Goal: Transaction & Acquisition: Purchase product/service

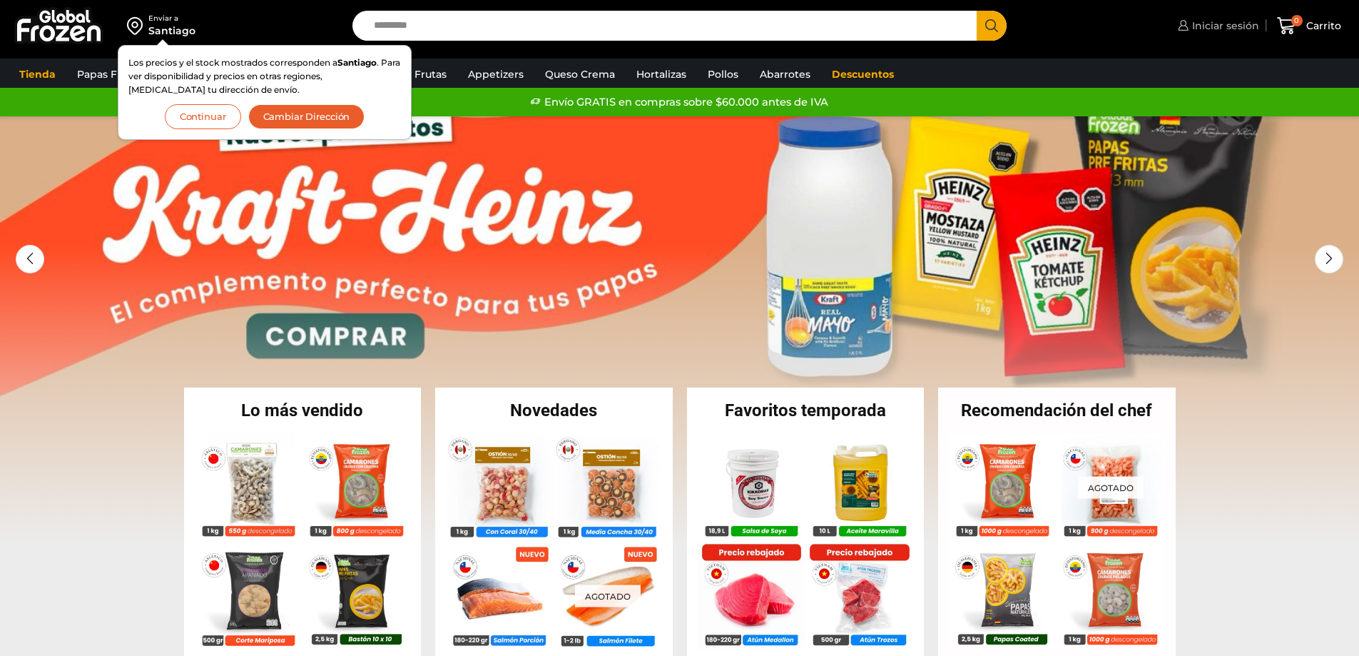
click at [1218, 24] on span "Iniciar sesión" at bounding box center [1224, 26] width 71 height 14
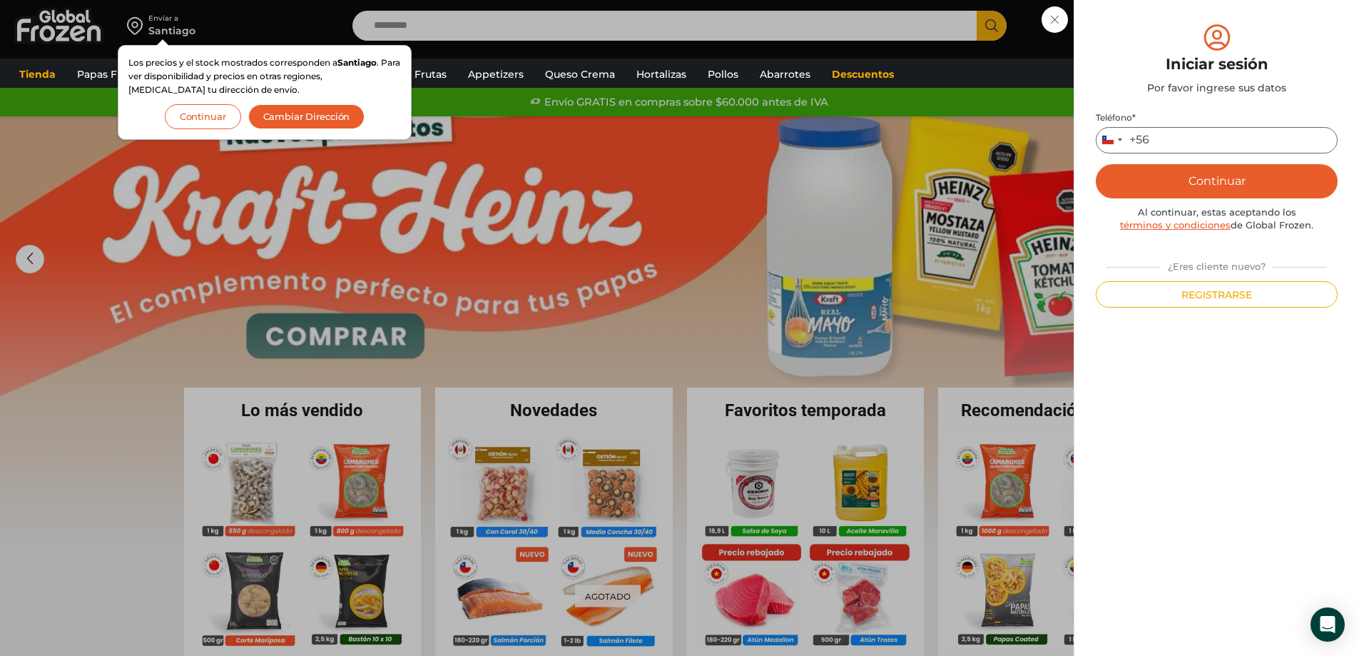
click at [1172, 141] on input "Teléfono *" at bounding box center [1217, 140] width 242 height 26
type input "*********"
click at [1187, 181] on button "Continuar" at bounding box center [1217, 181] width 242 height 34
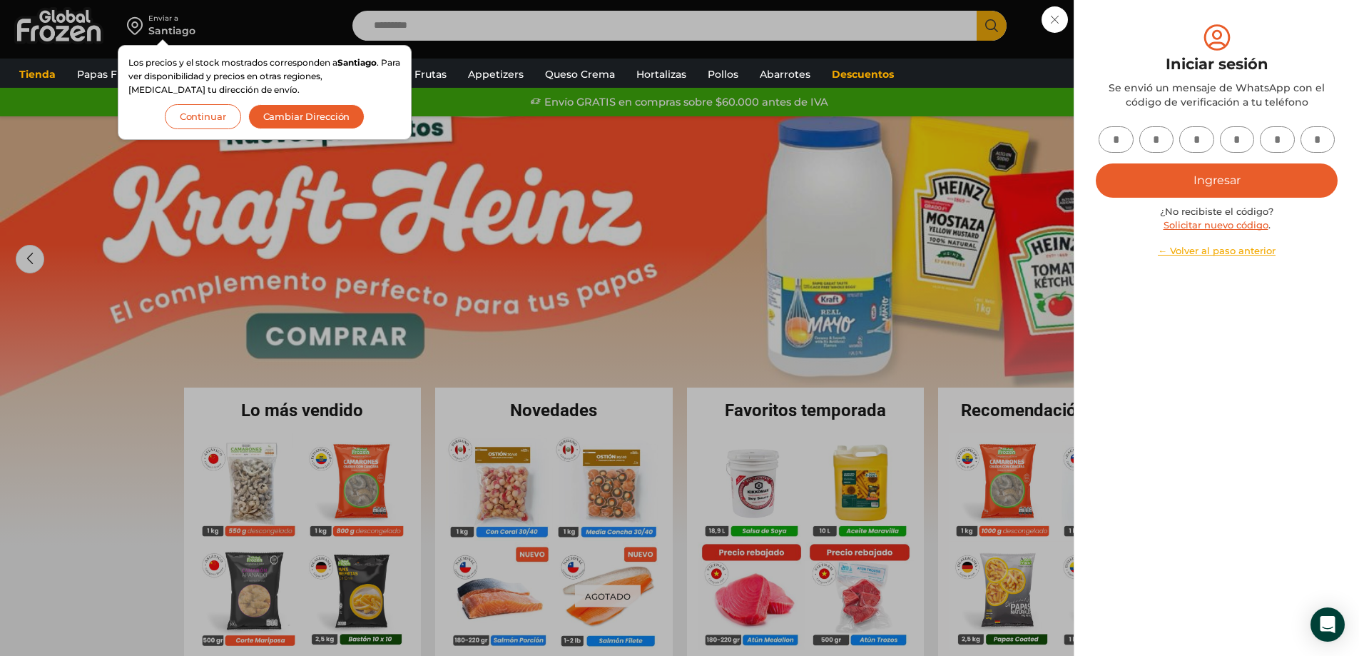
click at [1117, 133] on input "text" at bounding box center [1116, 139] width 35 height 26
click at [1119, 140] on input "text" at bounding box center [1116, 139] width 35 height 26
type input "*"
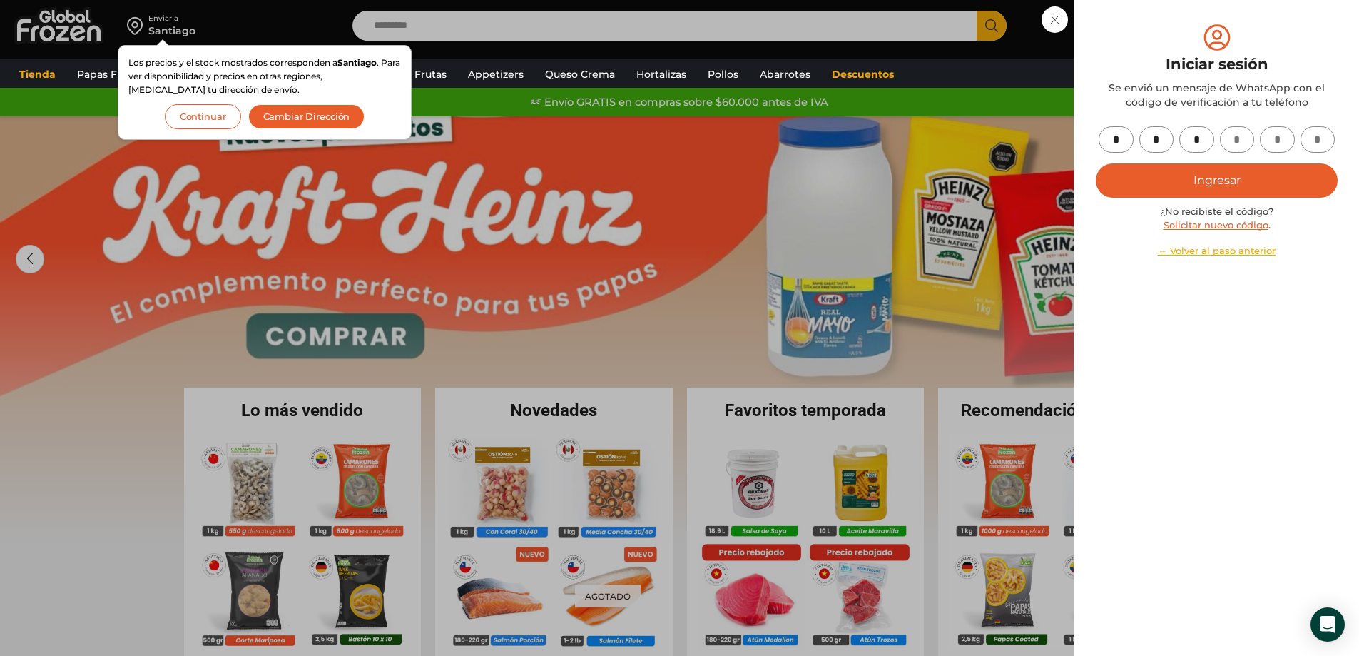
type input "*"
click at [1249, 186] on button "Ingresar" at bounding box center [1217, 180] width 242 height 34
click at [1219, 177] on button "Ingresar" at bounding box center [1217, 180] width 242 height 34
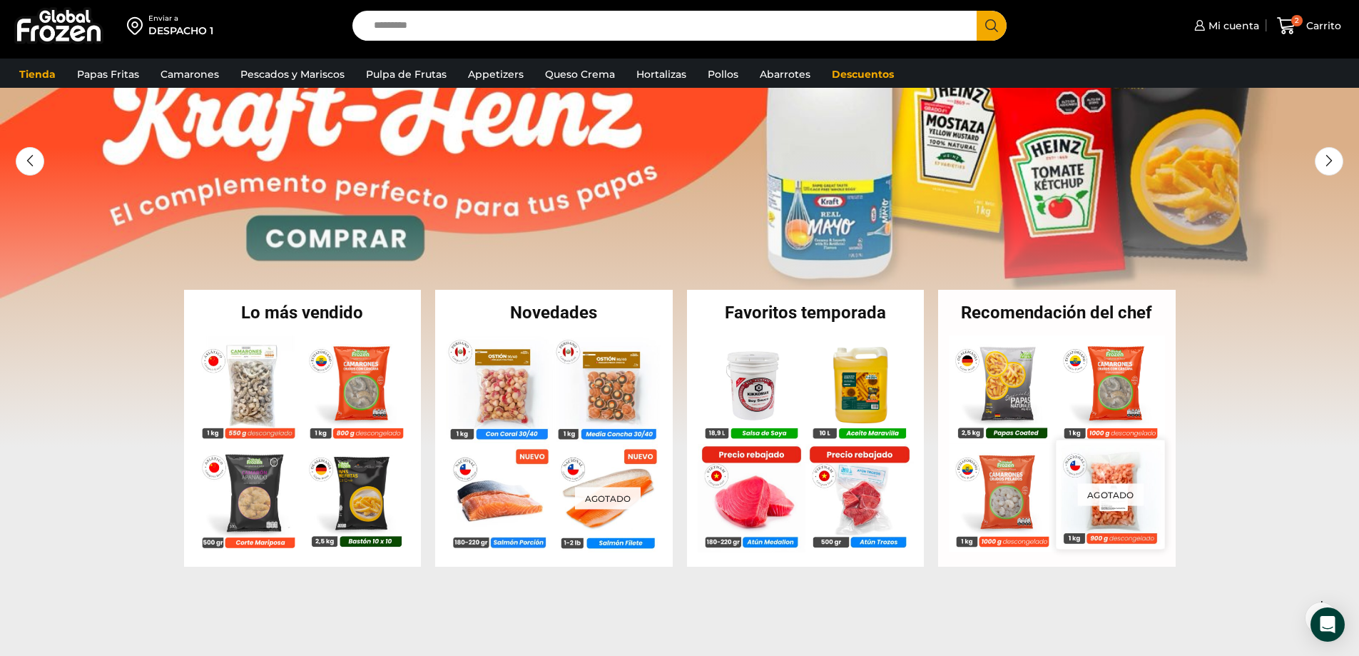
scroll to position [285, 0]
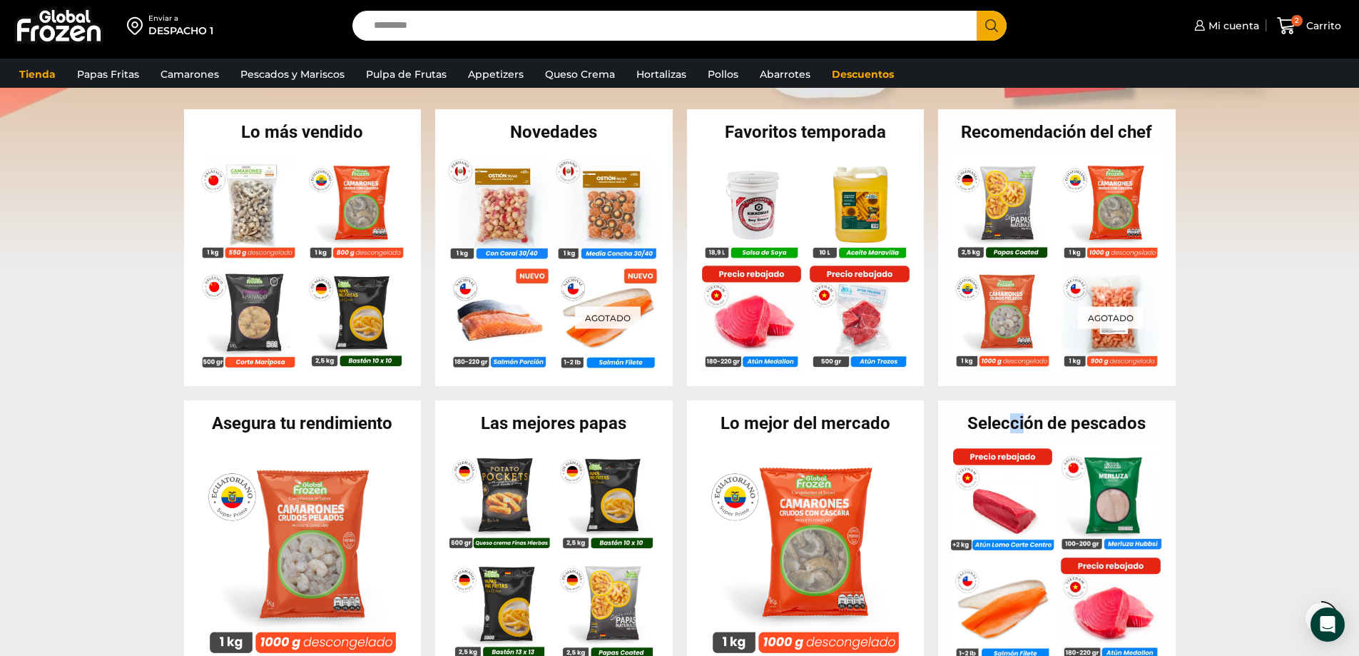
drag, startPoint x: 1008, startPoint y: 427, endPoint x: 1162, endPoint y: 425, distance: 154.1
click at [1165, 425] on h2 "Selección de pescados" at bounding box center [1057, 423] width 238 height 17
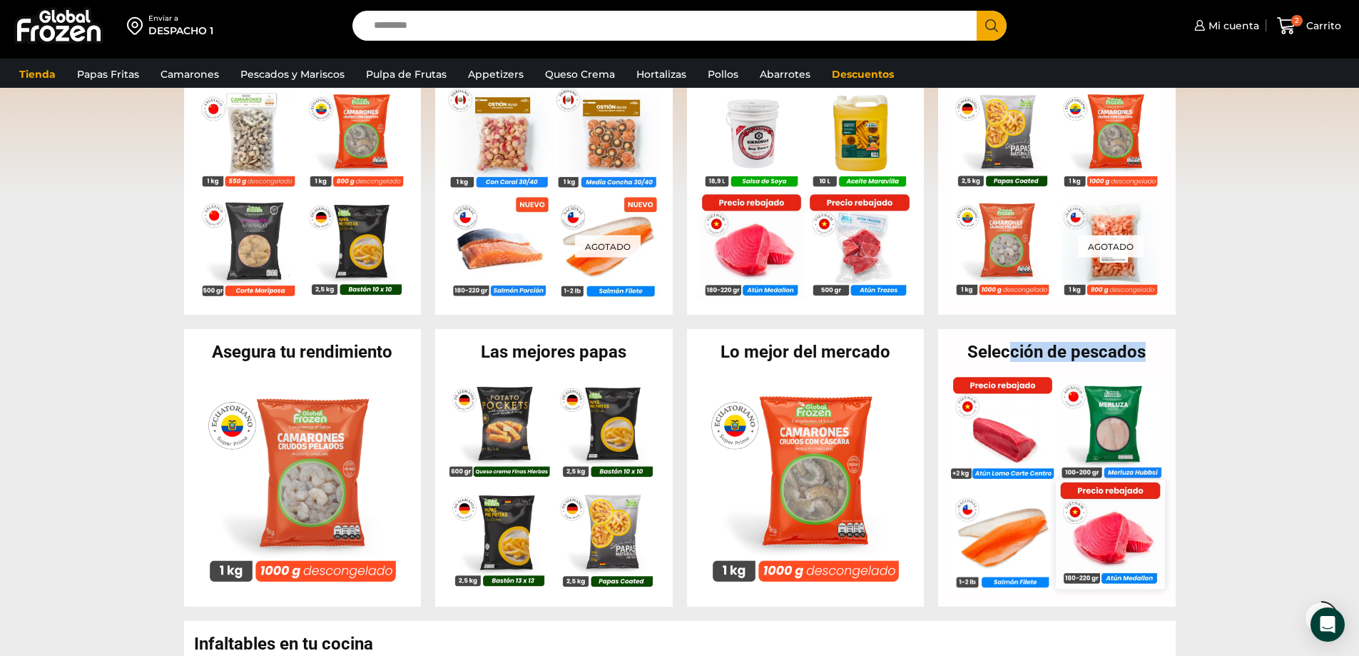
click at [1115, 524] on img at bounding box center [1111, 533] width 108 height 108
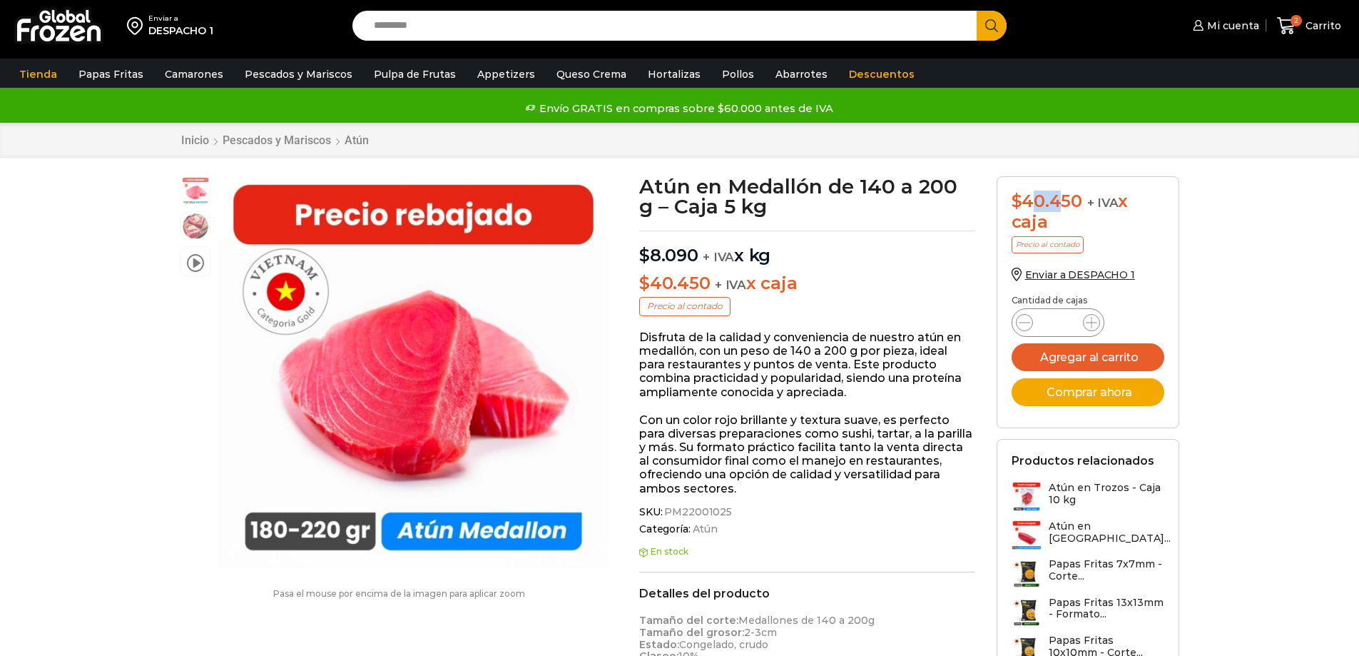
drag, startPoint x: 1052, startPoint y: 201, endPoint x: 1065, endPoint y: 201, distance: 12.8
click at [1065, 201] on bdi "$ 40.450" at bounding box center [1047, 201] width 71 height 21
click at [1287, 24] on icon at bounding box center [1286, 25] width 19 height 19
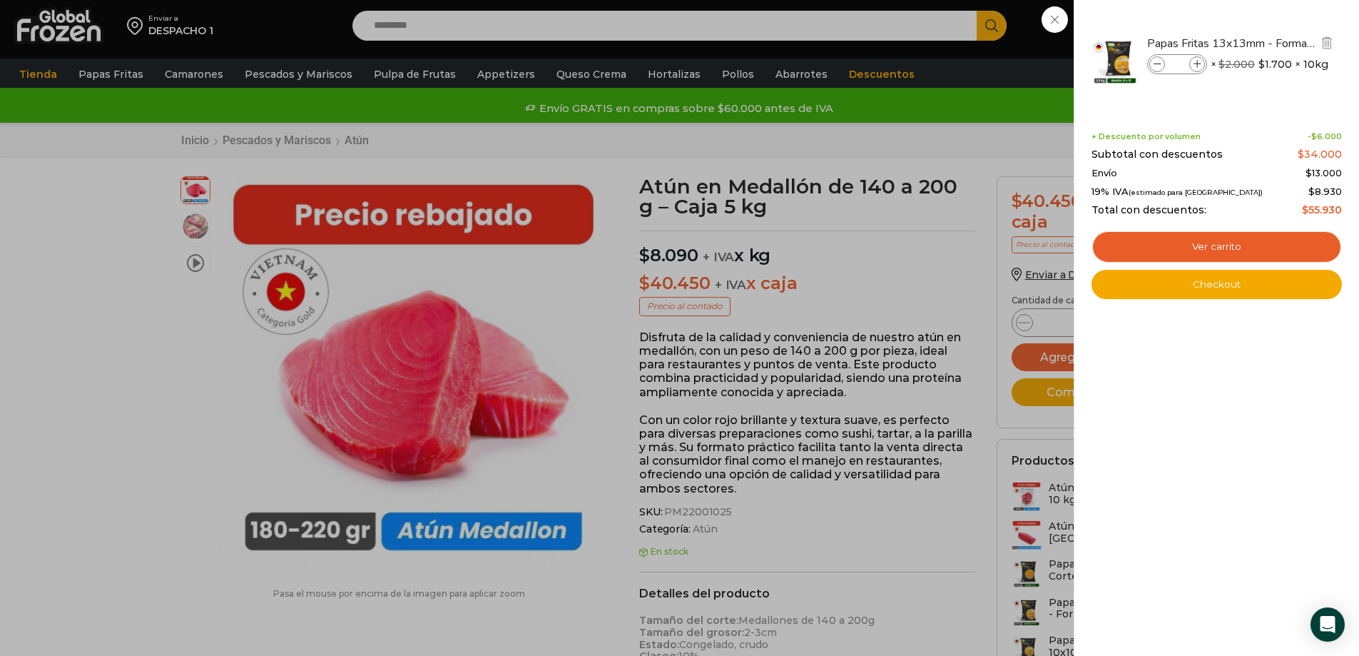
click at [1198, 64] on icon at bounding box center [1198, 65] width 8 height 8
type input "*"
click at [1274, 43] on div "4 Carrito 4 4 Shopping Cart *" at bounding box center [1309, 26] width 71 height 34
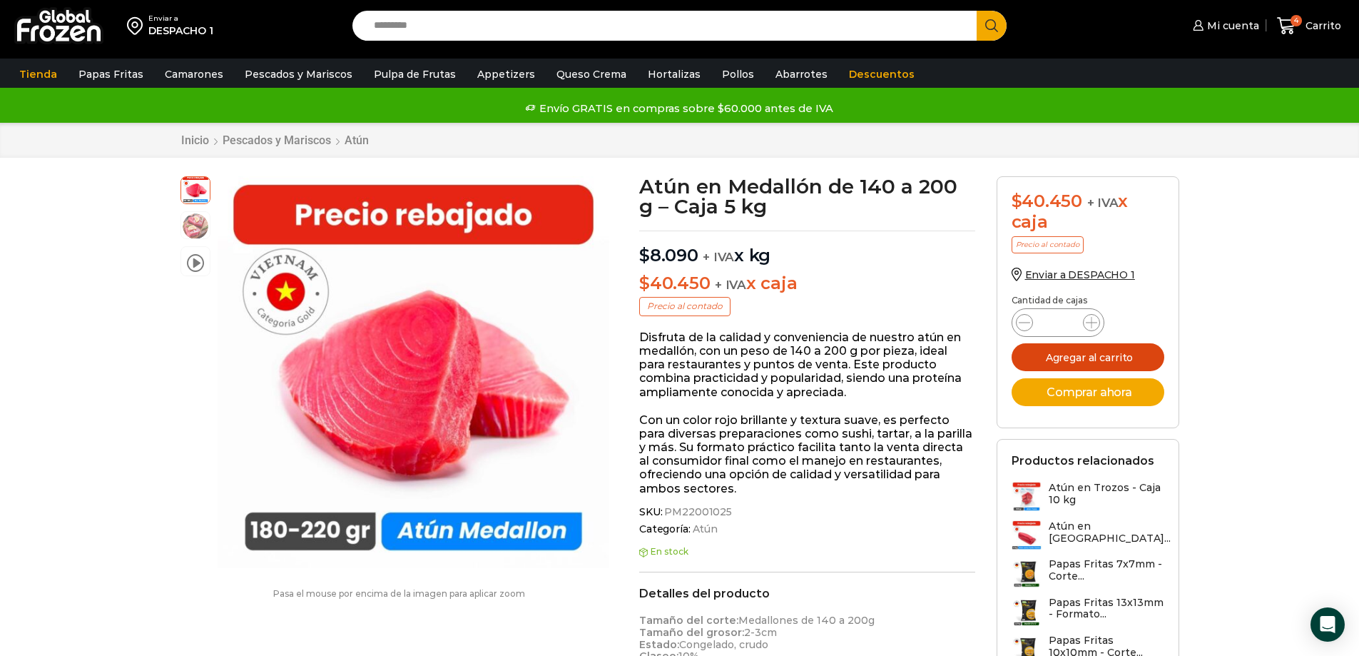
click at [1082, 354] on button "Agregar al carrito" at bounding box center [1088, 357] width 153 height 28
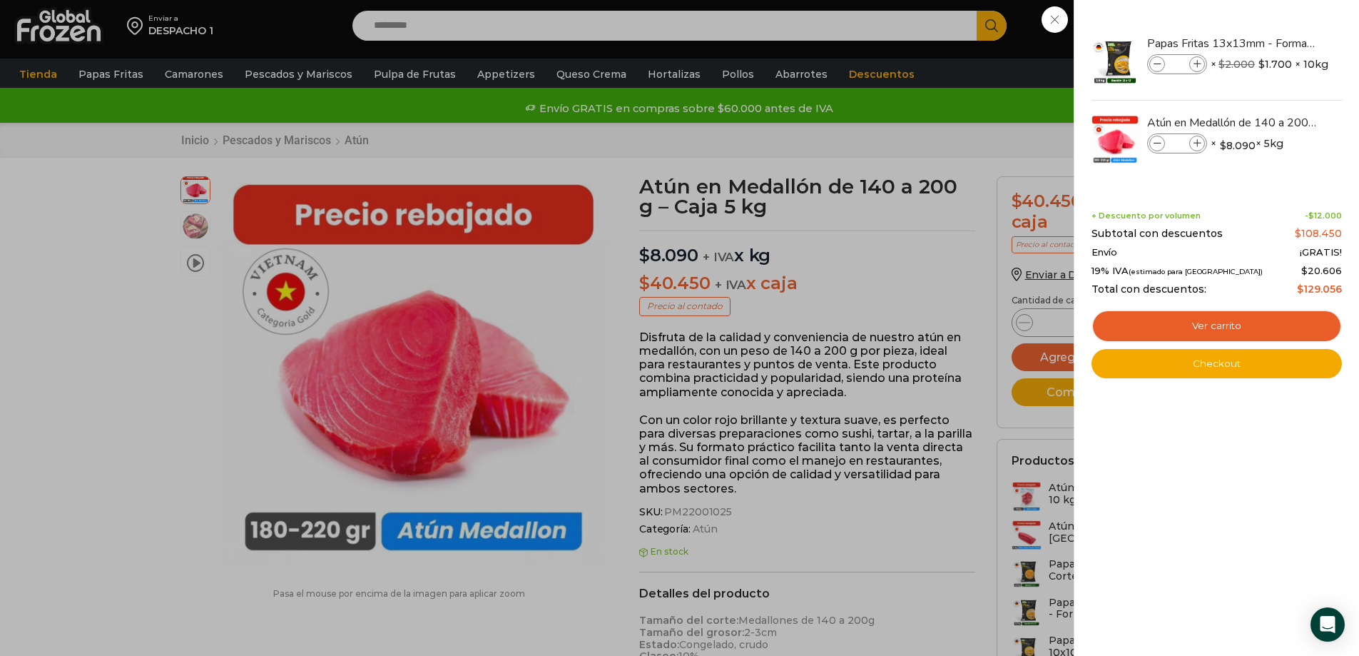
click at [1274, 43] on div "5 Carrito 5 5 Shopping Cart *" at bounding box center [1309, 26] width 71 height 34
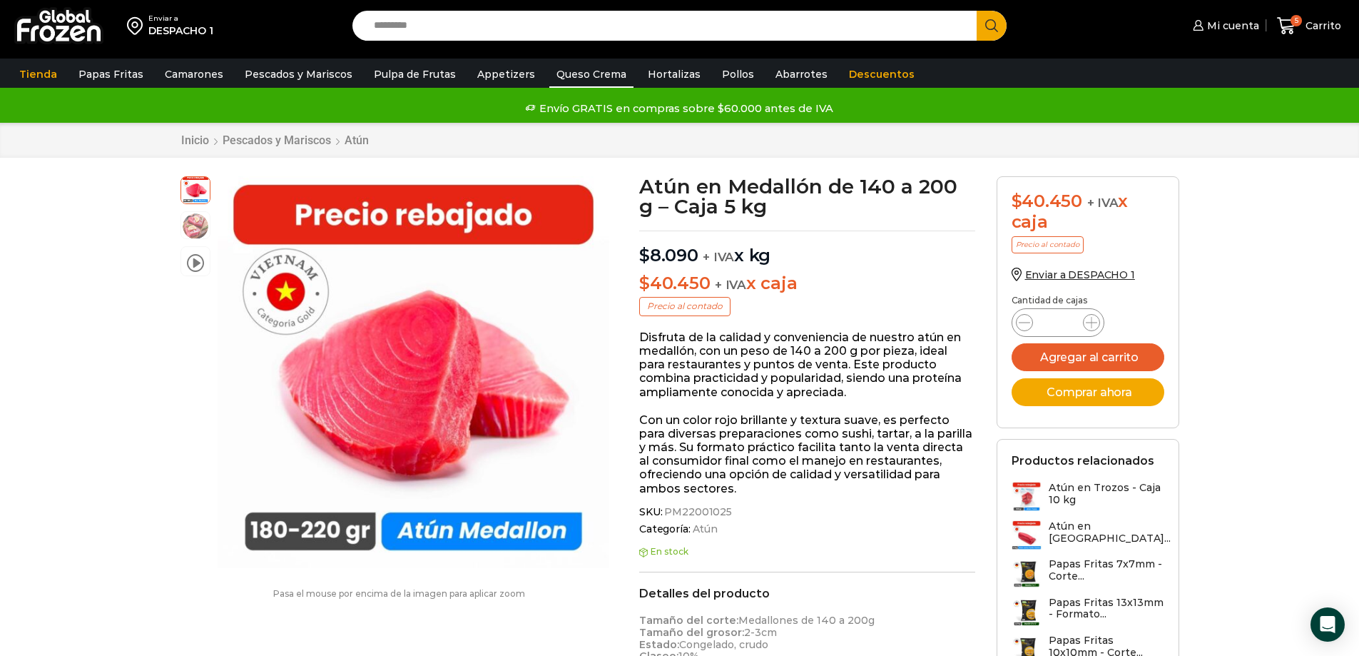
click at [568, 71] on link "Queso Crema" at bounding box center [591, 74] width 84 height 27
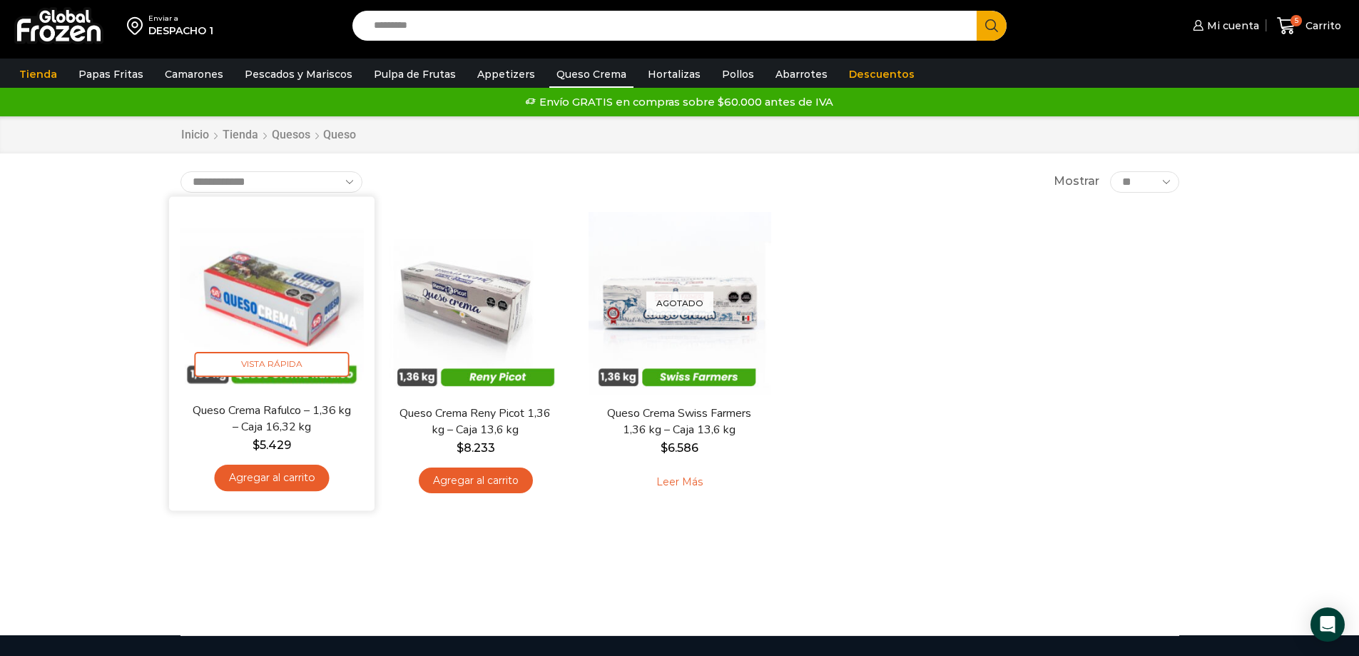
click at [298, 477] on link "Agregar al carrito" at bounding box center [271, 478] width 115 height 26
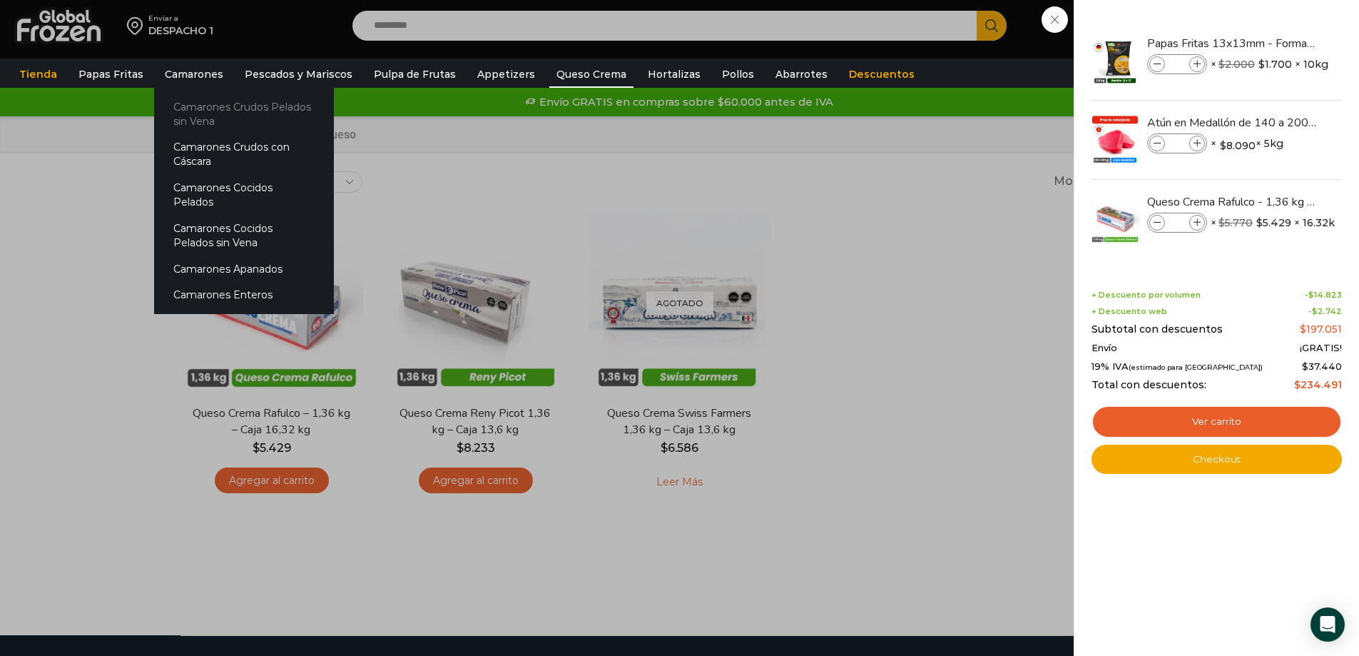
click at [191, 104] on link "Camarones Crudos Pelados sin Vena" at bounding box center [244, 113] width 180 height 41
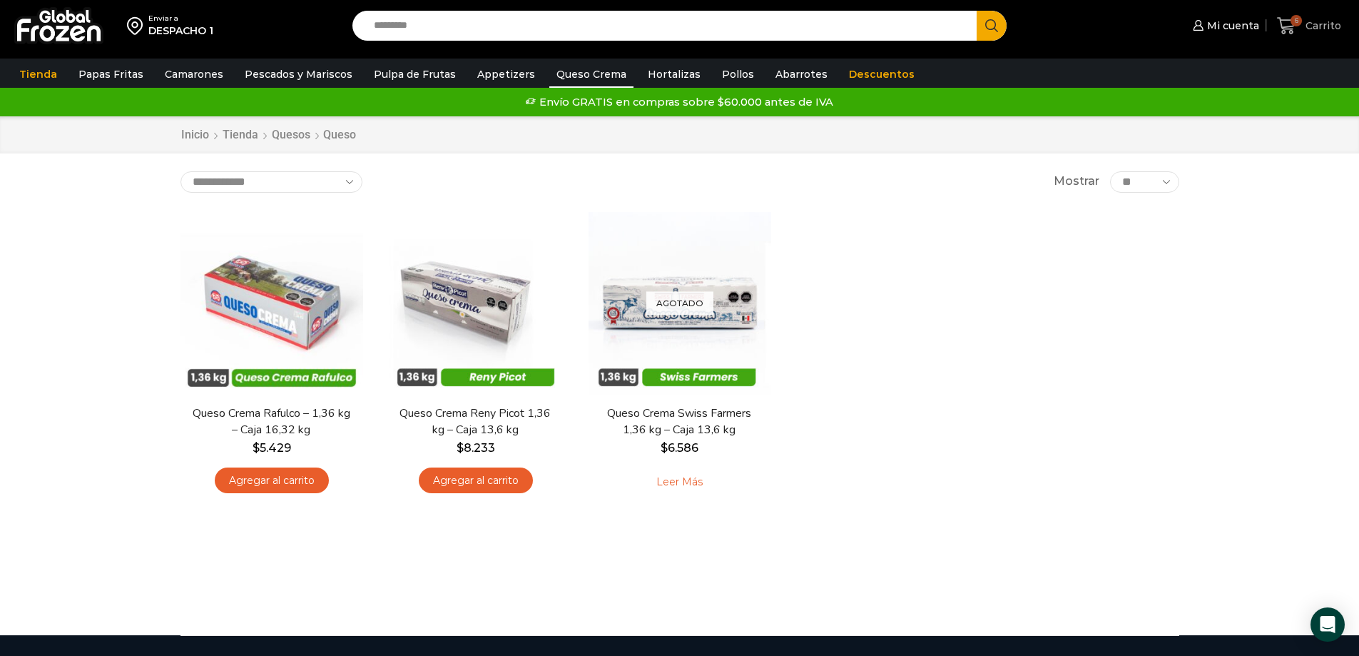
click at [1291, 30] on icon at bounding box center [1286, 25] width 19 height 19
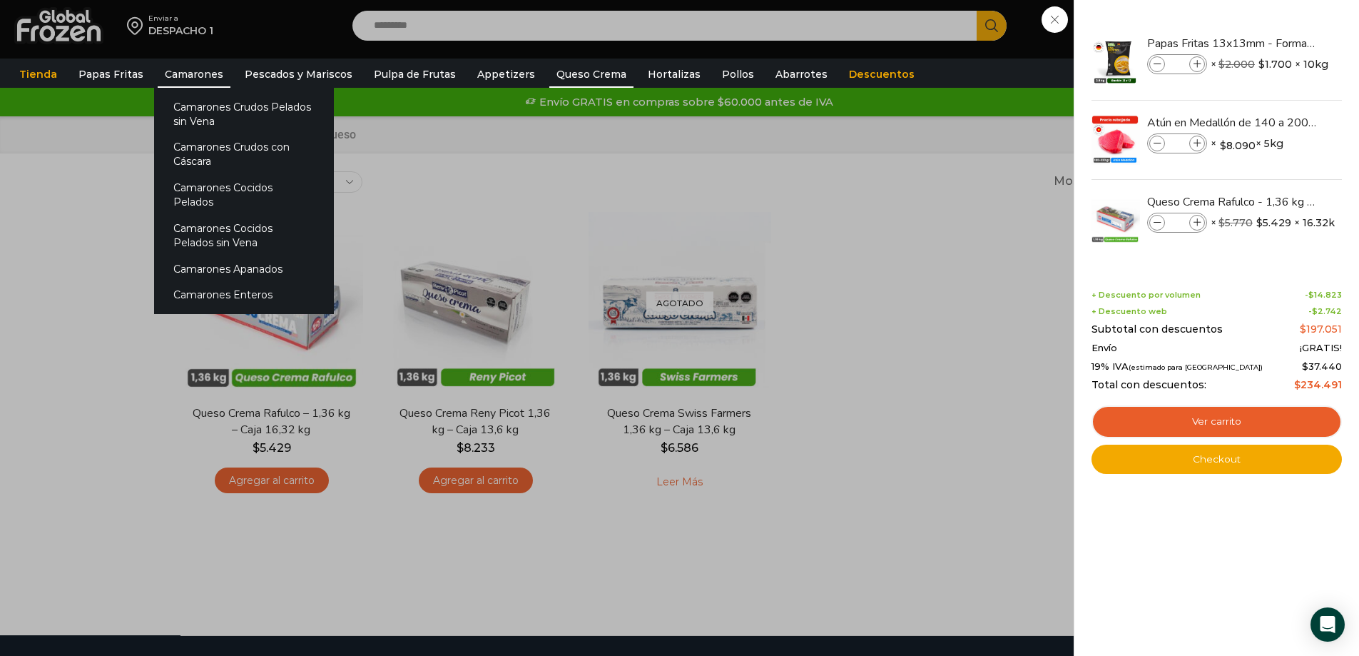
click at [181, 69] on link "Camarones" at bounding box center [194, 74] width 73 height 27
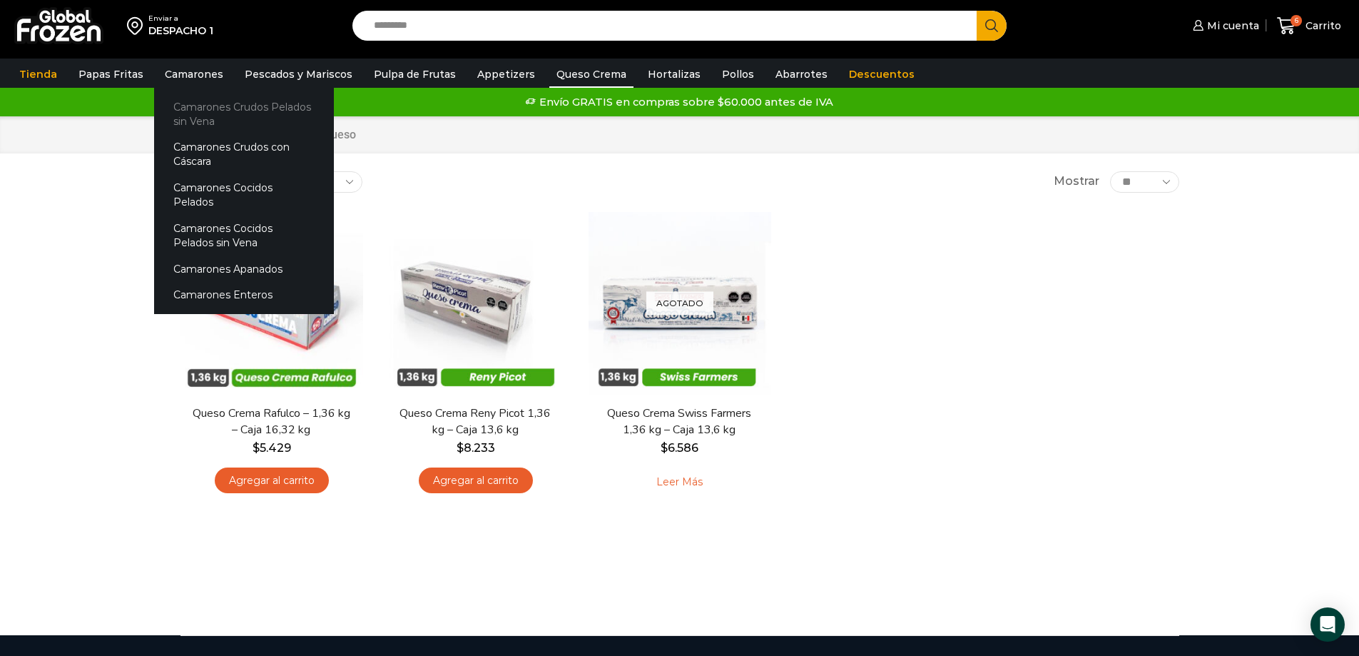
click at [201, 106] on link "Camarones Crudos Pelados sin Vena" at bounding box center [244, 113] width 180 height 41
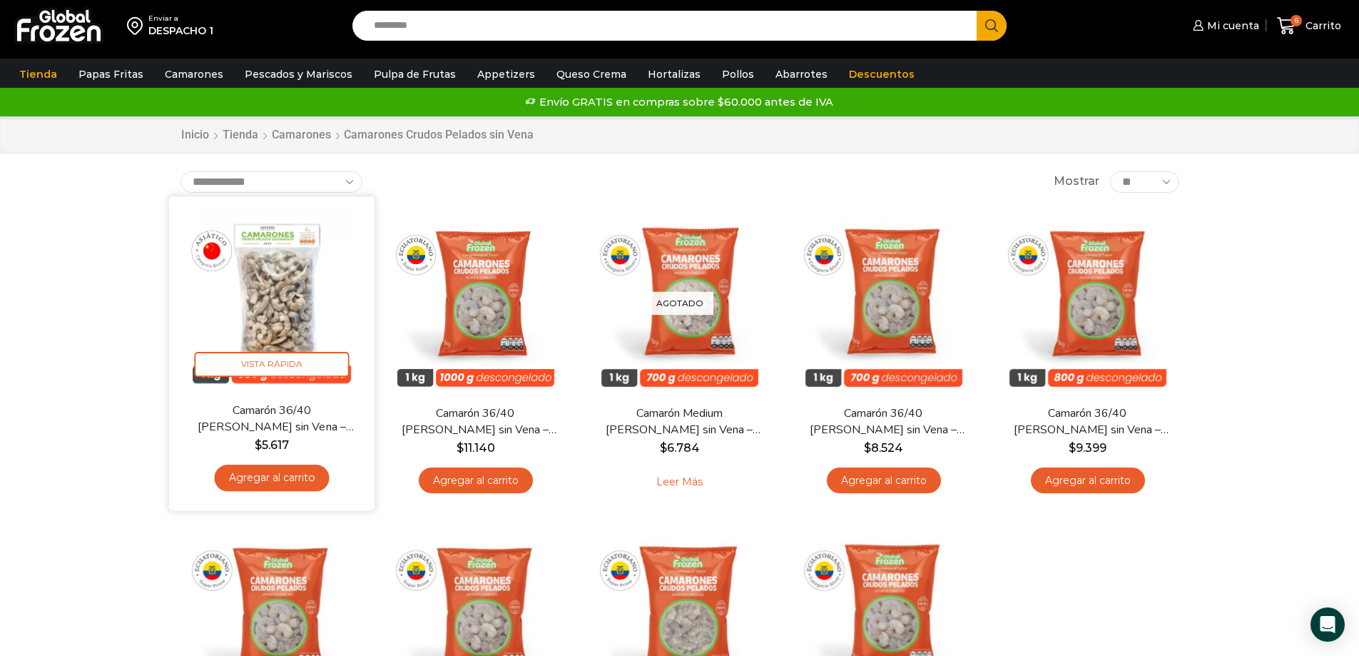
click at [278, 442] on bdi "$ 5.617" at bounding box center [271, 444] width 34 height 14
click at [271, 479] on link "Agregar al carrito" at bounding box center [271, 478] width 115 height 26
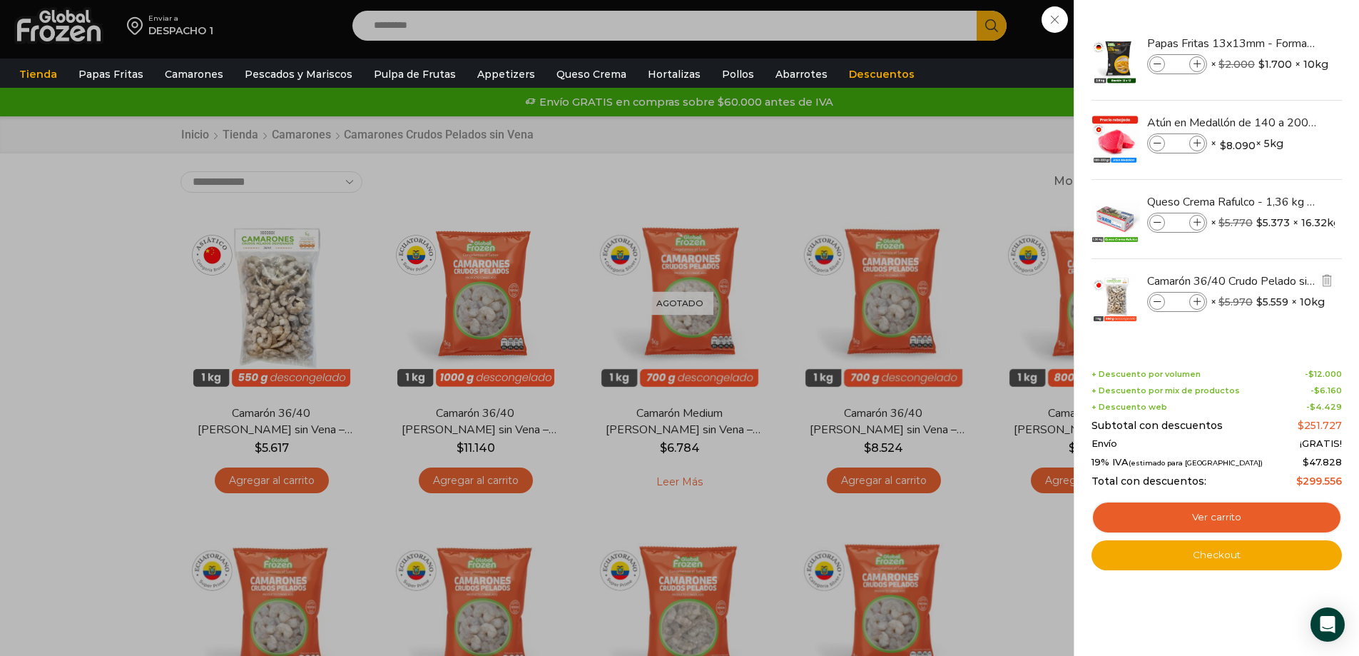
click at [1196, 301] on icon at bounding box center [1198, 302] width 8 height 8
type input "*"
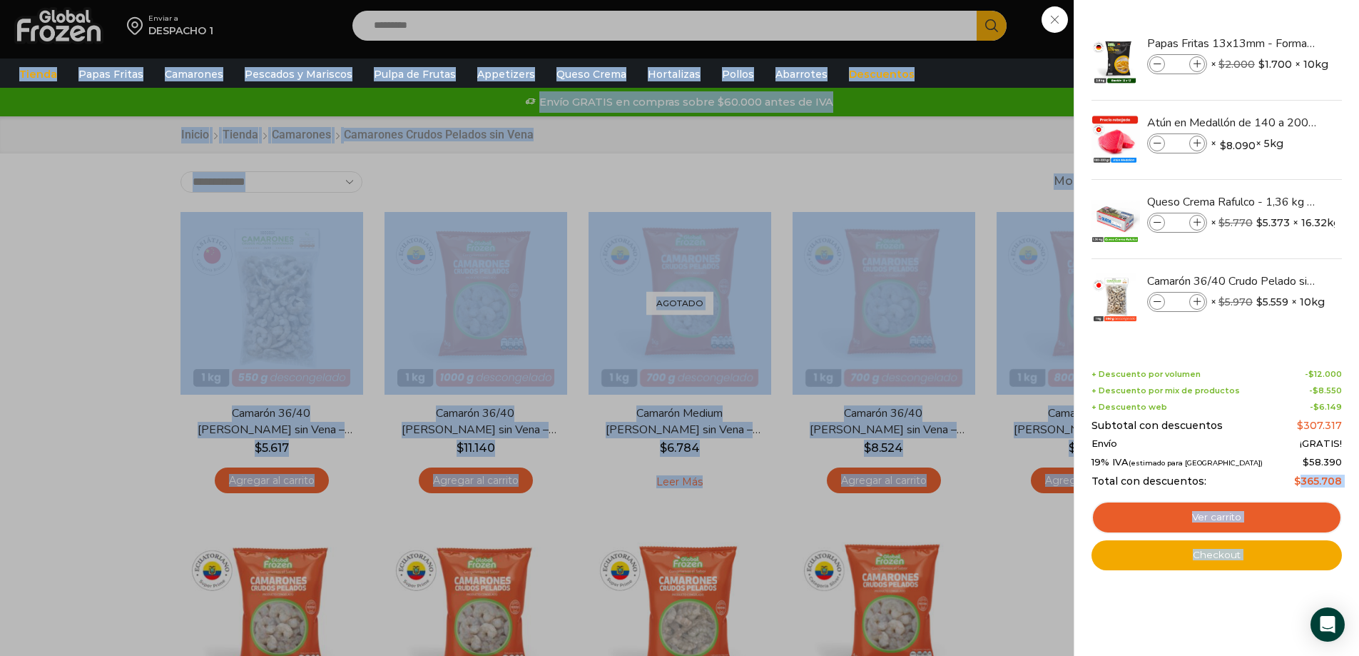
drag, startPoint x: 1303, startPoint y: 477, endPoint x: 1361, endPoint y: 478, distance: 57.8
click at [1359, 478] on html "WordPress WooCommerce Themes Enviar a DESPACHO 1 Search input Search Mi cuenta" at bounding box center [679, 624] width 1359 height 1249
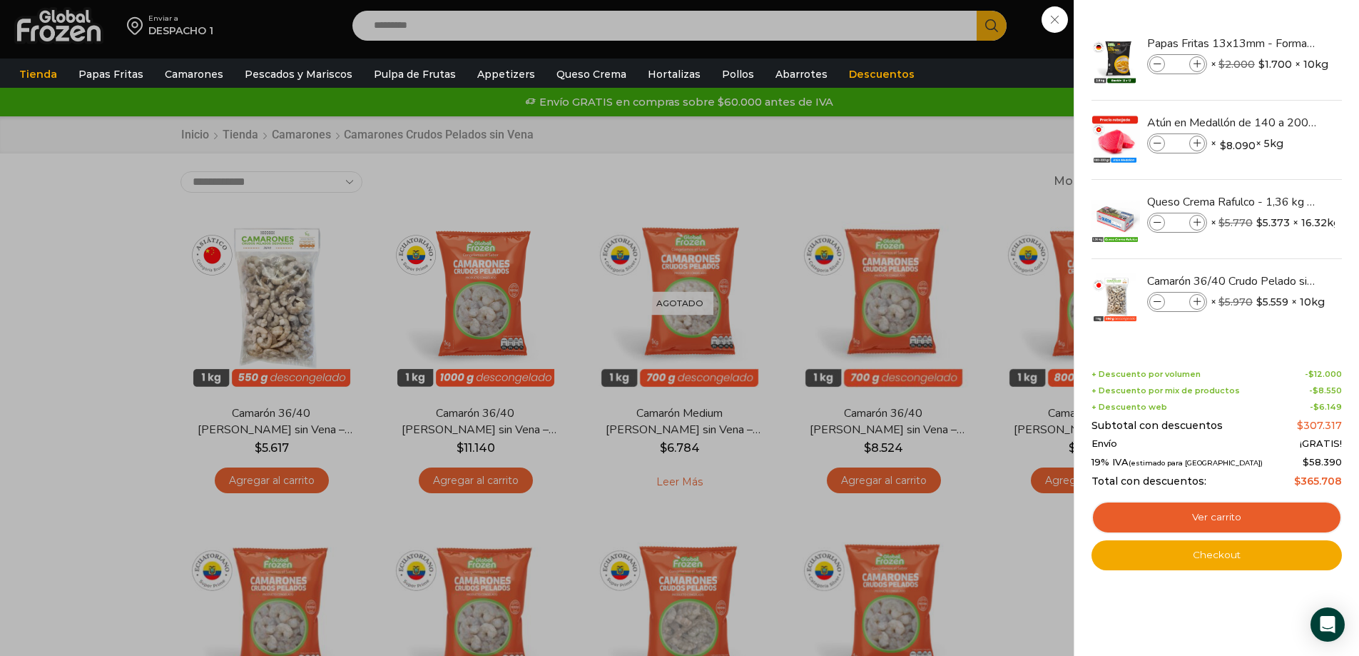
click at [1336, 460] on span "$ 58.390" at bounding box center [1322, 461] width 39 height 11
click at [1274, 43] on div "8 Carrito 8 8 Shopping Cart *" at bounding box center [1309, 26] width 71 height 34
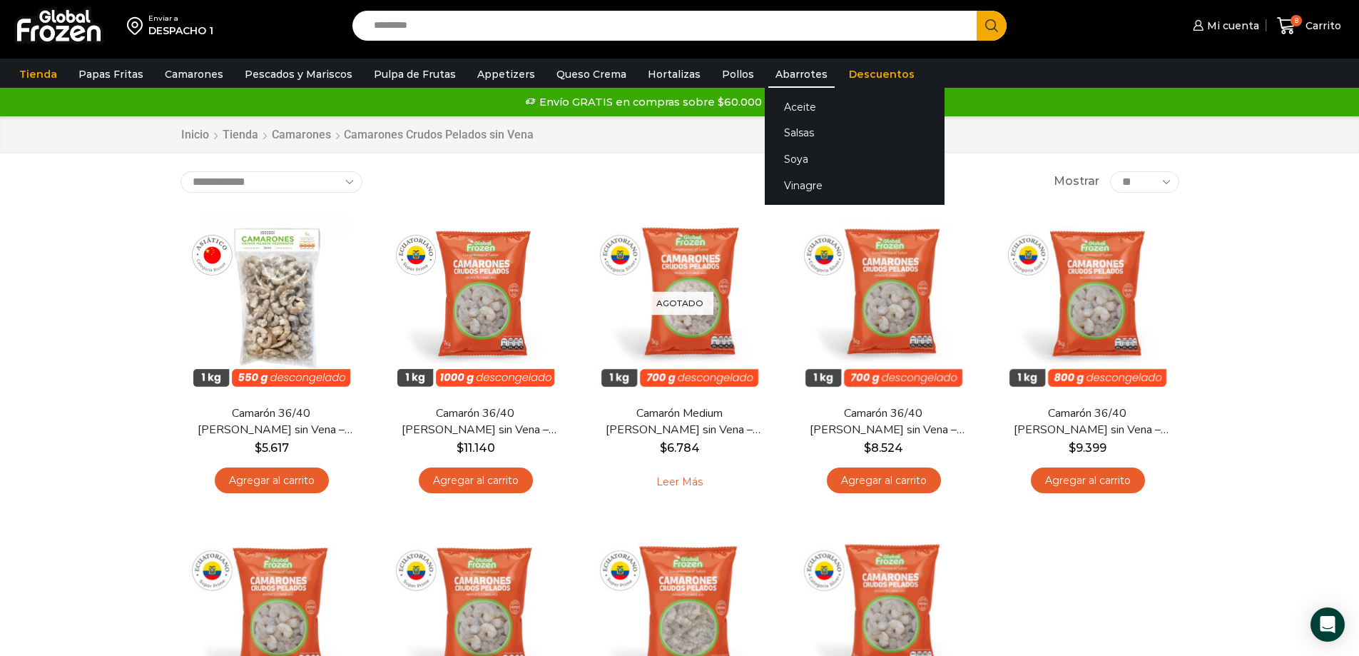
click at [770, 73] on link "Abarrotes" at bounding box center [801, 74] width 66 height 27
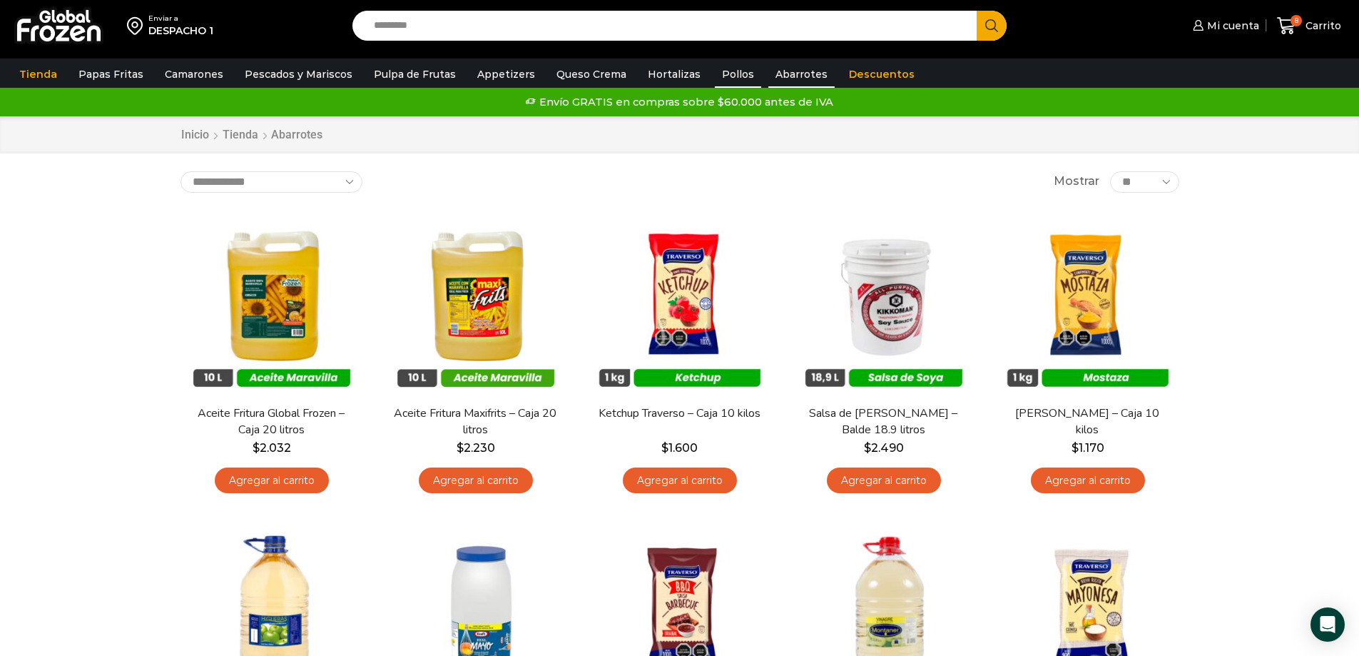
click at [716, 76] on link "Pollos" at bounding box center [738, 74] width 46 height 27
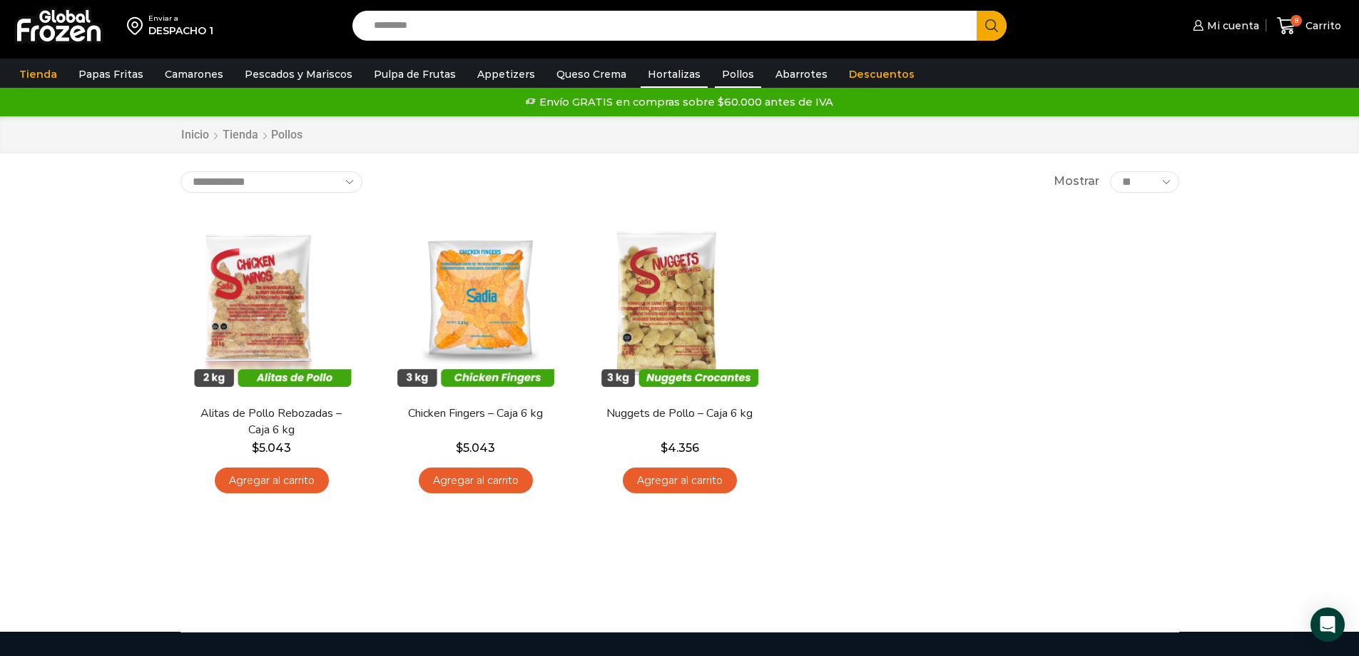
click at [651, 71] on link "Hortalizas" at bounding box center [674, 74] width 67 height 27
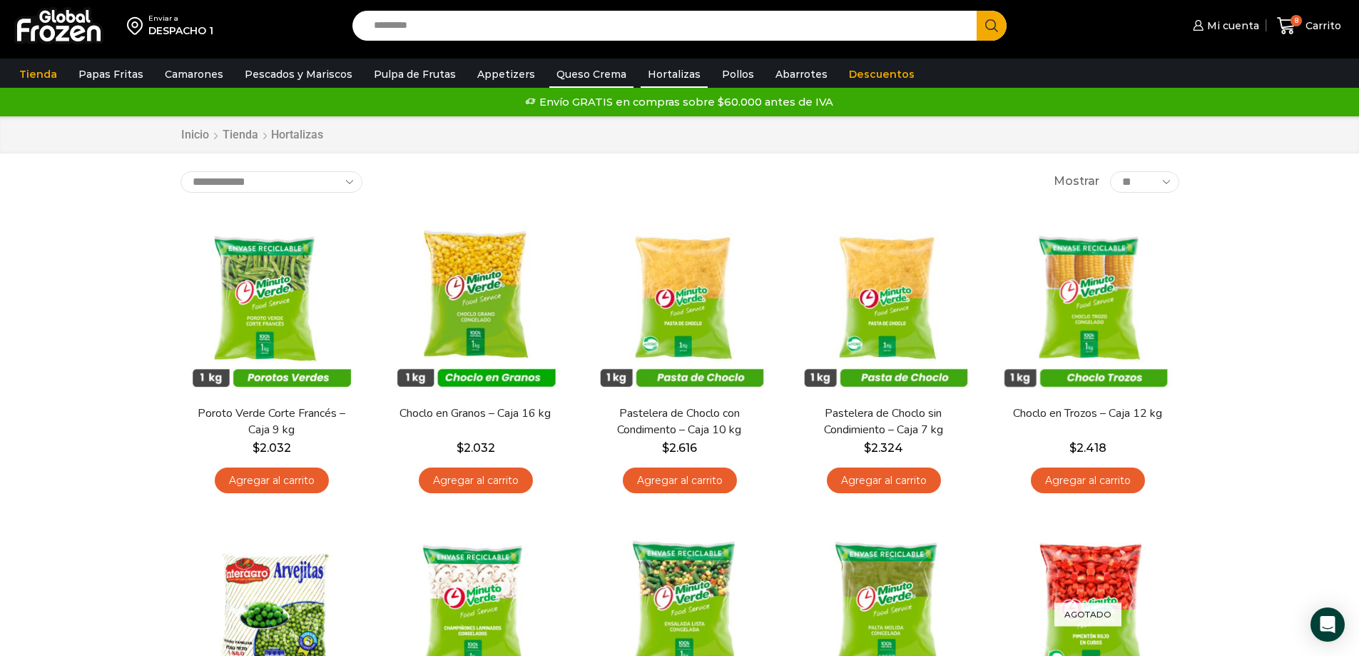
click at [564, 73] on link "Queso Crema" at bounding box center [591, 74] width 84 height 27
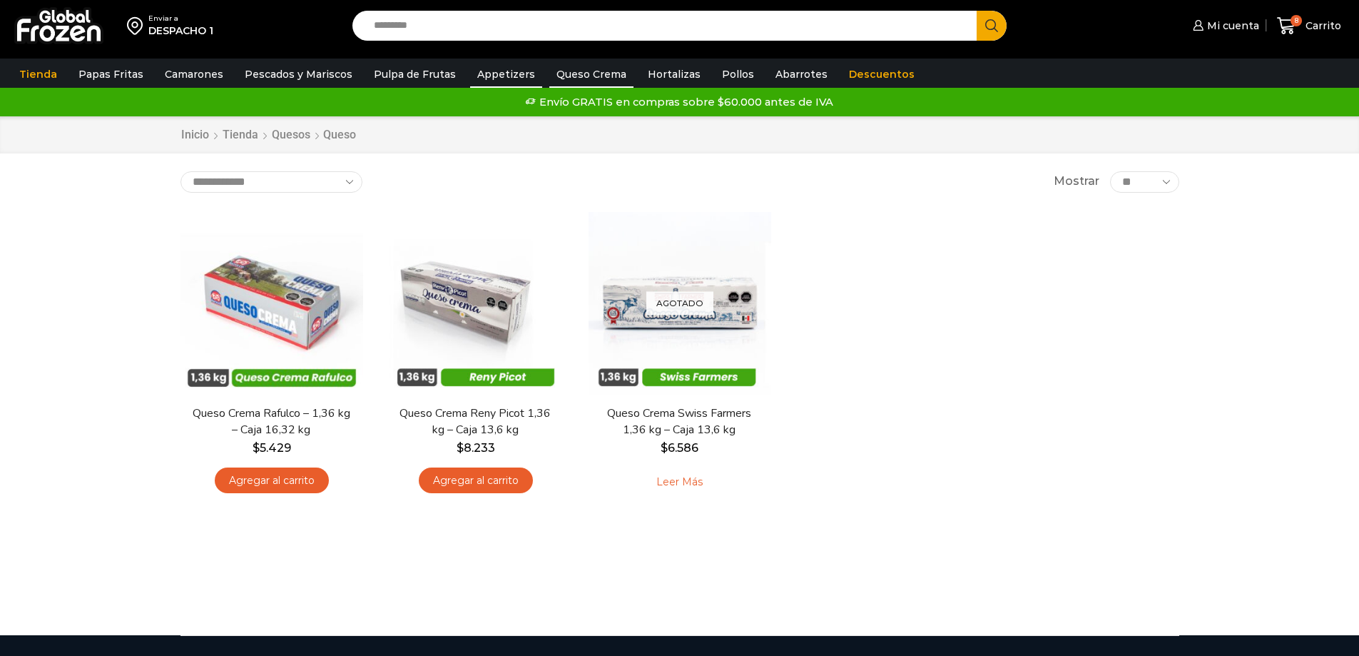
click at [502, 70] on link "Appetizers" at bounding box center [506, 74] width 72 height 27
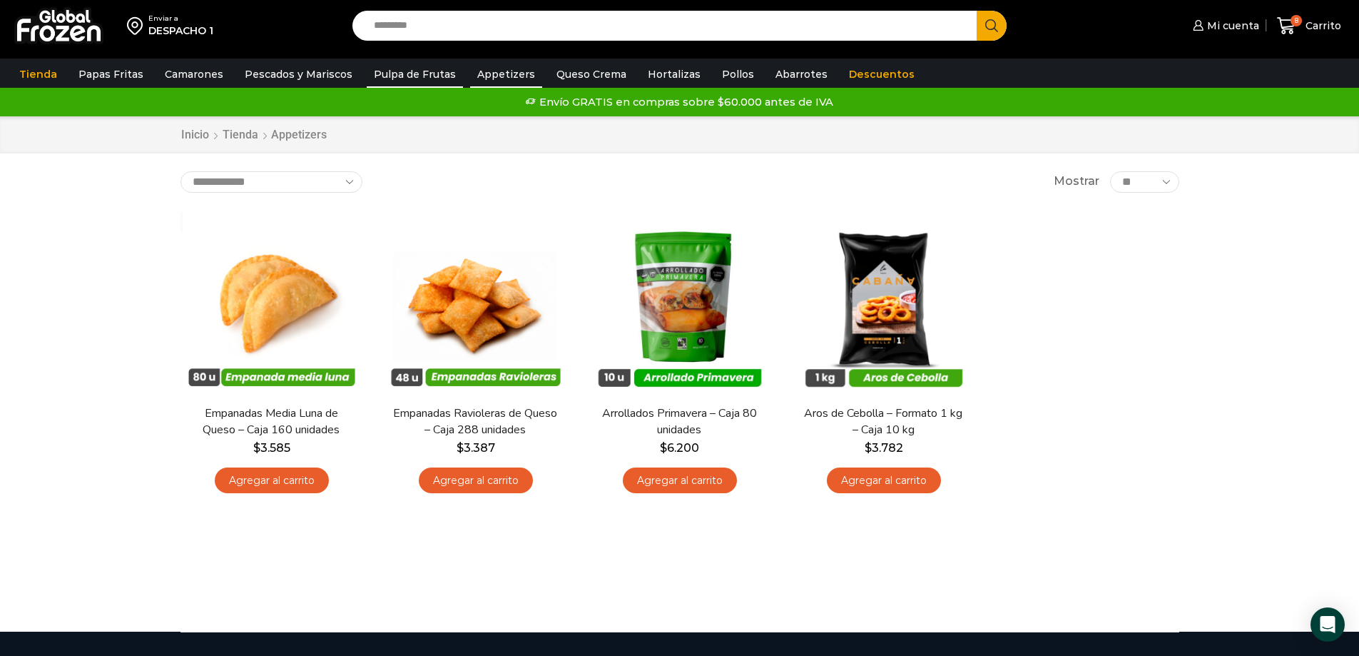
click at [384, 76] on link "Pulpa de Frutas" at bounding box center [415, 74] width 96 height 27
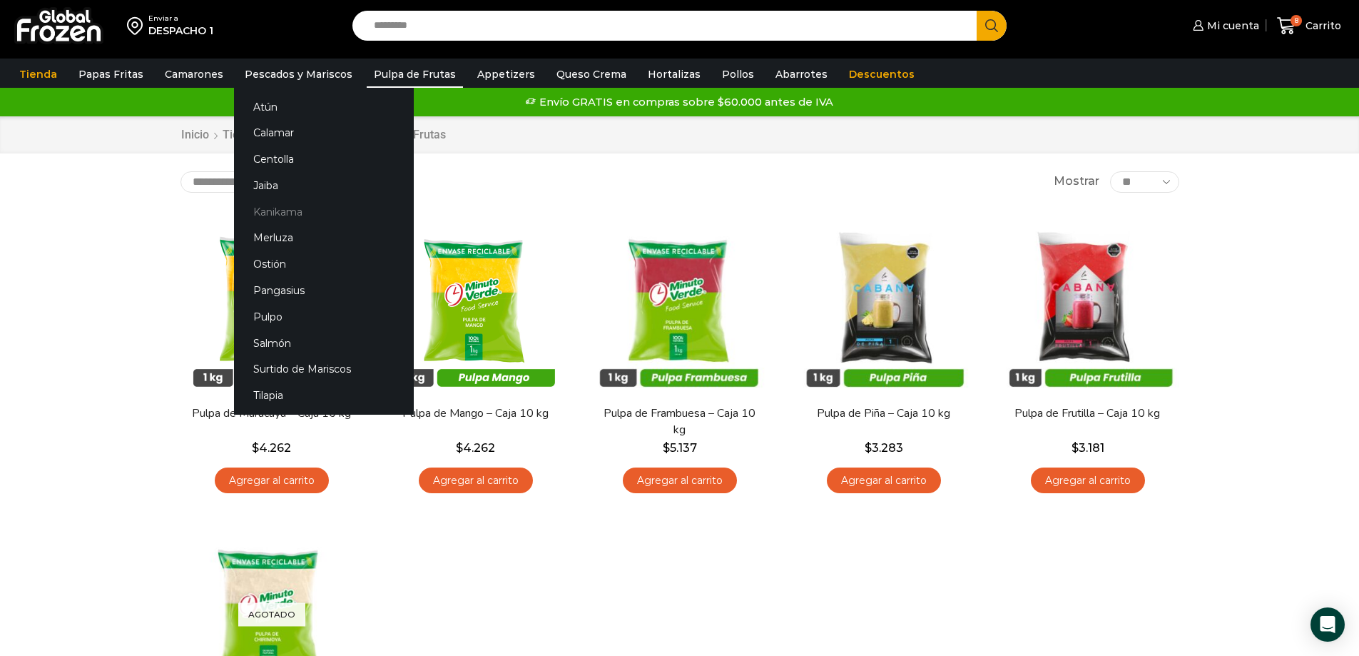
click at [273, 215] on link "Kanikama" at bounding box center [324, 211] width 180 height 26
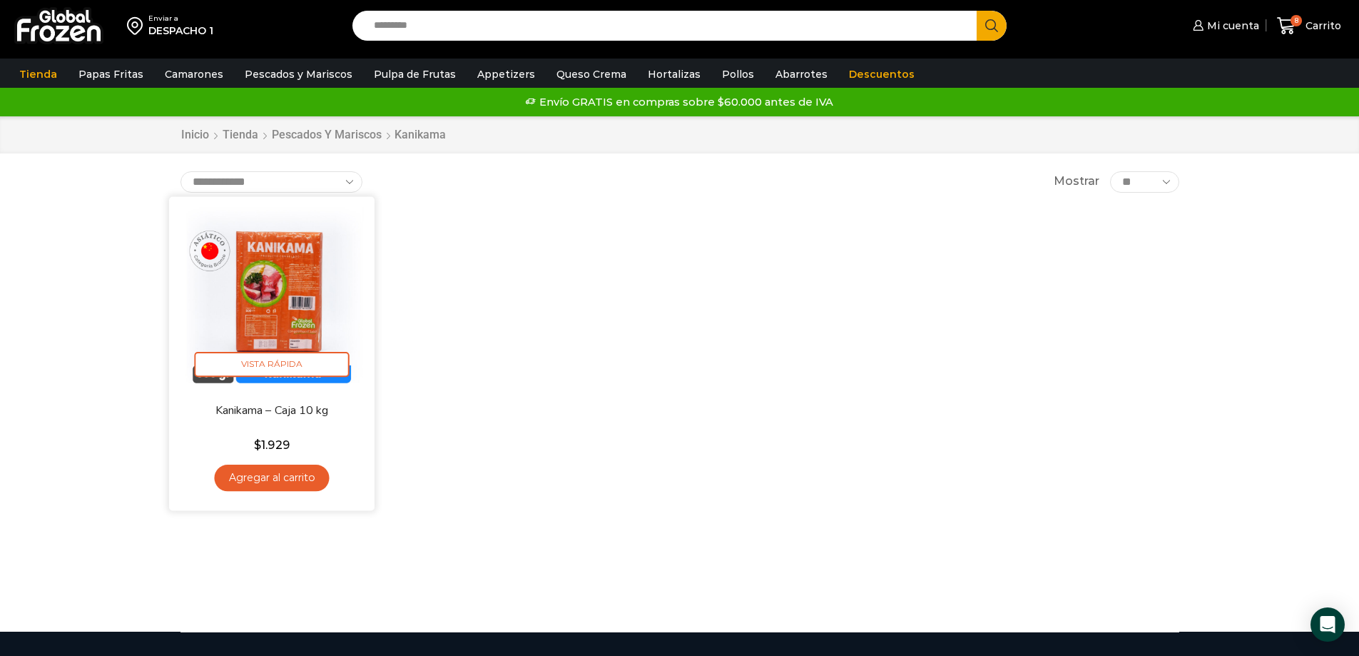
click at [300, 477] on link "Agregar al carrito" at bounding box center [271, 478] width 115 height 26
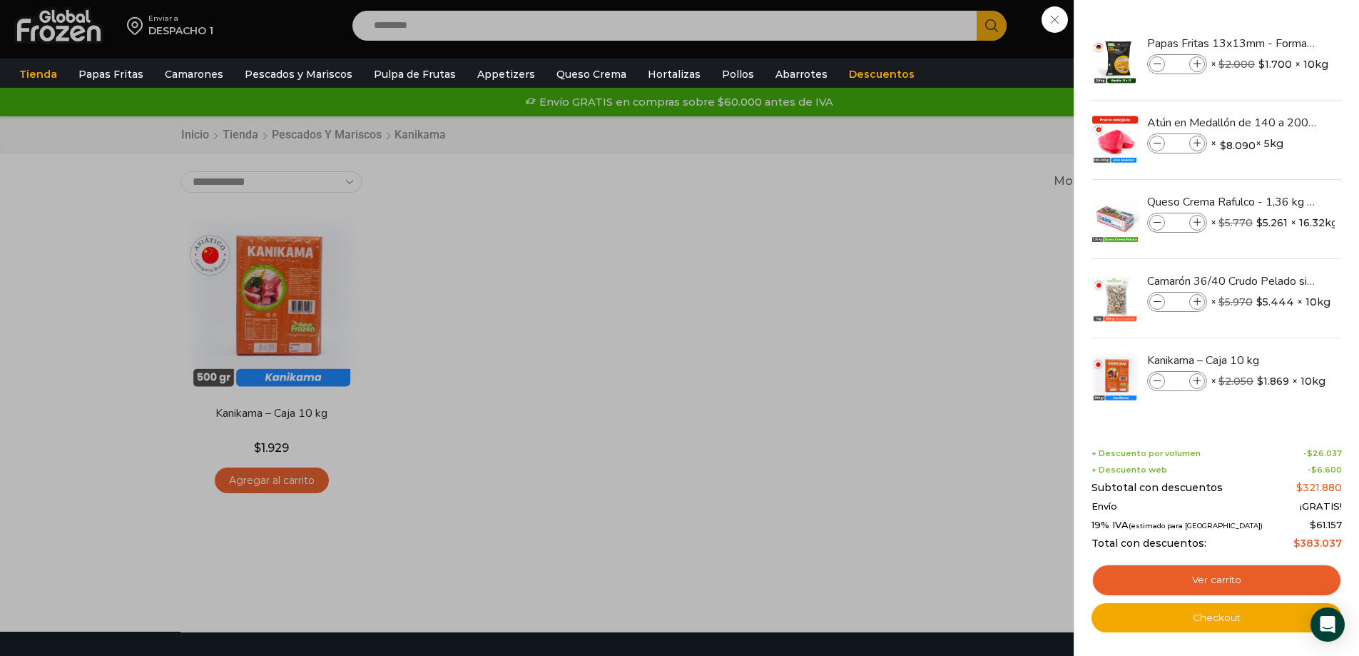
click at [1274, 43] on div "9 Carrito 9 9 Shopping Cart *" at bounding box center [1309, 26] width 71 height 34
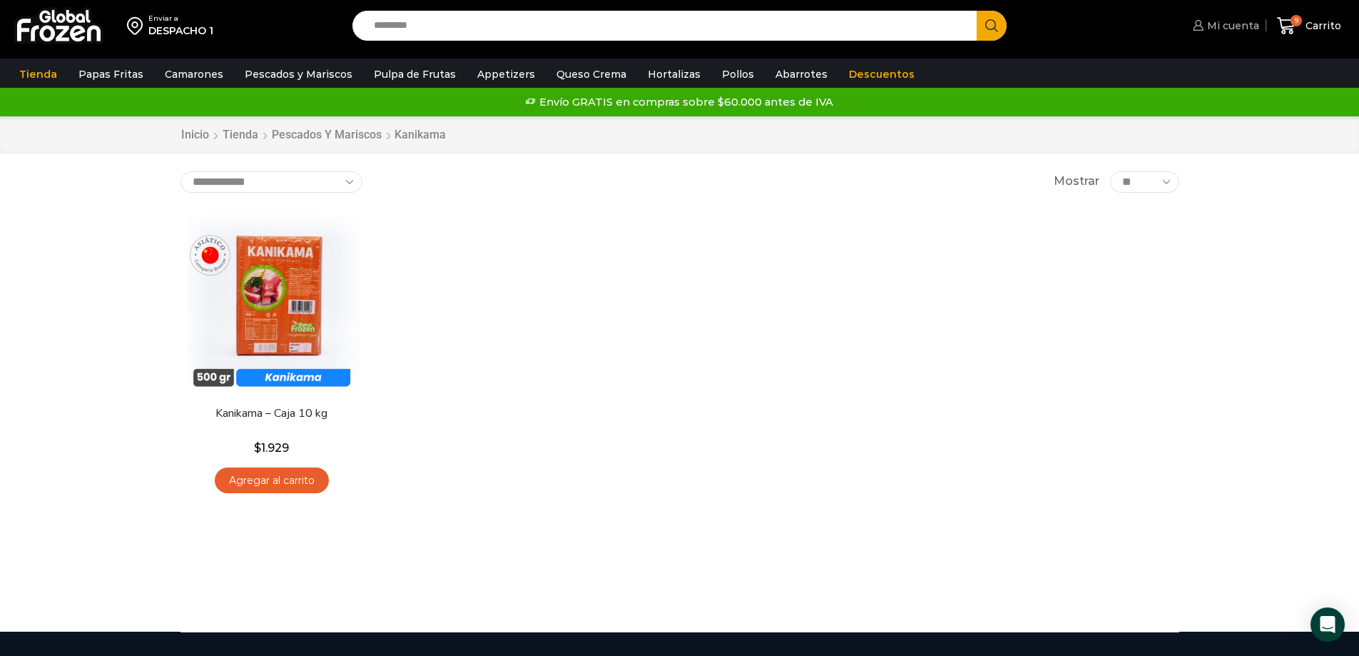
click at [1243, 25] on span "Mi cuenta" at bounding box center [1232, 26] width 56 height 14
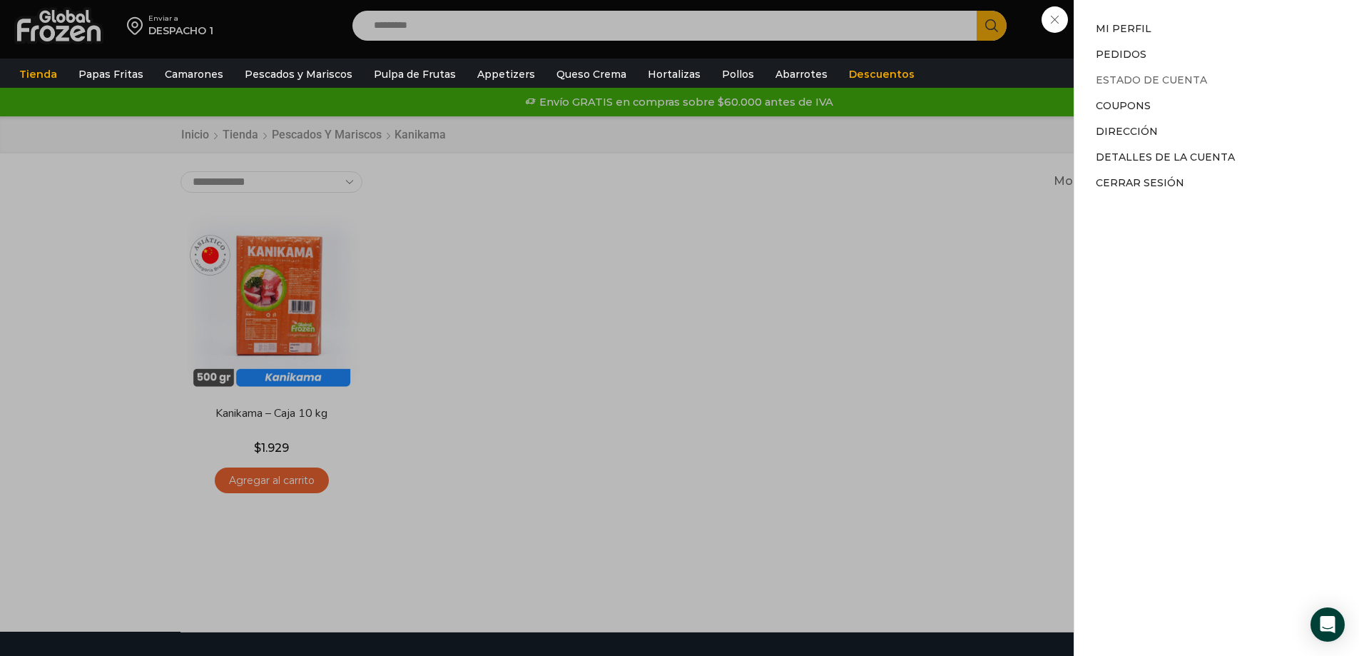
click at [1147, 78] on link "Estado de Cuenta" at bounding box center [1151, 79] width 111 height 13
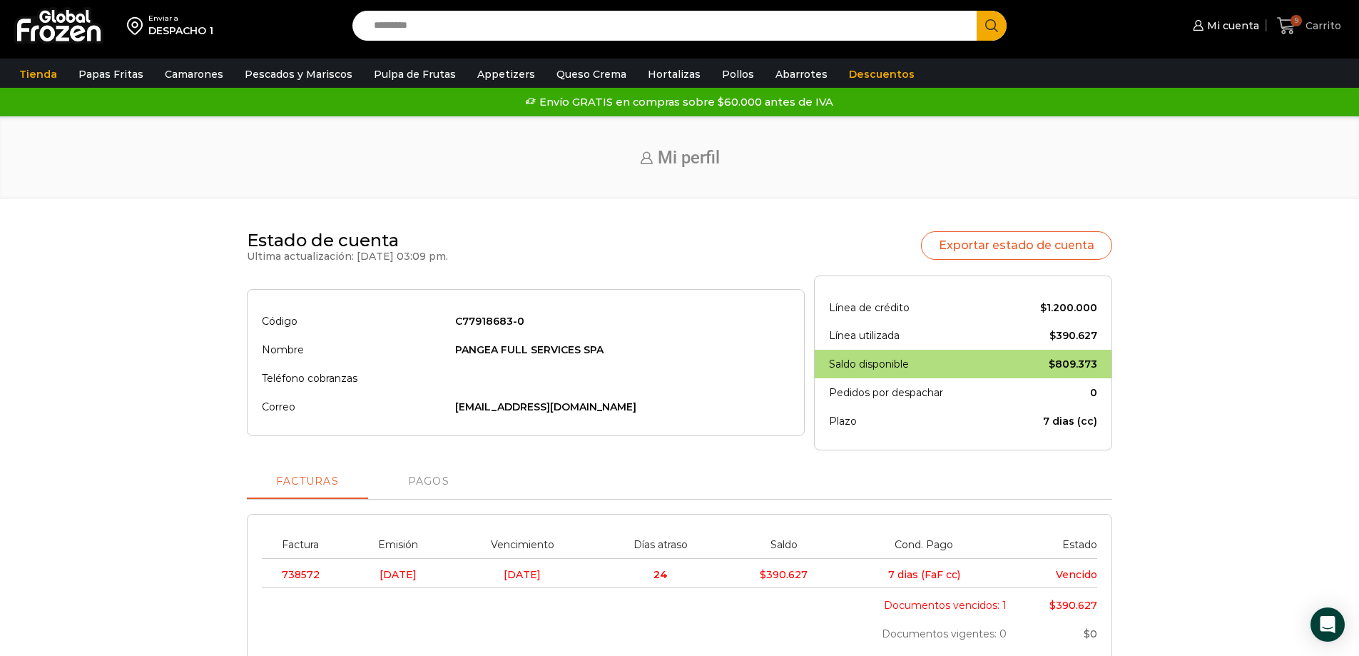
click at [1292, 27] on icon at bounding box center [1286, 25] width 19 height 19
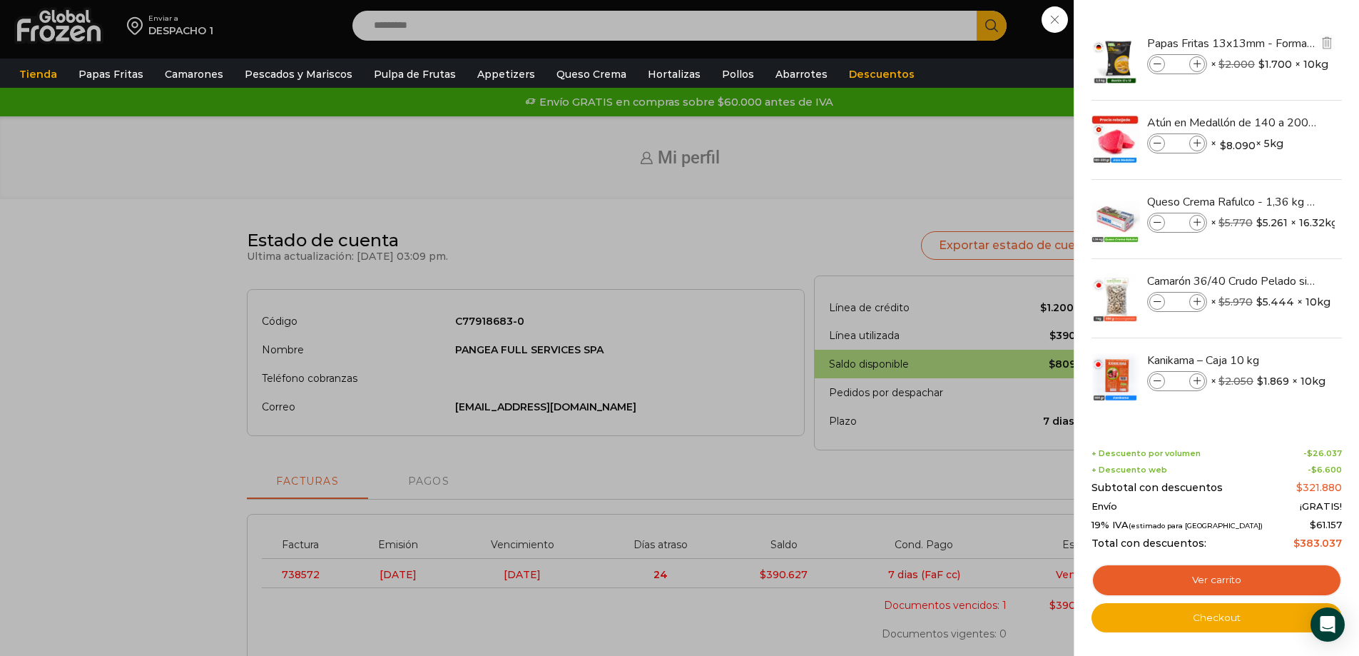
click at [1198, 61] on icon at bounding box center [1198, 65] width 8 height 8
type input "*"
click at [1159, 66] on icon at bounding box center [1158, 65] width 8 height 8
type input "*"
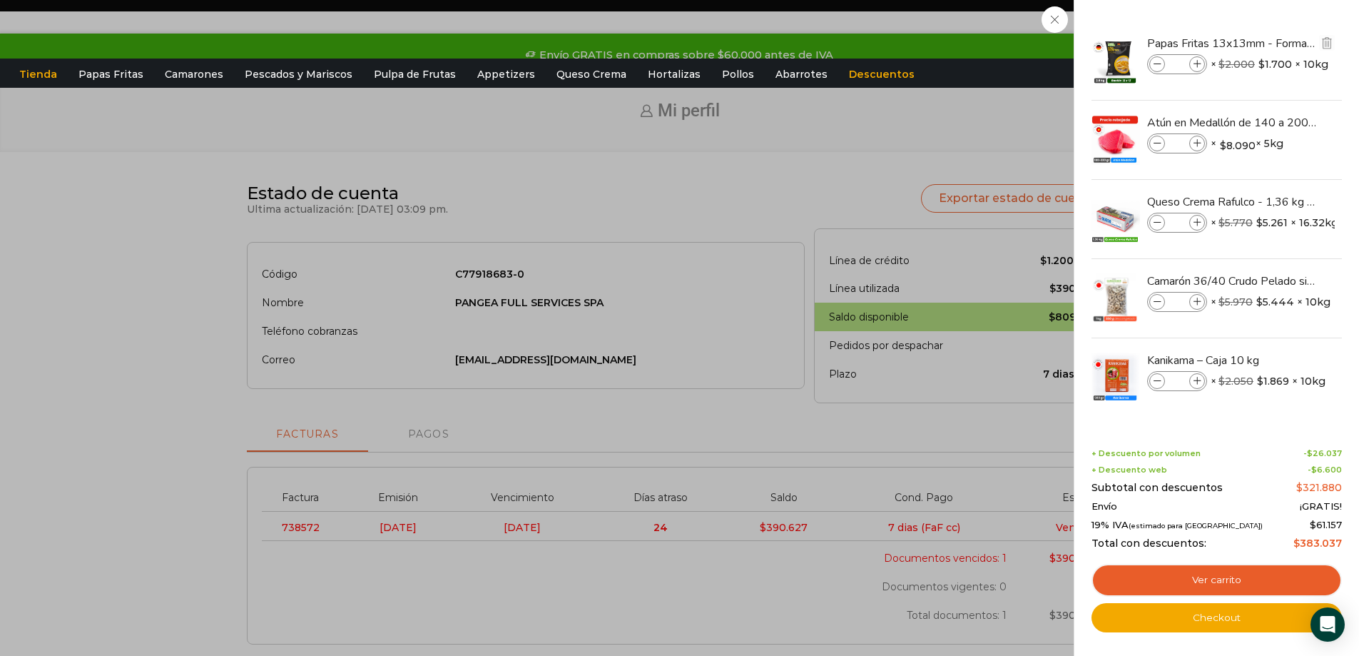
scroll to position [71, 0]
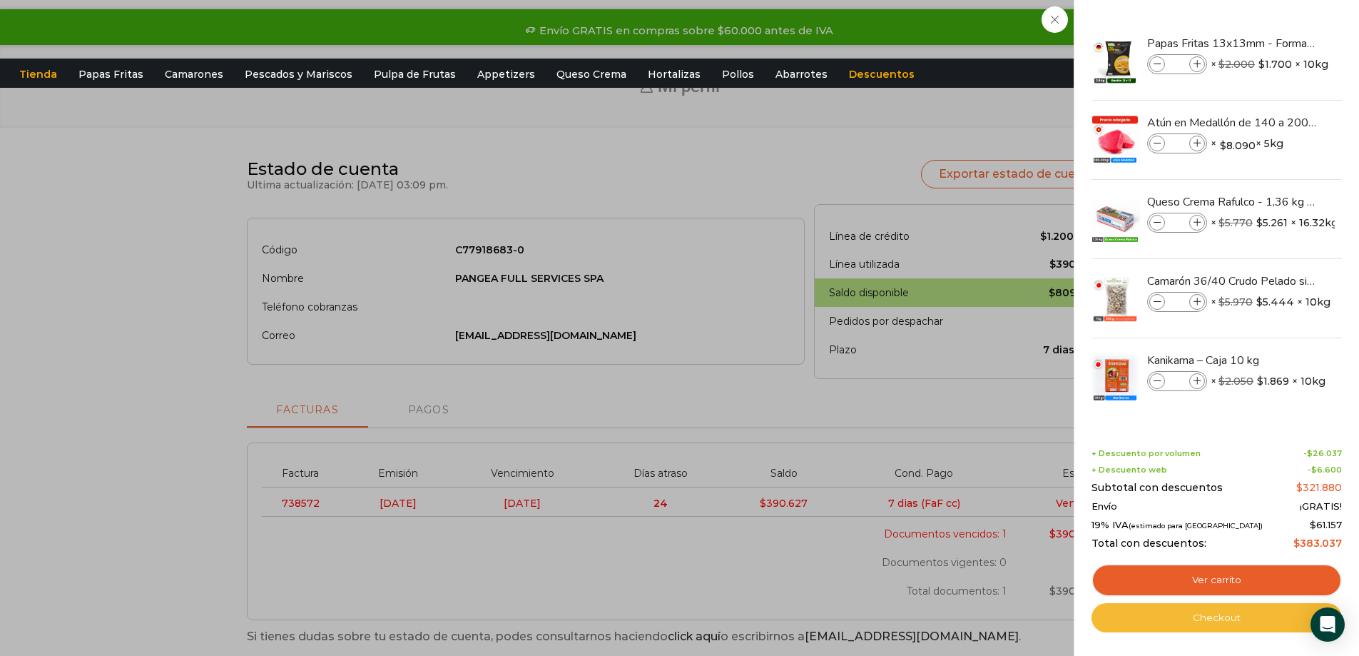
click at [1217, 612] on link "Checkout" at bounding box center [1217, 618] width 250 height 30
click at [1218, 619] on link "Checkout" at bounding box center [1217, 618] width 250 height 30
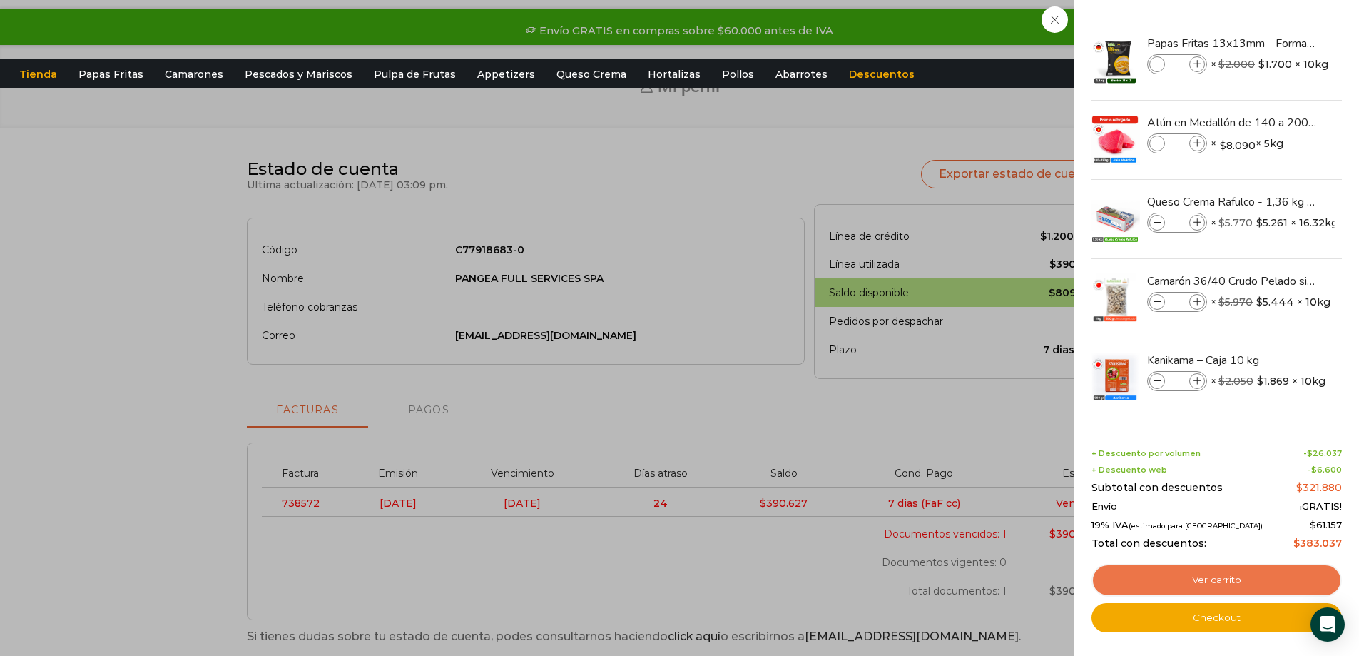
click at [1210, 580] on link "Ver carrito" at bounding box center [1217, 580] width 250 height 33
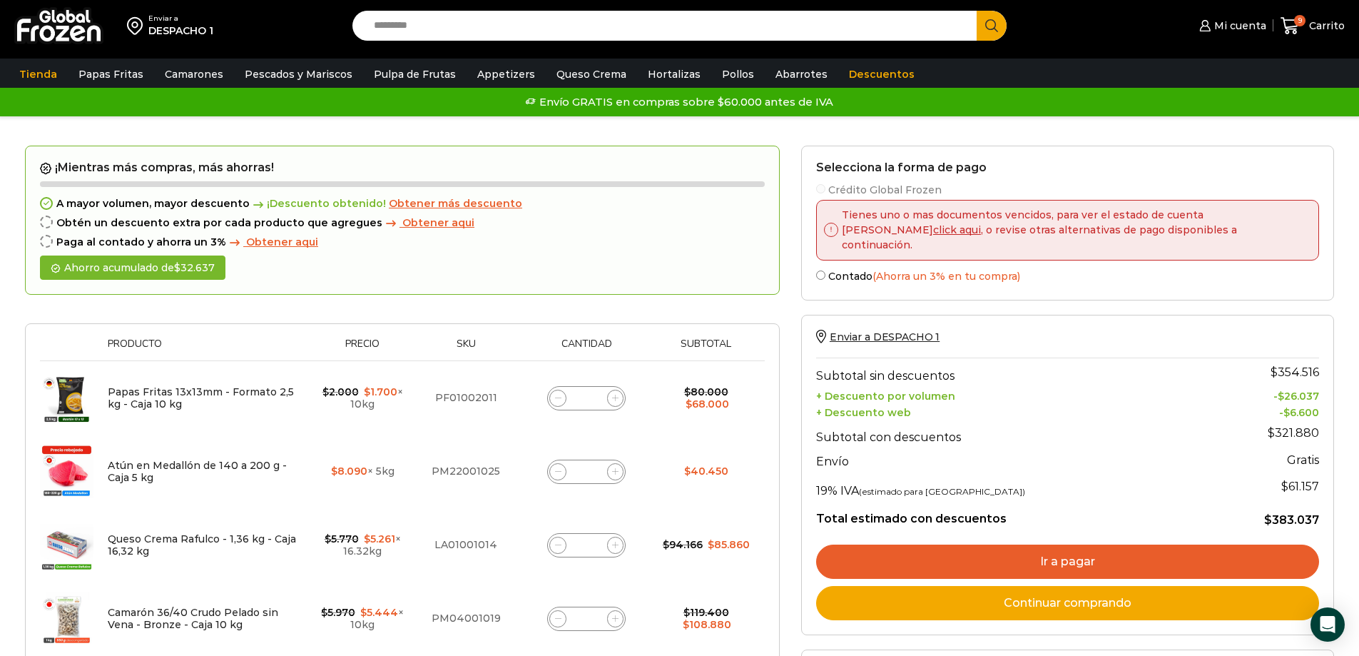
click at [404, 224] on span "Obtener aqui" at bounding box center [438, 222] width 72 height 13
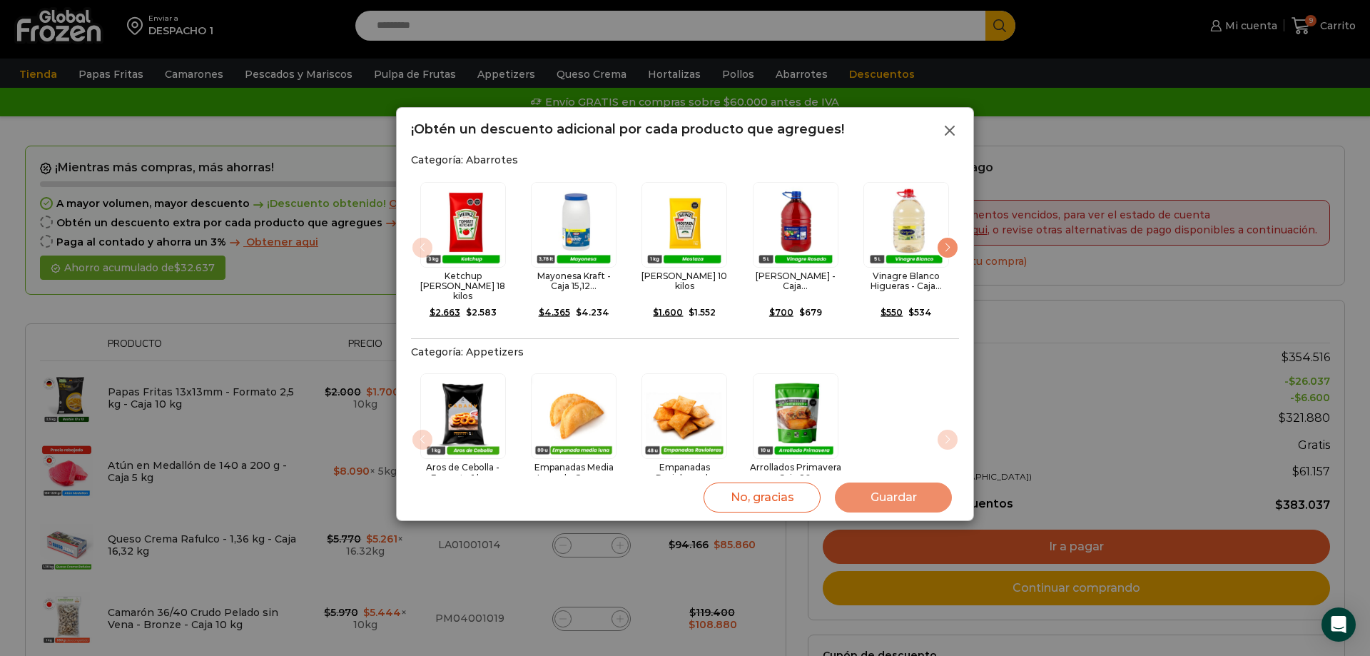
click at [948, 126] on icon at bounding box center [949, 130] width 17 height 17
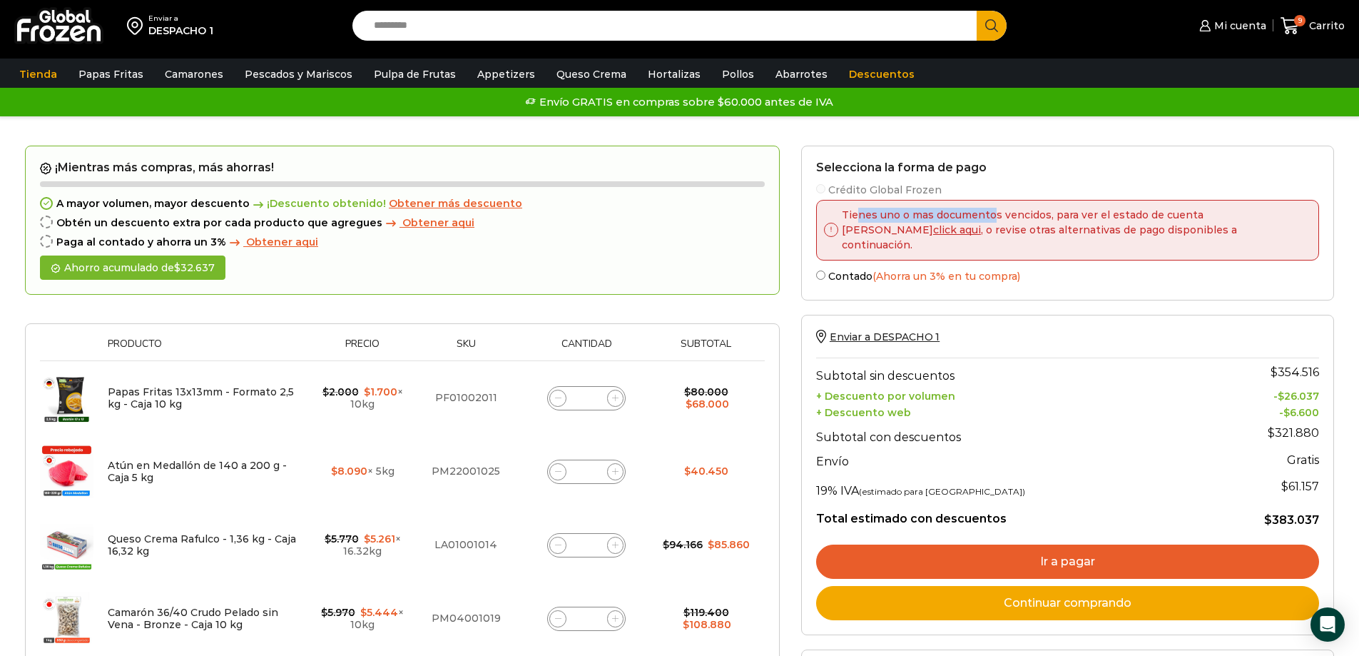
drag, startPoint x: 859, startPoint y: 218, endPoint x: 995, endPoint y: 214, distance: 136.4
click at [992, 215] on p "Tienes uno o mas documentos vencidos, para ver el estado de cuenta haga click a…" at bounding box center [1073, 230] width 470 height 45
drag, startPoint x: 1018, startPoint y: 213, endPoint x: 1095, endPoint y: 213, distance: 77.1
click at [1095, 213] on p "Tienes uno o mas documentos vencidos, para ver el estado de cuenta haga click a…" at bounding box center [1073, 230] width 470 height 45
drag, startPoint x: 1131, startPoint y: 218, endPoint x: 893, endPoint y: 225, distance: 238.4
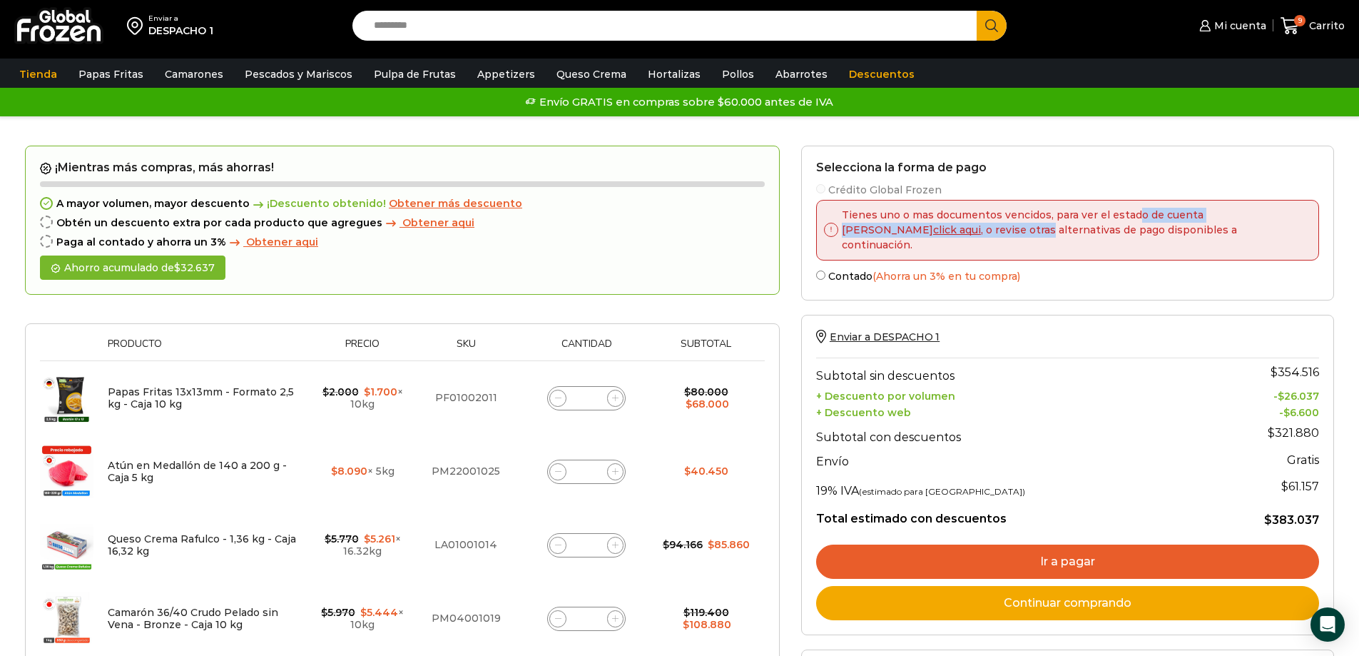
click at [899, 225] on p "Tienes uno o mas documentos vencidos, para ver el estado de cuenta haga click a…" at bounding box center [1073, 230] width 470 height 45
drag, startPoint x: 1098, startPoint y: 223, endPoint x: 1008, endPoint y: 230, distance: 91.0
click at [1008, 230] on p "Tienes uno o mas documentos vencidos, para ver el estado de cuenta haga click a…" at bounding box center [1073, 230] width 470 height 45
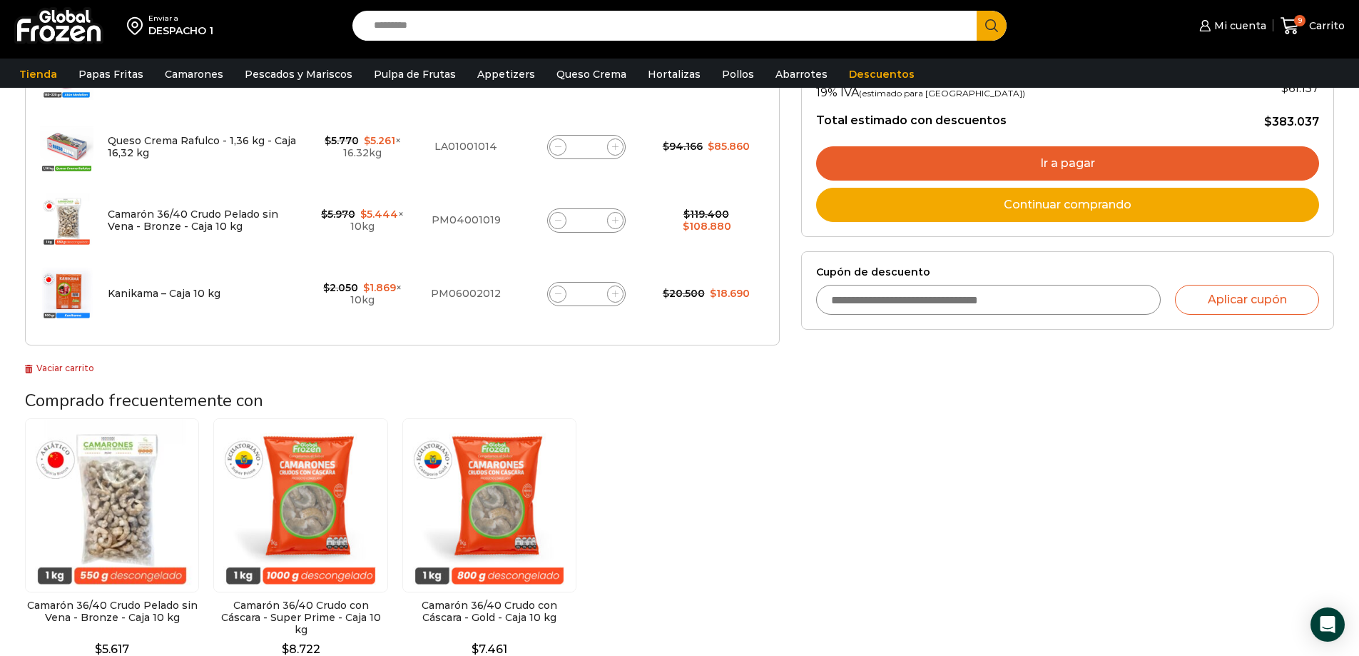
scroll to position [428, 0]
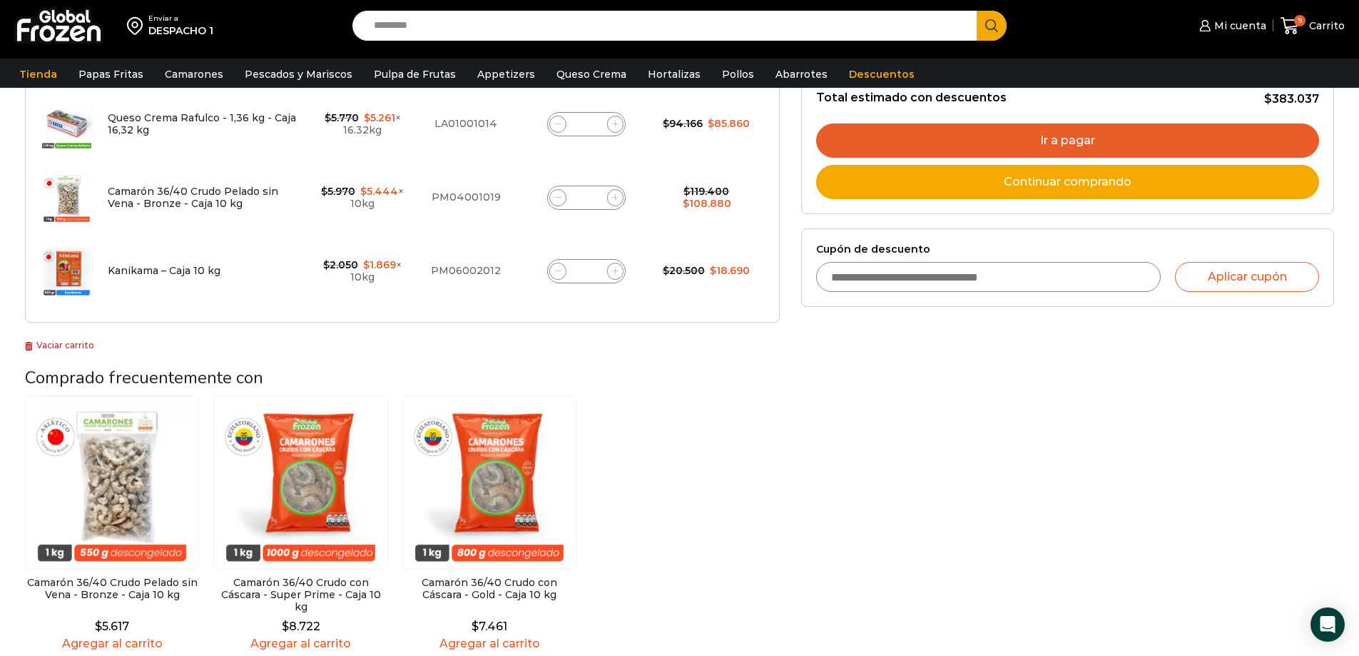
click at [962, 265] on input "Cupón de descuento" at bounding box center [988, 277] width 345 height 30
paste input "*********"
type input "*********"
click at [1232, 266] on button "Aplicar cupón" at bounding box center [1247, 277] width 144 height 30
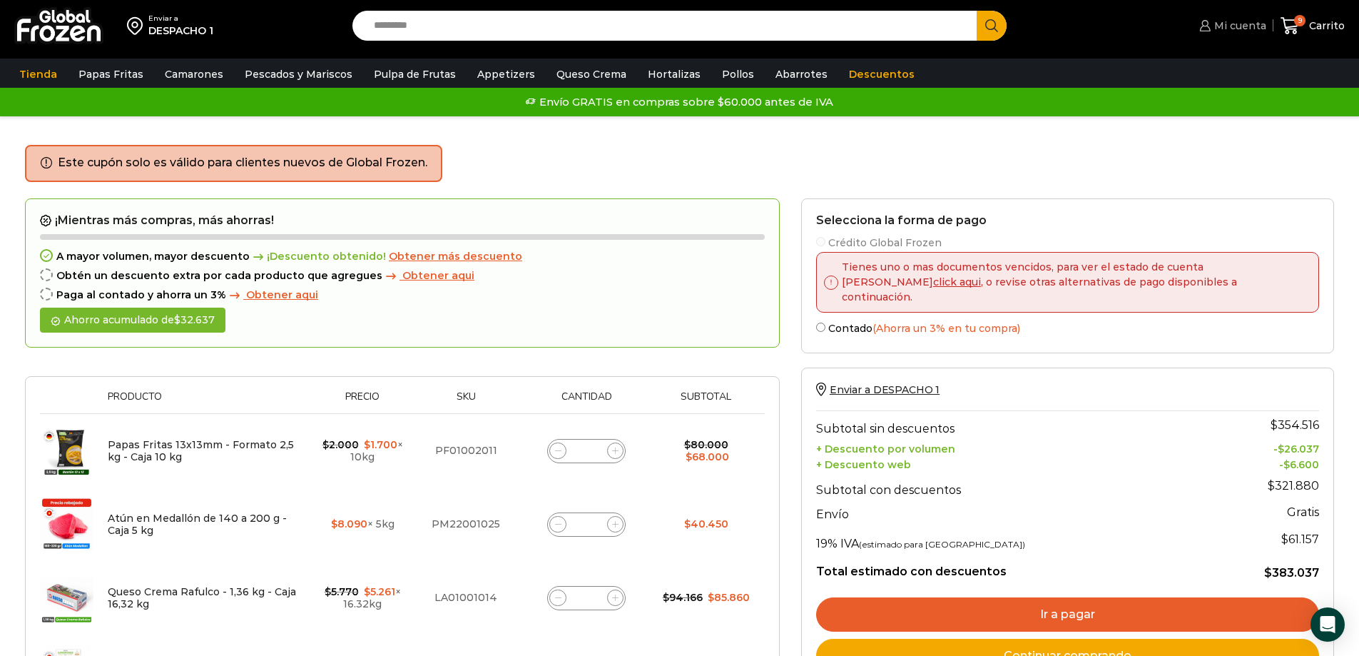
click at [1234, 24] on span "Mi cuenta" at bounding box center [1239, 26] width 56 height 14
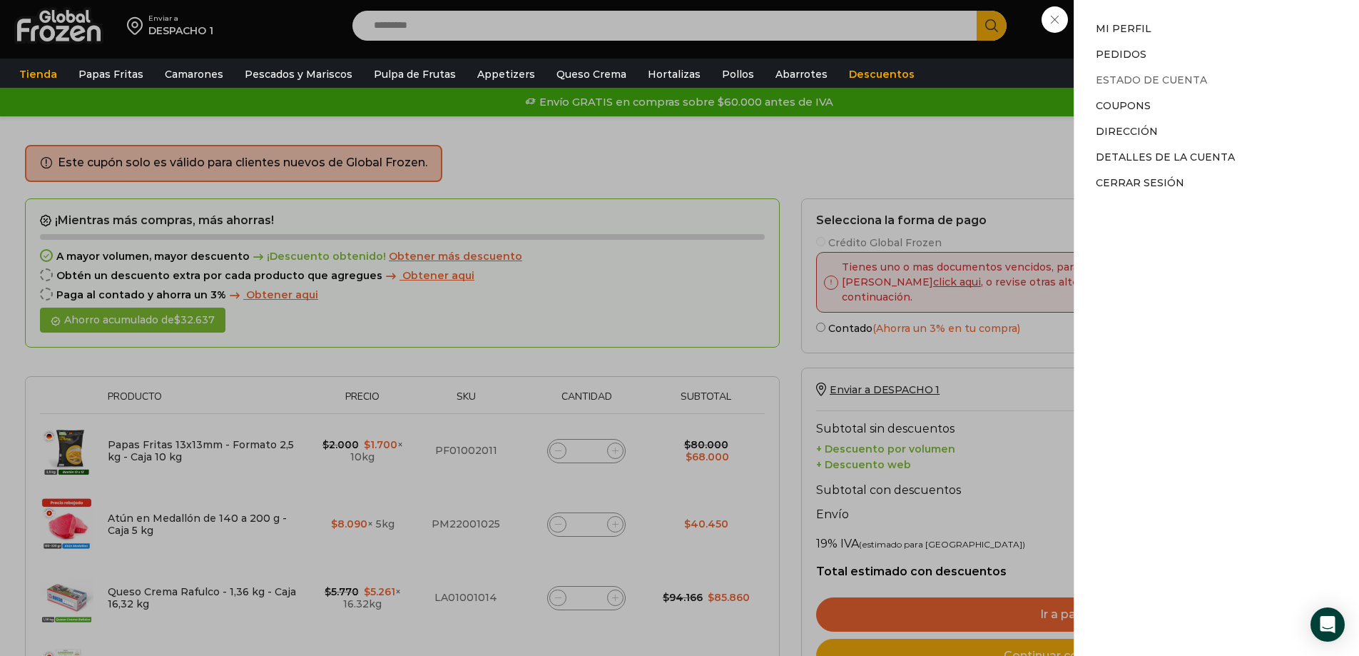
click at [1135, 76] on link "Estado de Cuenta" at bounding box center [1151, 79] width 111 height 13
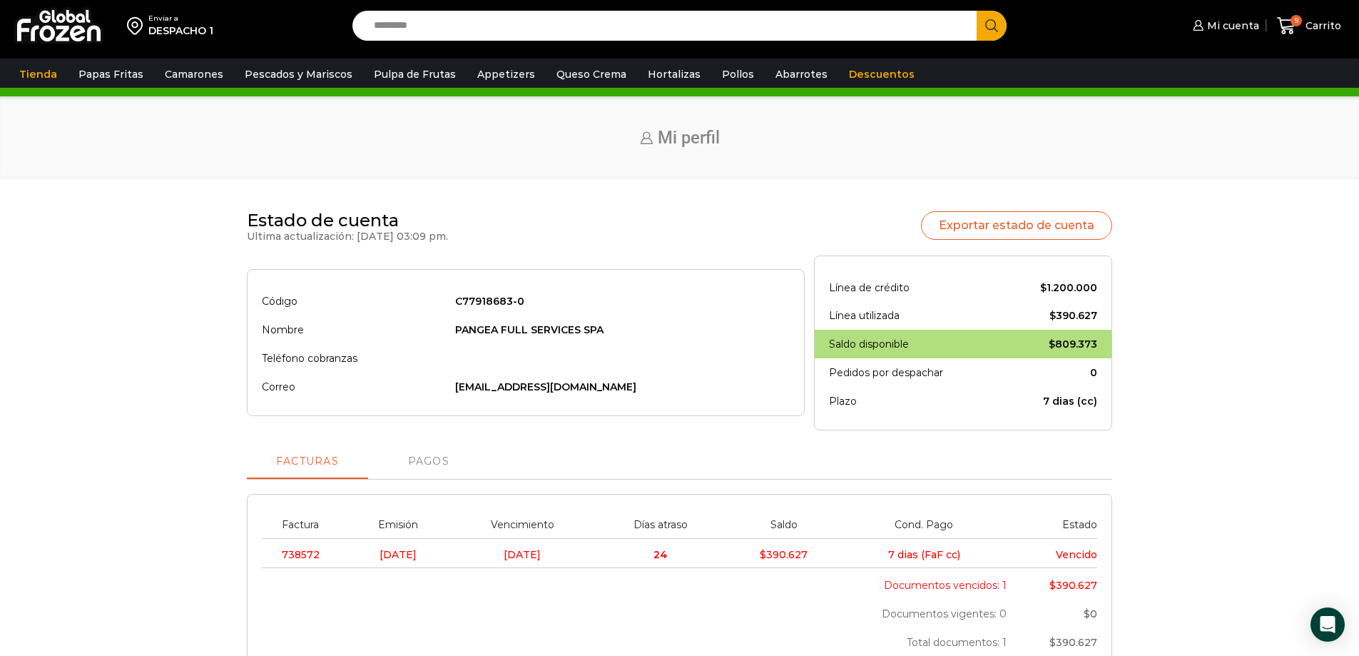
scroll to position [71, 0]
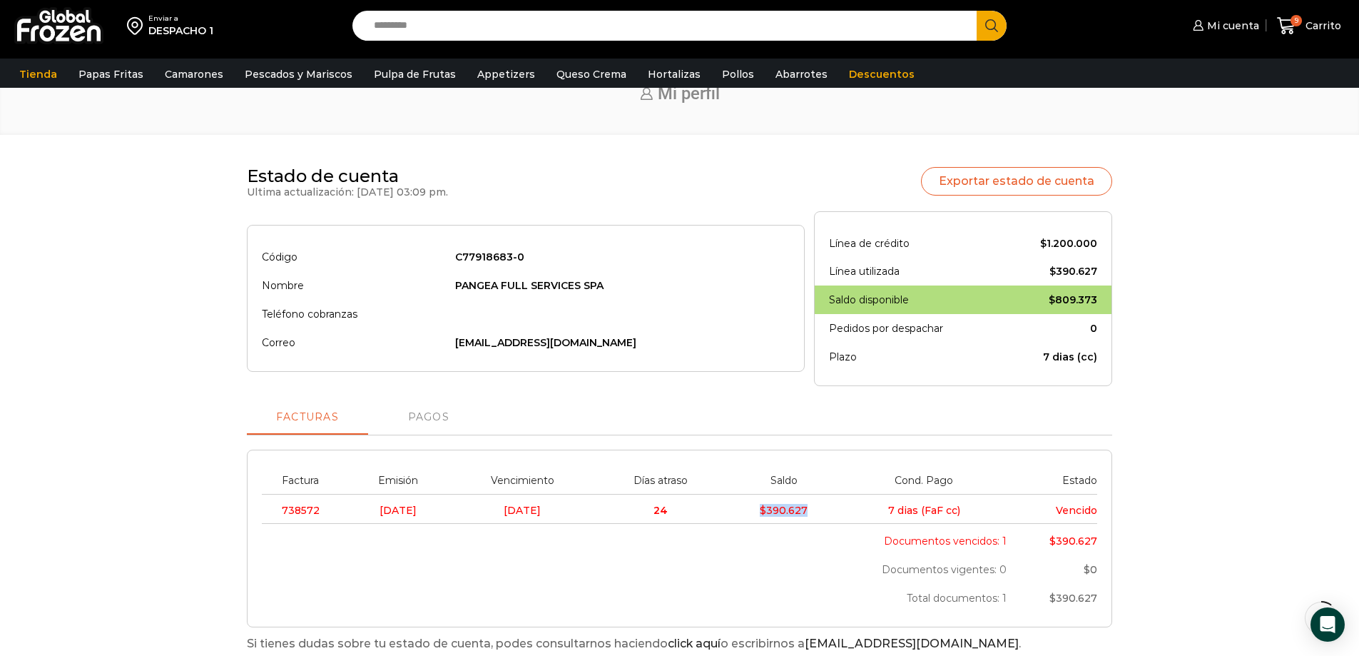
drag, startPoint x: 826, startPoint y: 510, endPoint x: 766, endPoint y: 514, distance: 59.3
click at [766, 514] on td "$ 390.627" at bounding box center [784, 509] width 117 height 30
copy bdi "$ 390.627"
drag, startPoint x: 319, startPoint y: 510, endPoint x: 275, endPoint y: 512, distance: 43.5
click at [275, 512] on td "738572" at bounding box center [304, 509] width 85 height 30
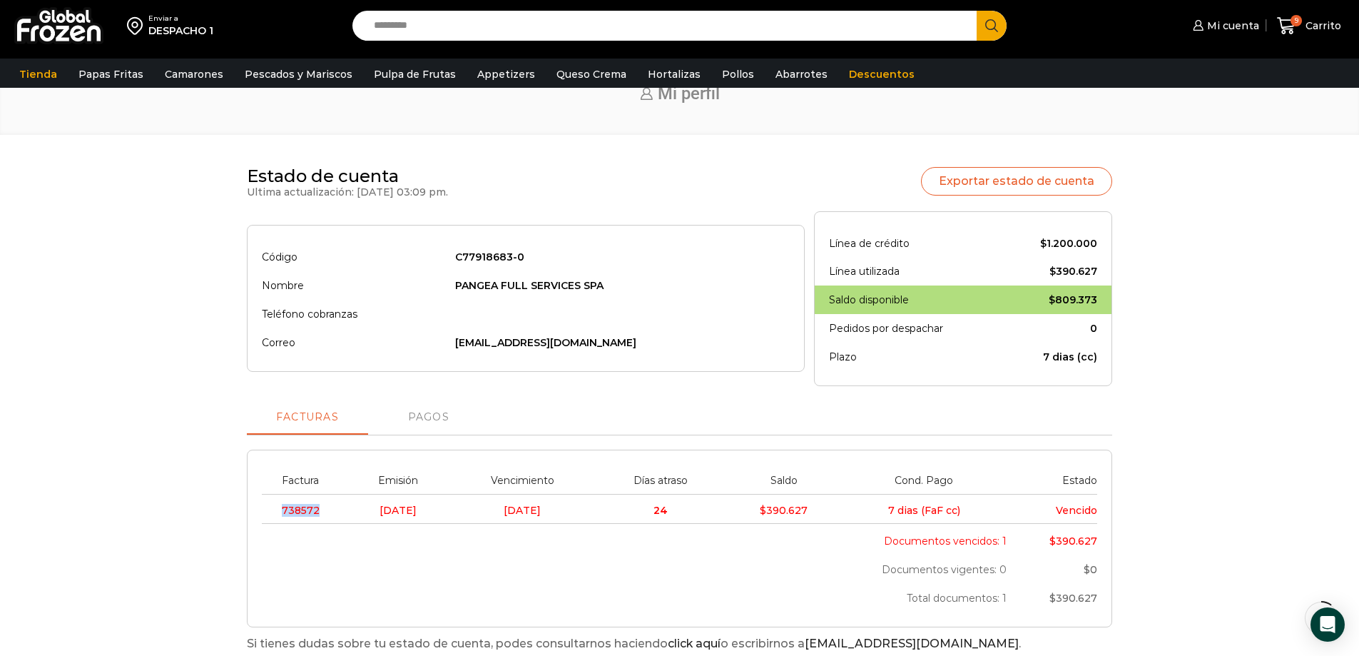
copy span "738572"
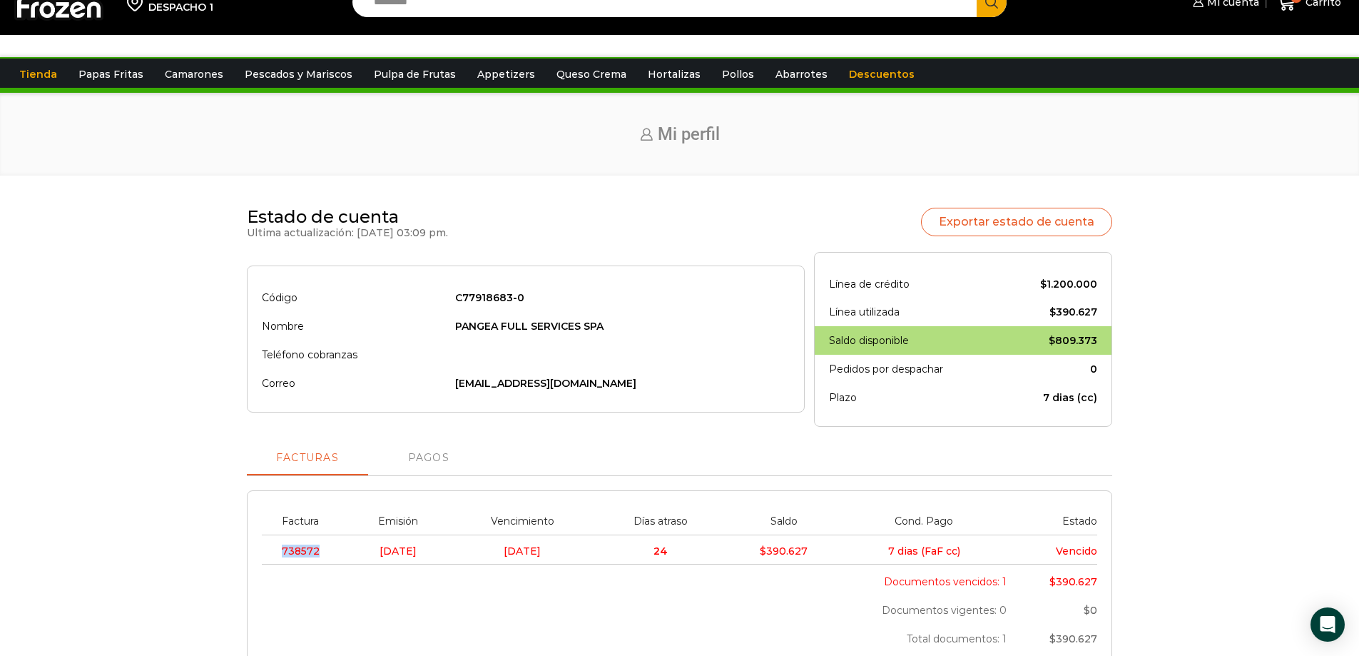
scroll to position [0, 0]
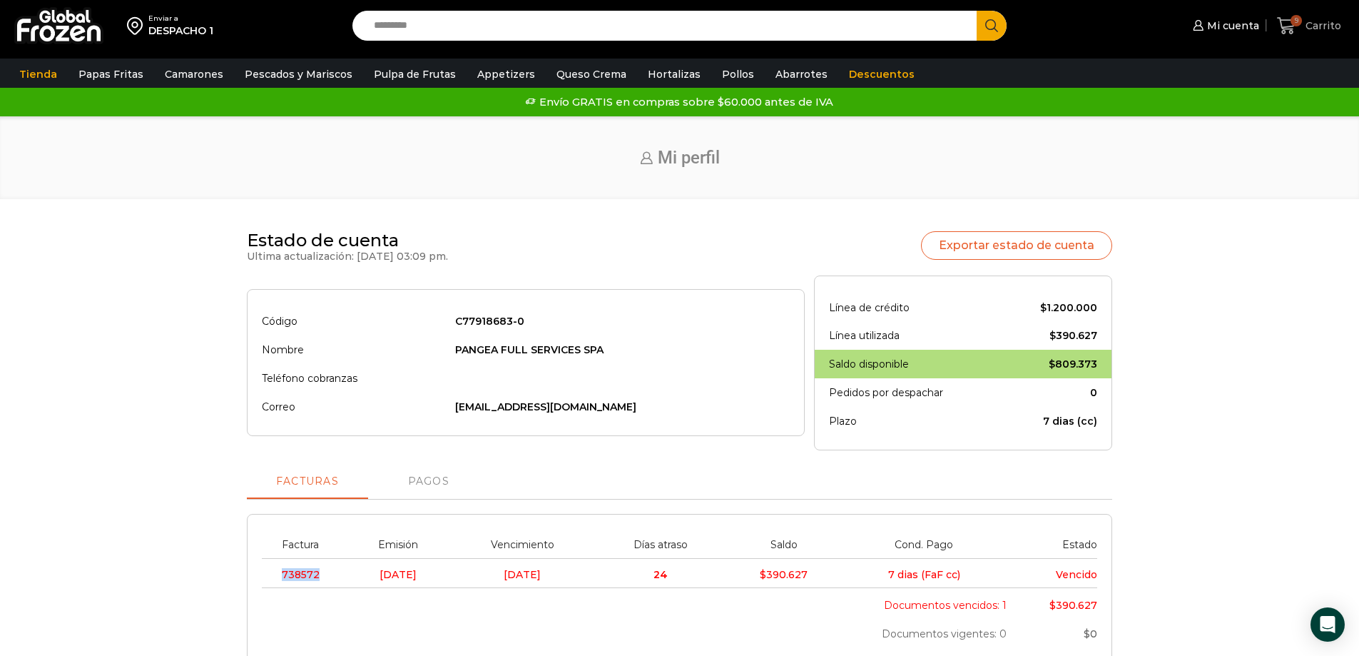
click at [1297, 26] on span "9" at bounding box center [1289, 25] width 25 height 19
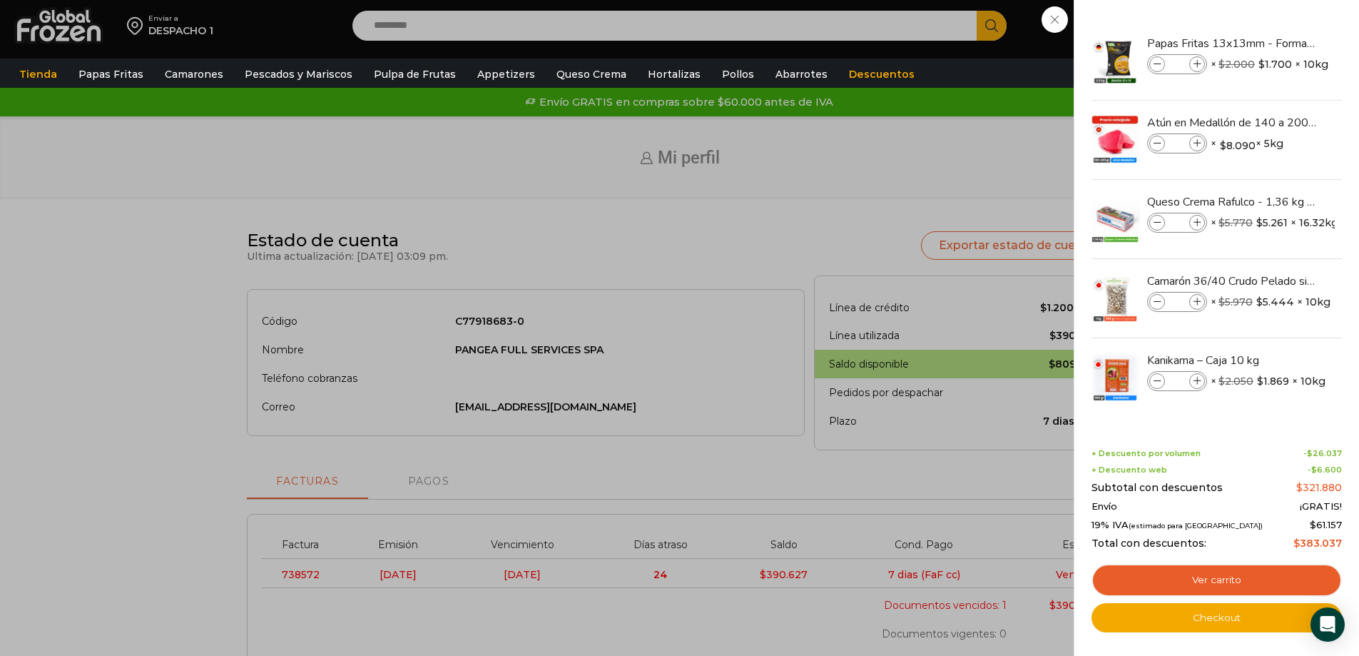
click at [1274, 43] on div "9 [GEOGRAPHIC_DATA] 9 9 Shopping Cart * $" at bounding box center [1309, 26] width 71 height 34
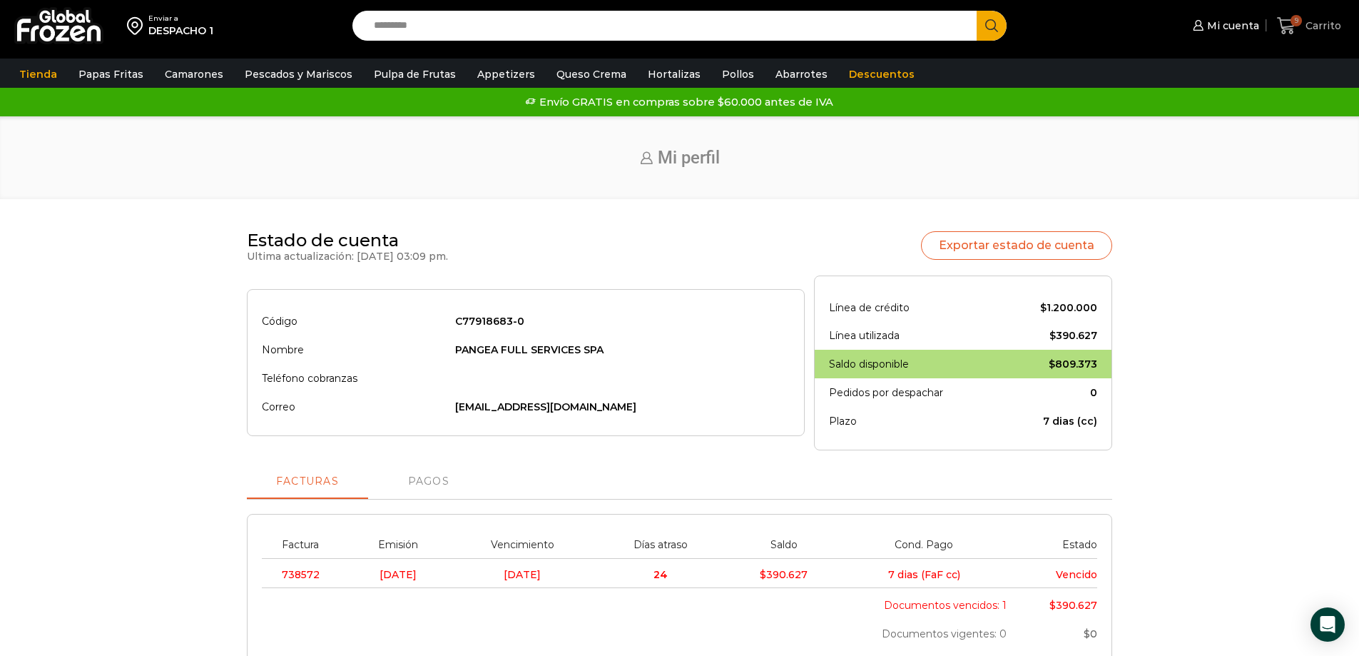
click at [1310, 20] on span "Carrito" at bounding box center [1321, 26] width 39 height 14
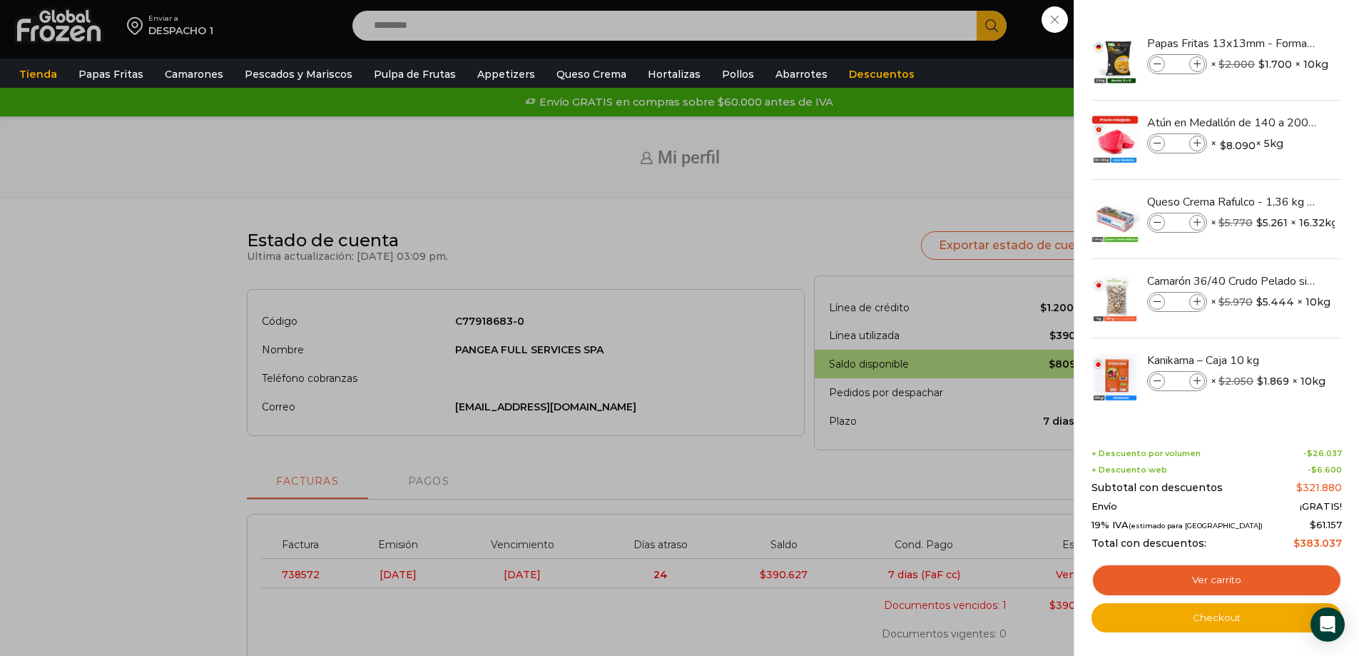
click at [1274, 43] on div "9 [GEOGRAPHIC_DATA] 9 9 Shopping Cart * $" at bounding box center [1309, 26] width 71 height 34
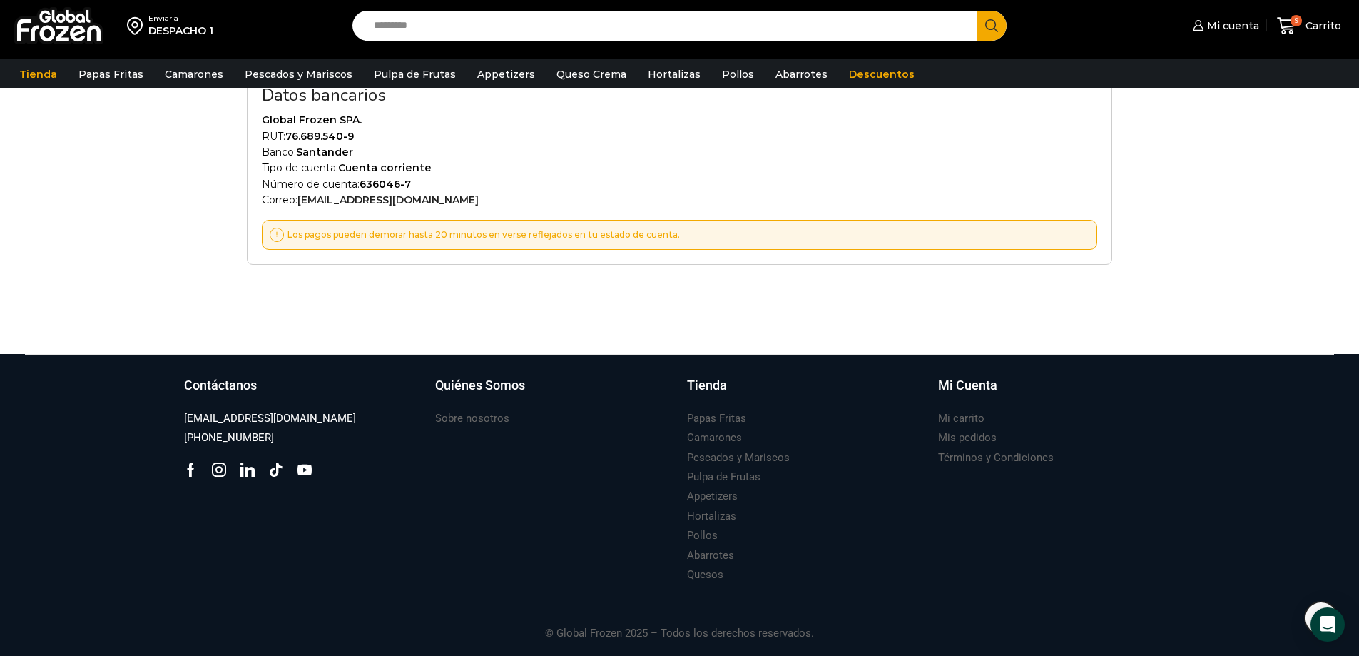
scroll to position [613, 0]
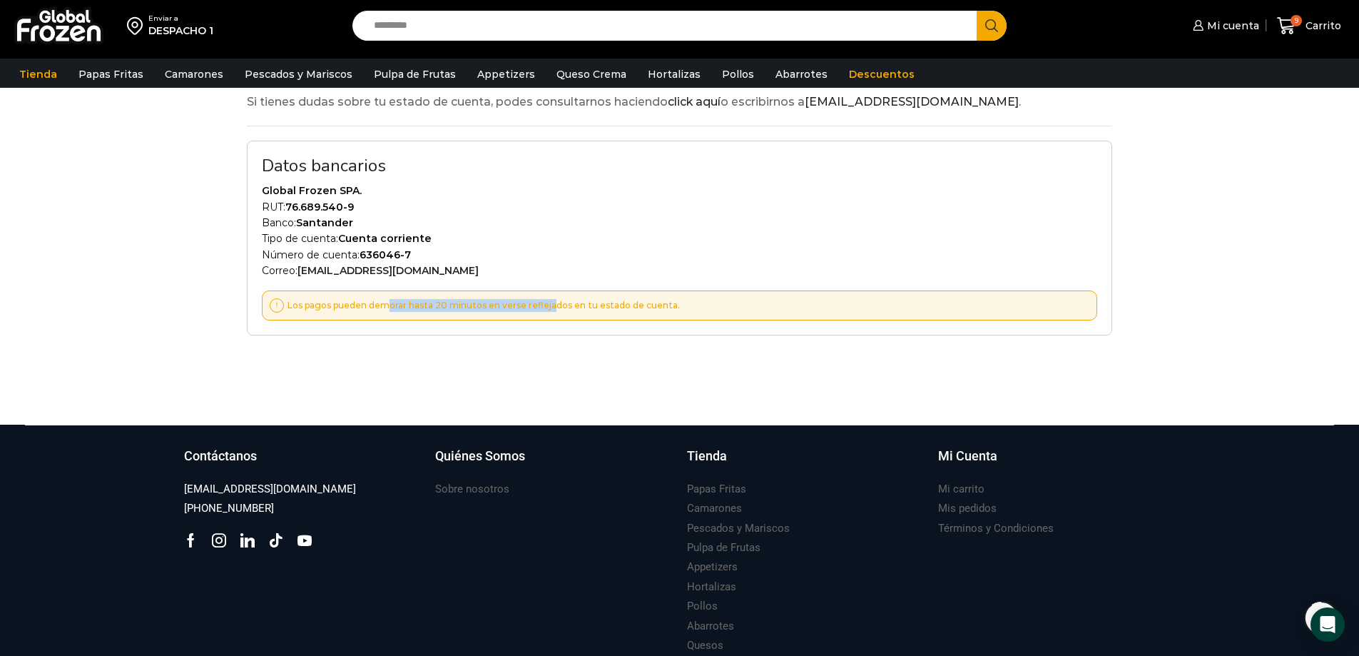
drag, startPoint x: 392, startPoint y: 311, endPoint x: 563, endPoint y: 305, distance: 171.4
click at [554, 306] on p "Los pagos pueden demorar hasta 20 minutos en verse reflejados en tu estado de c…" at bounding box center [482, 305] width 396 height 13
drag, startPoint x: 600, startPoint y: 302, endPoint x: 634, endPoint y: 302, distance: 34.2
click at [601, 302] on p "Los pagos pueden demorar hasta 20 minutos en verse reflejados en tu estado de c…" at bounding box center [482, 305] width 396 height 13
drag, startPoint x: 686, startPoint y: 302, endPoint x: 422, endPoint y: 308, distance: 263.4
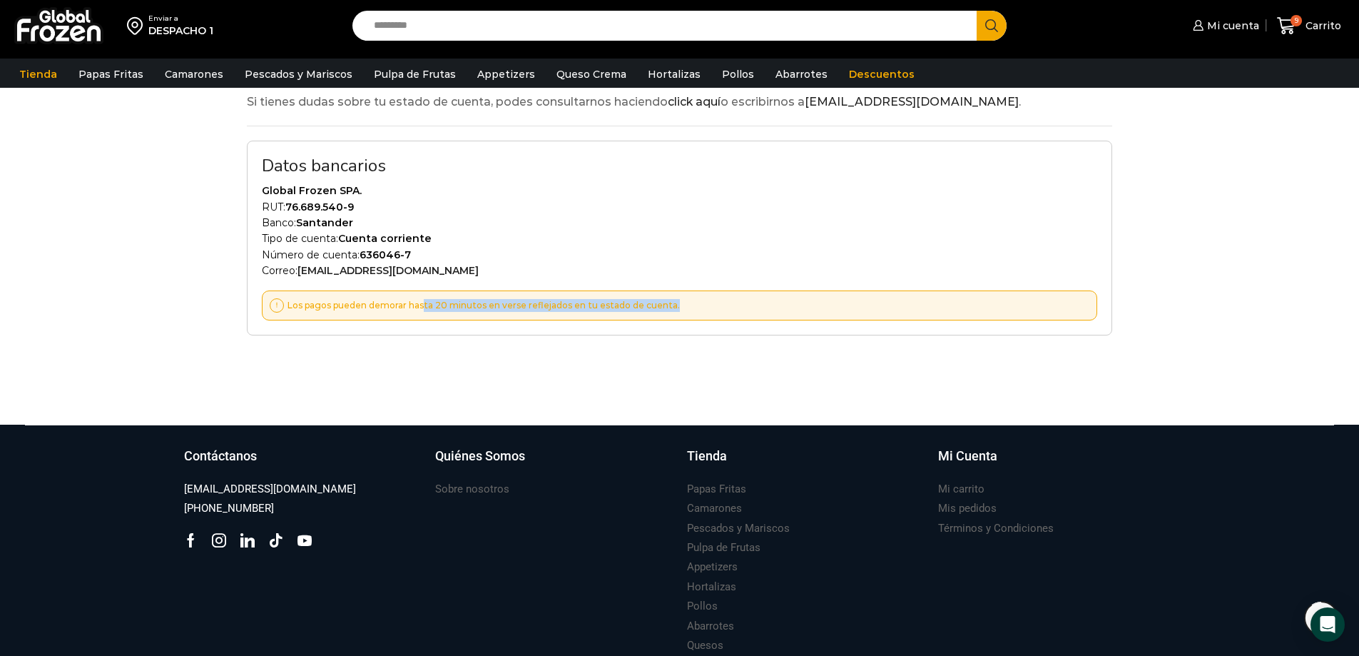
click at [422, 308] on div "Los pagos pueden demorar hasta 20 minutos en verse reflejados en tu estado de c…" at bounding box center [680, 305] width 836 height 30
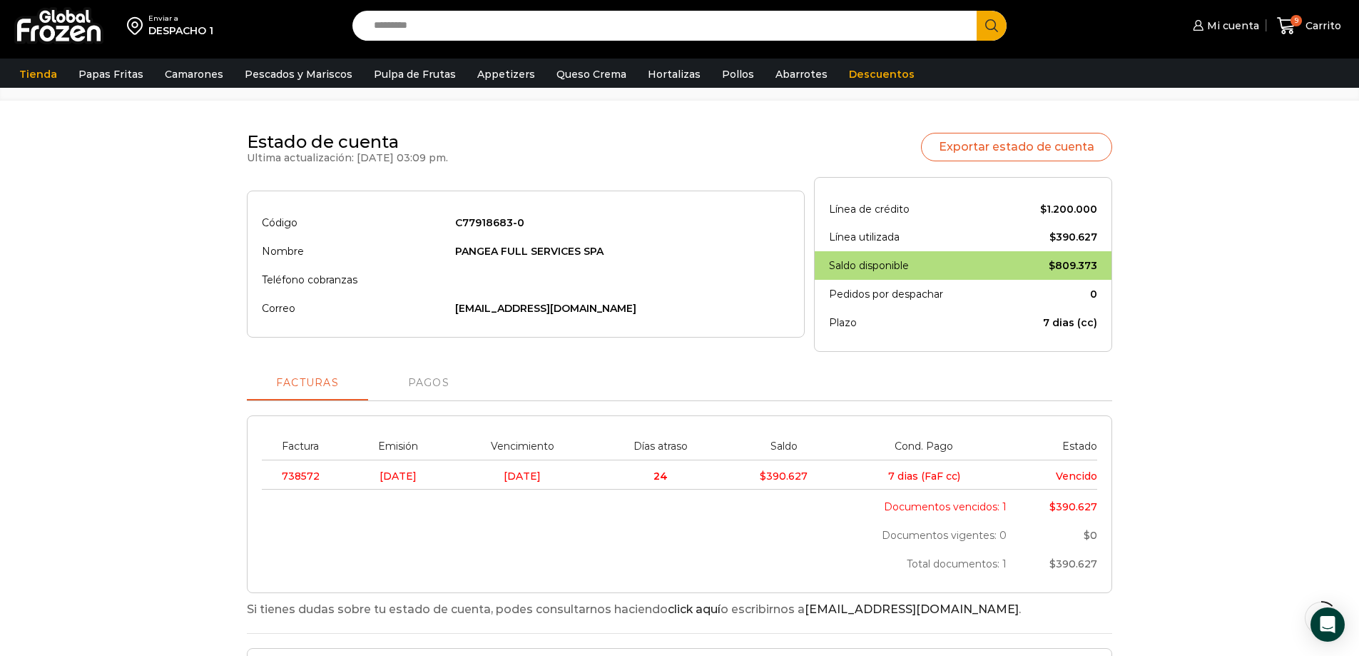
scroll to position [0, 0]
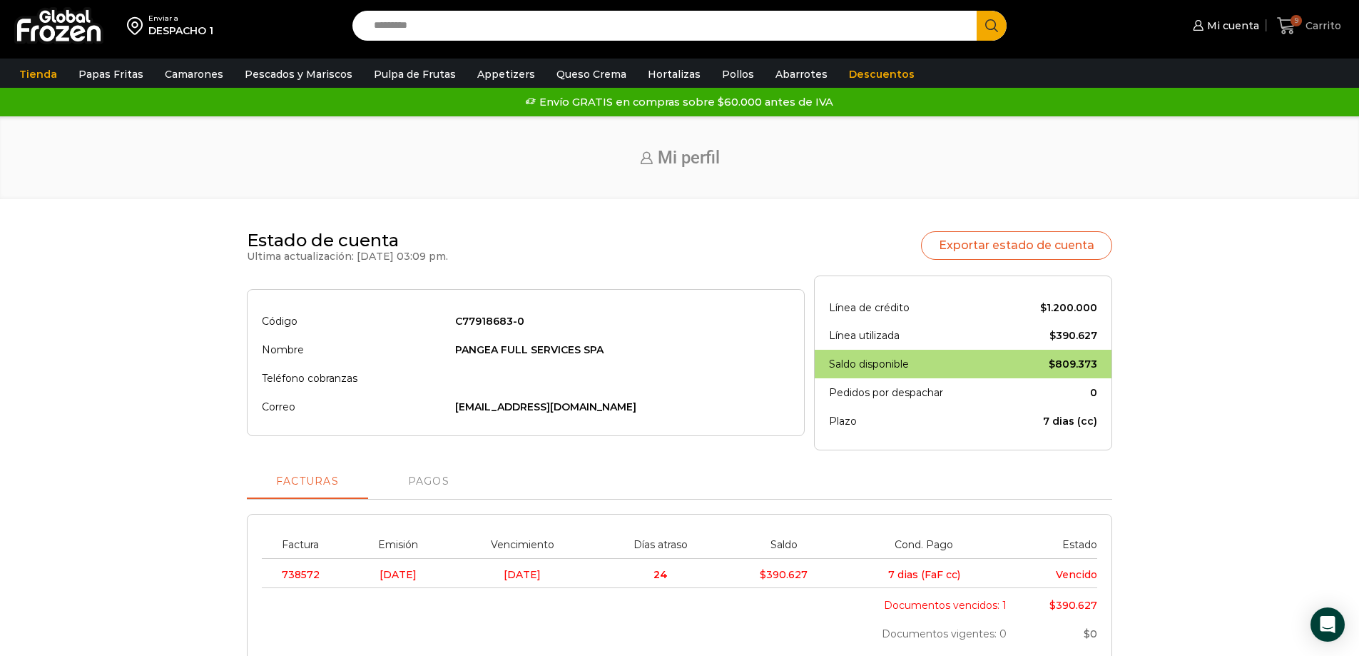
click at [1307, 20] on span "Carrito" at bounding box center [1321, 26] width 39 height 14
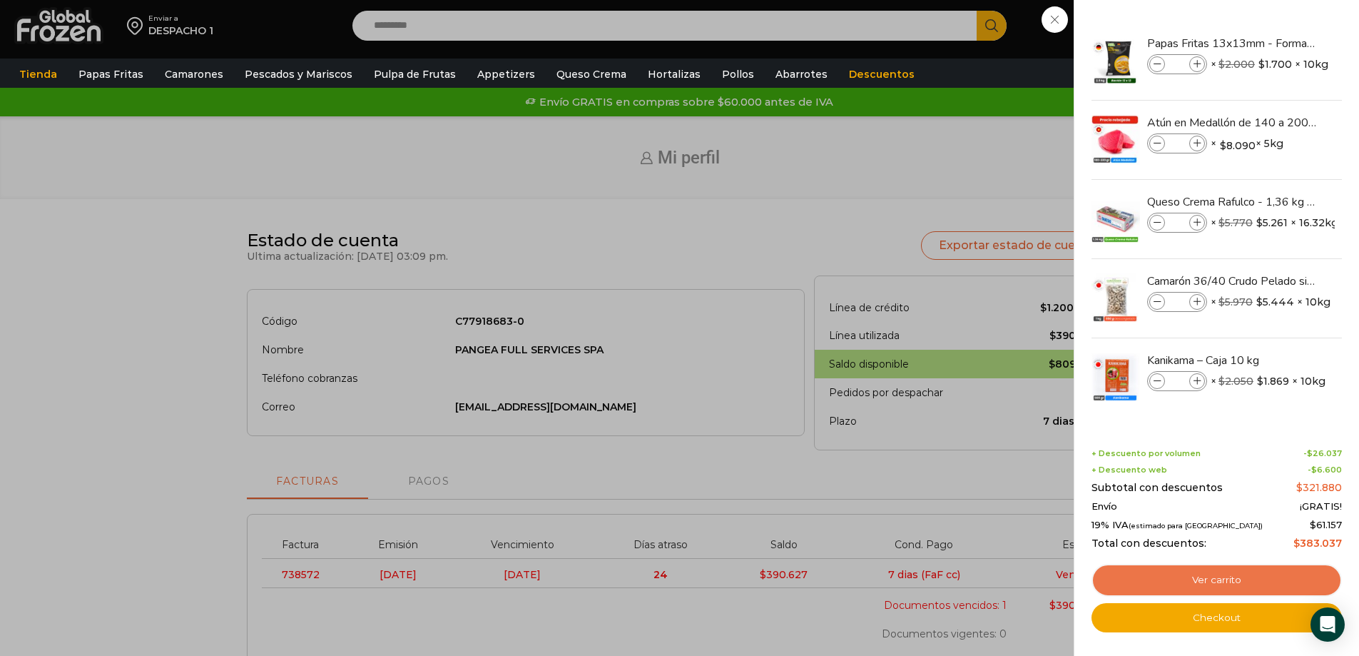
click at [1212, 580] on link "Ver carrito" at bounding box center [1217, 580] width 250 height 33
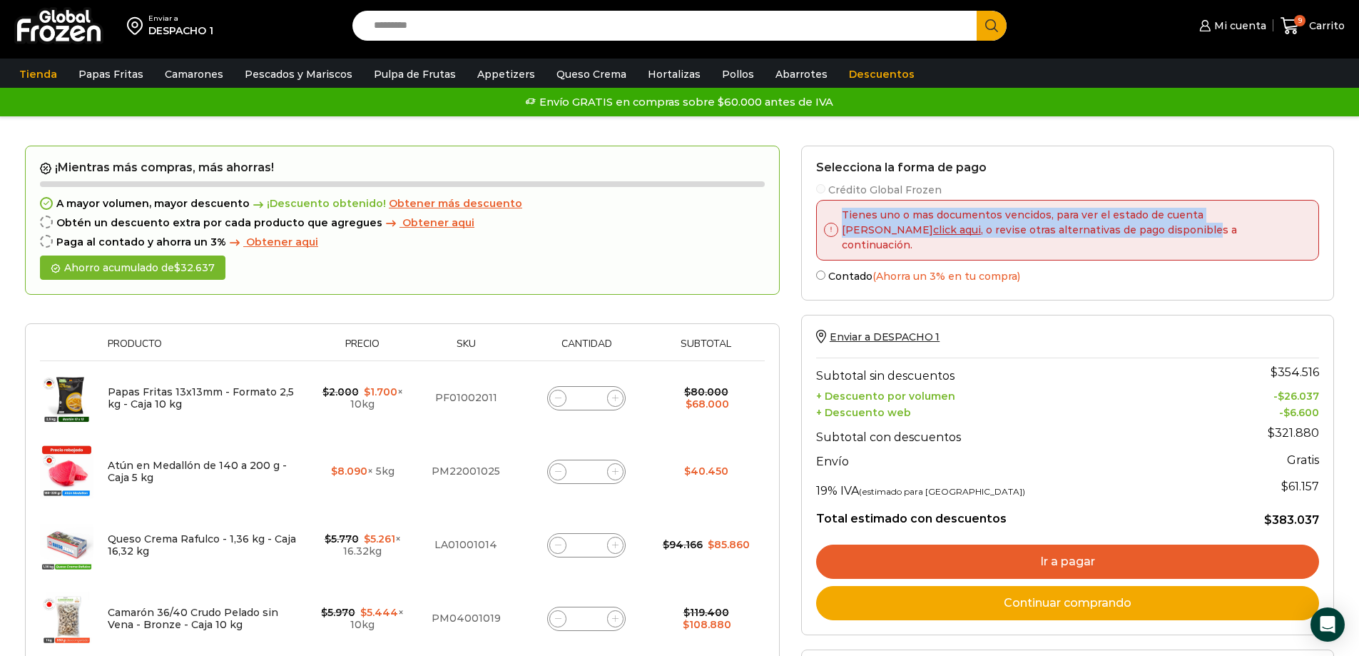
drag, startPoint x: 833, startPoint y: 202, endPoint x: 1058, endPoint y: 239, distance: 227.8
click at [1058, 239] on div "Tienes uno o mas documentos vencidos, para ver el estado de cuenta haga click a…" at bounding box center [1067, 230] width 503 height 61
click at [932, 223] on p "Tienes uno o mas documentos vencidos, para ver el estado de cuenta haga click a…" at bounding box center [1073, 230] width 470 height 45
drag, startPoint x: 844, startPoint y: 215, endPoint x: 905, endPoint y: 226, distance: 62.3
click at [905, 226] on p "Tienes uno o mas documentos vencidos, para ver el estado de cuenta haga click a…" at bounding box center [1073, 230] width 470 height 45
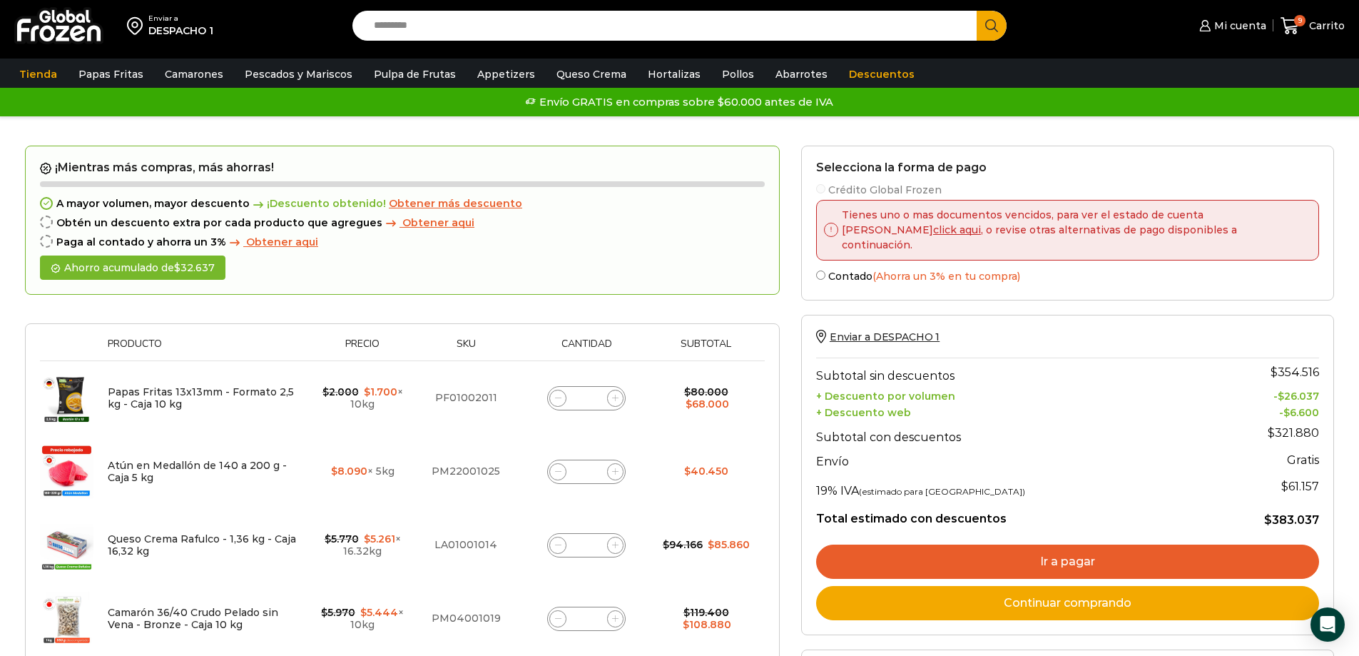
click at [933, 224] on p "Tienes uno o mas documentos vencidos, para ver el estado de cuenta haga click a…" at bounding box center [1073, 230] width 470 height 45
click at [1231, 27] on span "Mi cuenta" at bounding box center [1239, 26] width 56 height 14
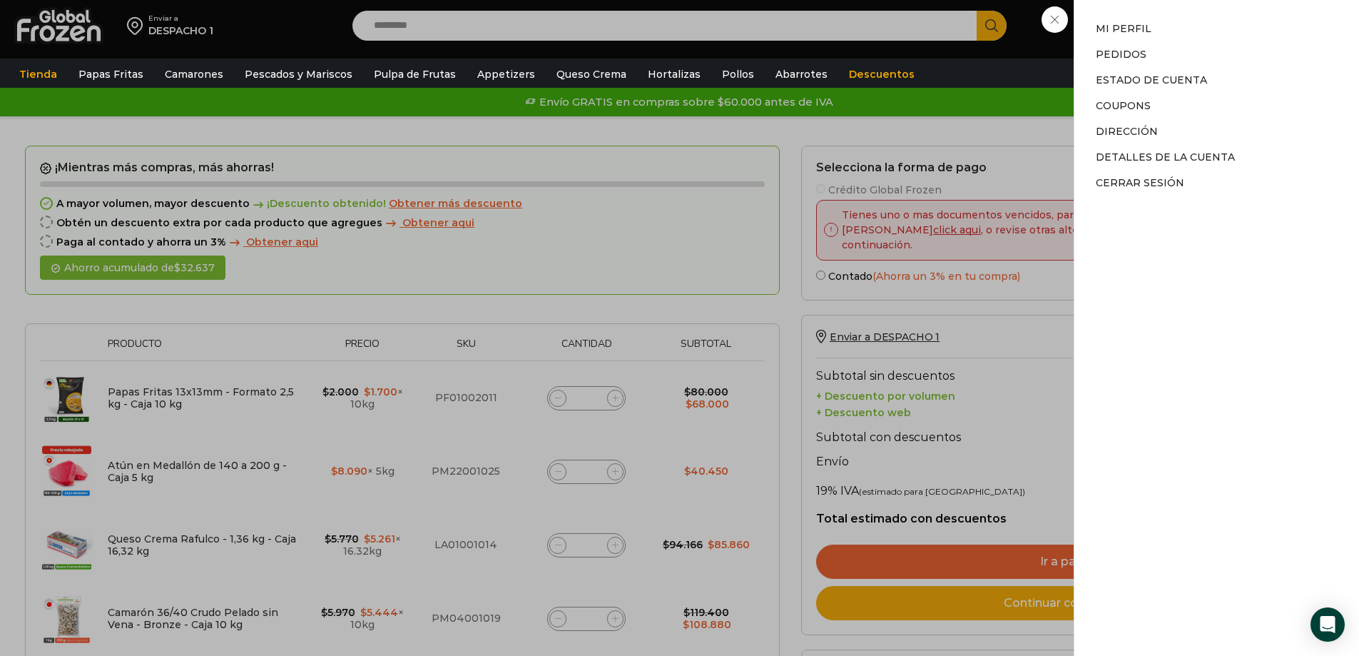
click at [1196, 40] on div "Mi cuenta Mi cuenta Mi perfil Pedidos Descargas Estado de Cuenta Coupons Direcc…" at bounding box center [1231, 25] width 70 height 29
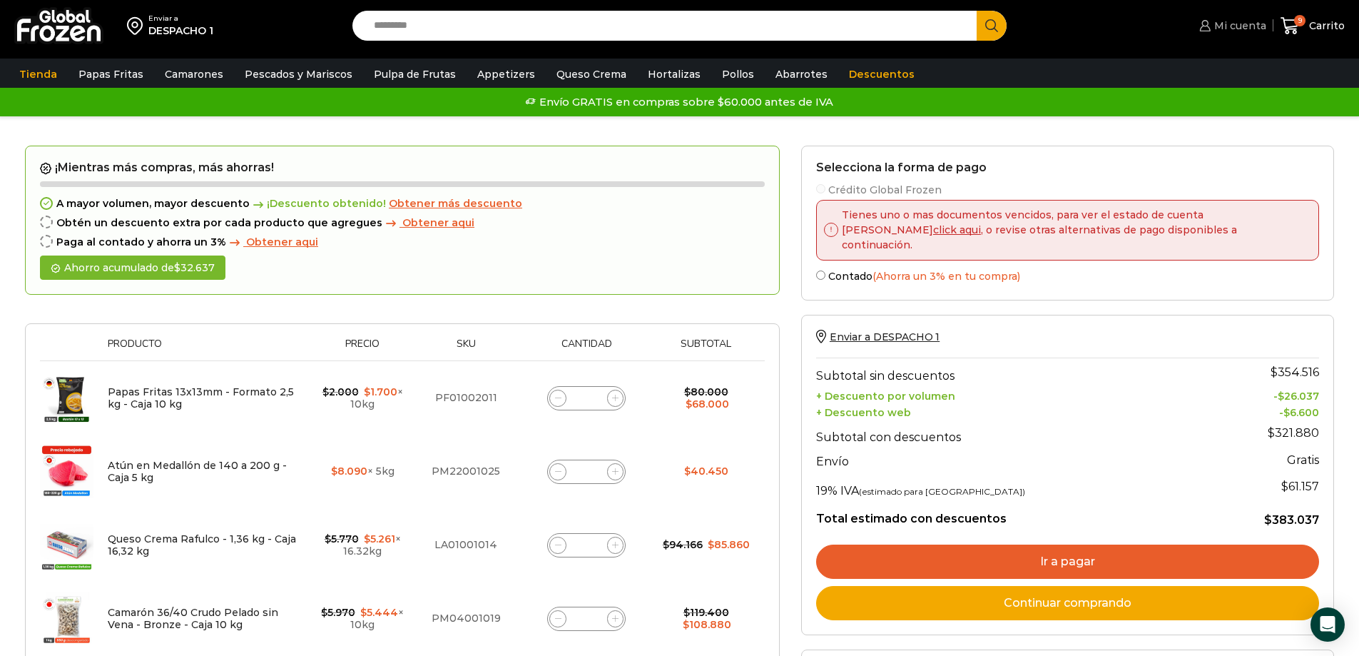
click at [1227, 25] on span "Mi cuenta" at bounding box center [1239, 26] width 56 height 14
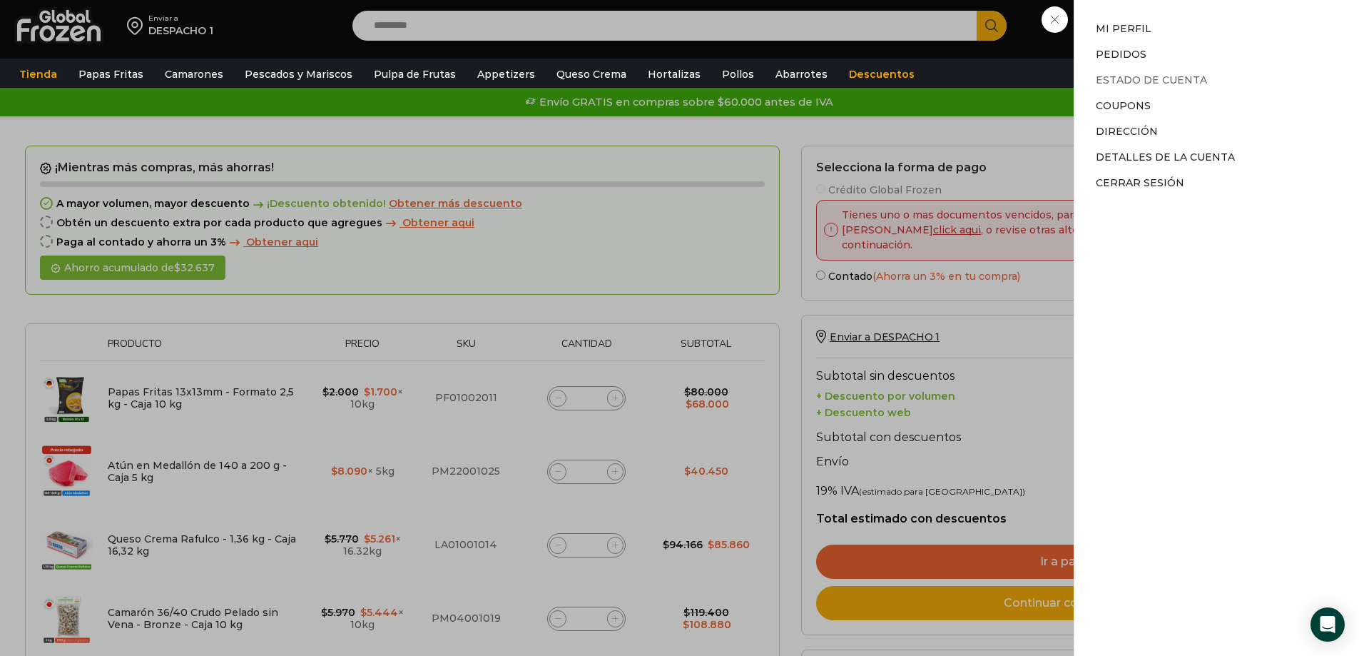
click at [1127, 81] on link "Estado de Cuenta" at bounding box center [1151, 79] width 111 height 13
click at [1127, 77] on link "Estado de Cuenta" at bounding box center [1151, 79] width 111 height 13
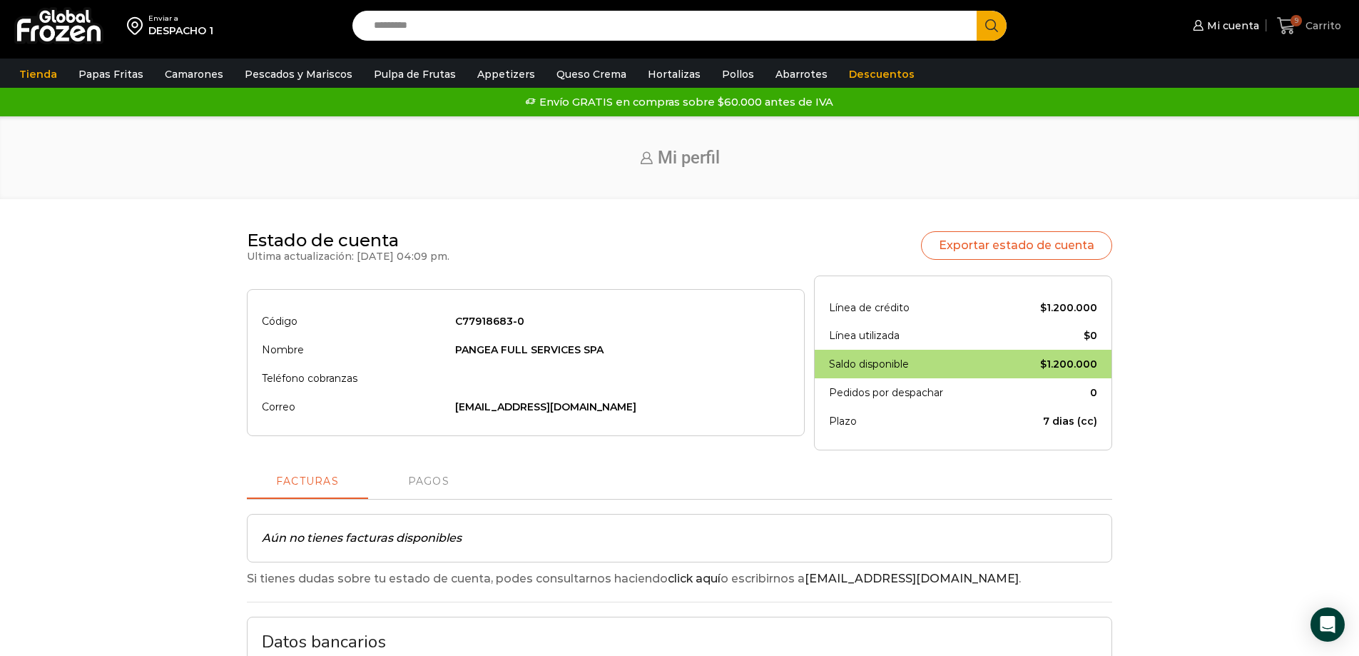
click at [1293, 28] on icon at bounding box center [1286, 25] width 19 height 19
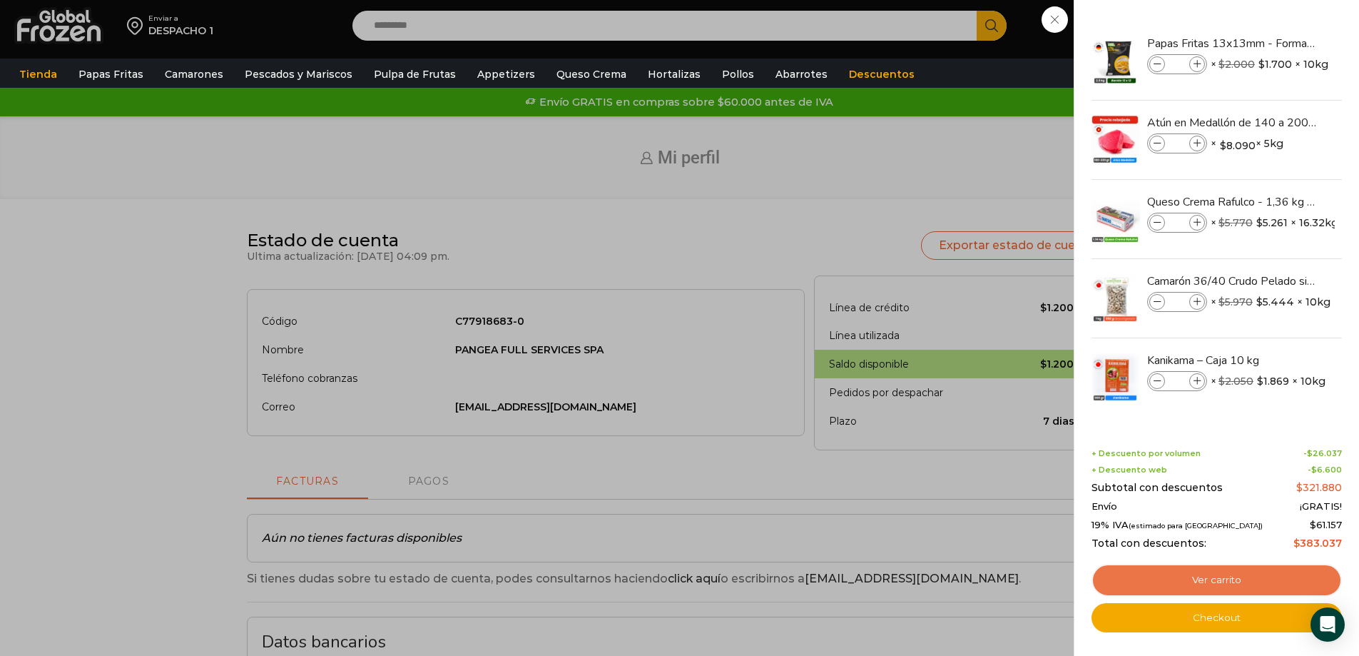
click at [1216, 577] on link "Ver carrito" at bounding box center [1217, 580] width 250 height 33
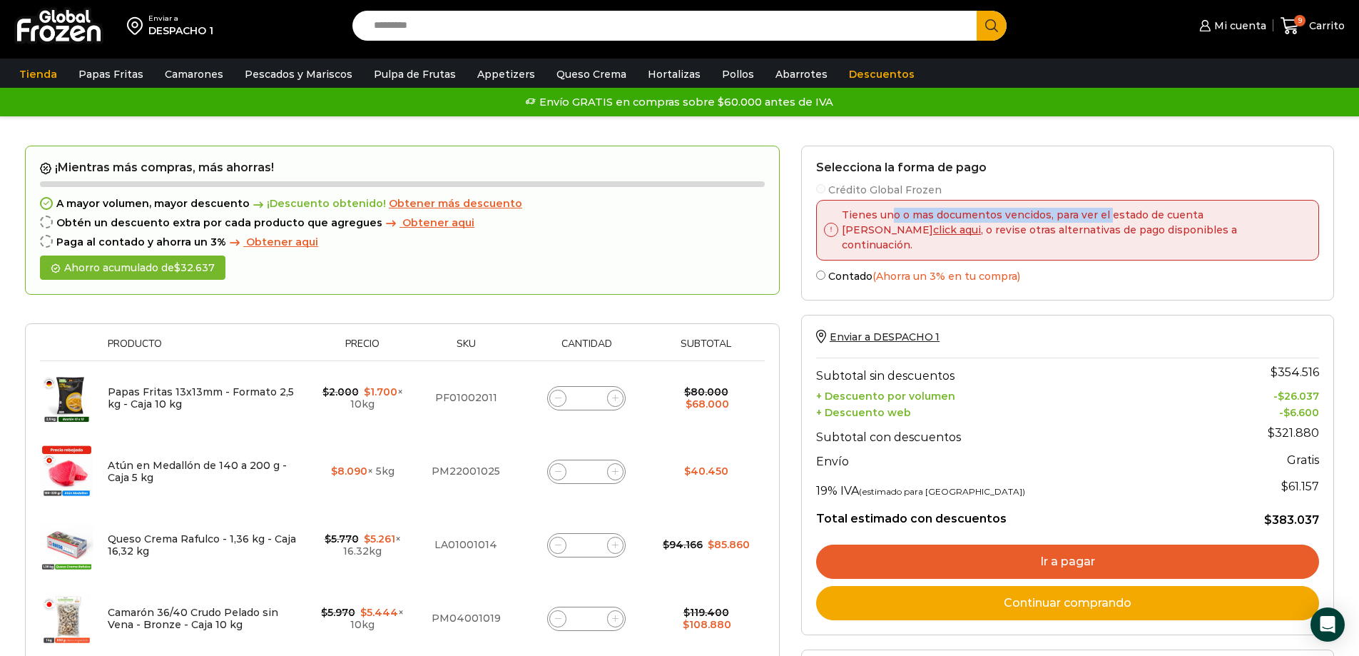
drag, startPoint x: 888, startPoint y: 210, endPoint x: 1145, endPoint y: 216, distance: 256.9
click at [1145, 215] on p "Tienes uno o mas documentos vencidos, para ver el estado de cuenta haga click a…" at bounding box center [1073, 230] width 470 height 45
drag, startPoint x: 1004, startPoint y: 223, endPoint x: 1204, endPoint y: 232, distance: 200.7
click at [1160, 230] on p "Tienes uno o mas documentos vencidos, para ver el estado de cuenta haga click a…" at bounding box center [1073, 230] width 470 height 45
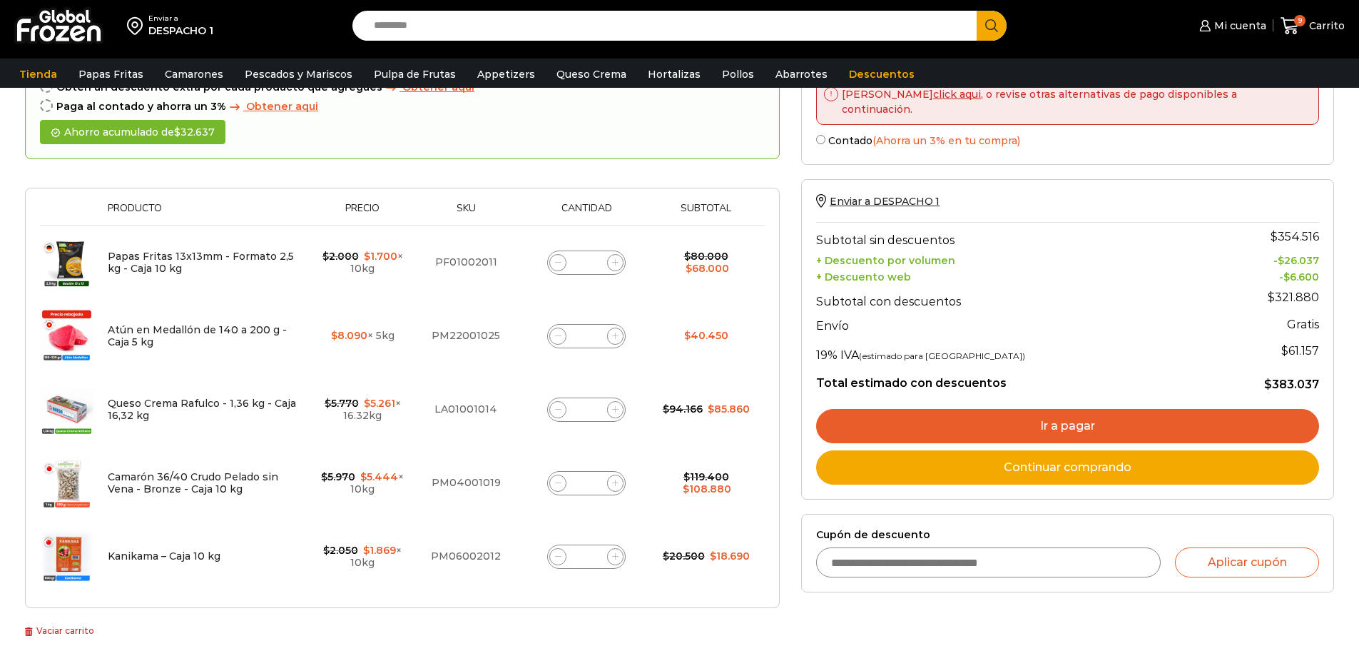
click at [556, 557] on icon at bounding box center [558, 556] width 6 height 6
type input "*"
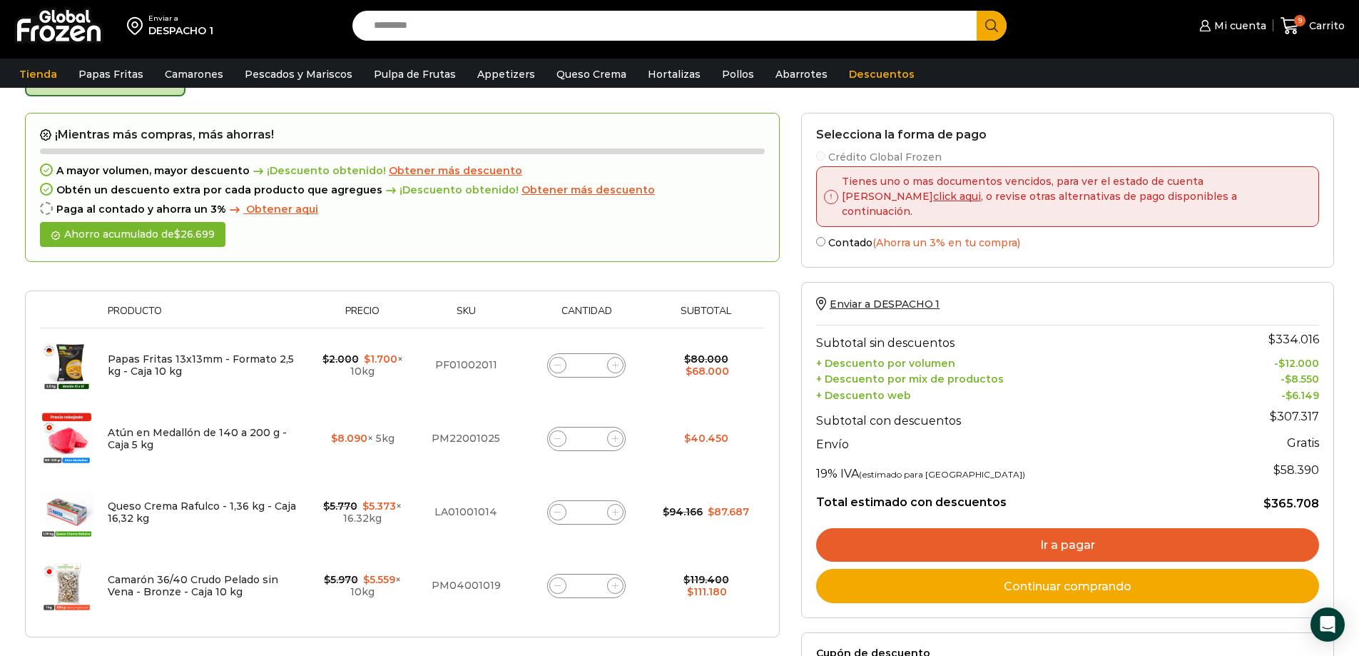
scroll to position [81, 0]
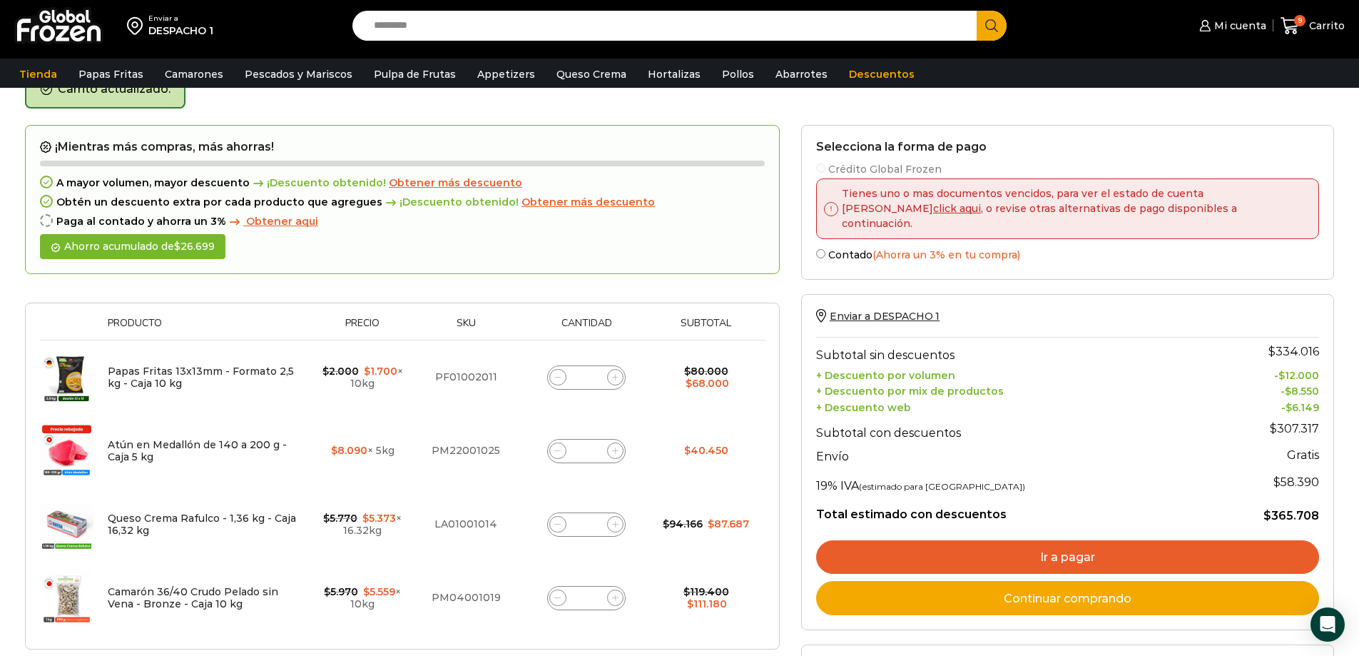
click at [826, 169] on label "Crédito Global Frozen" at bounding box center [1067, 168] width 503 height 15
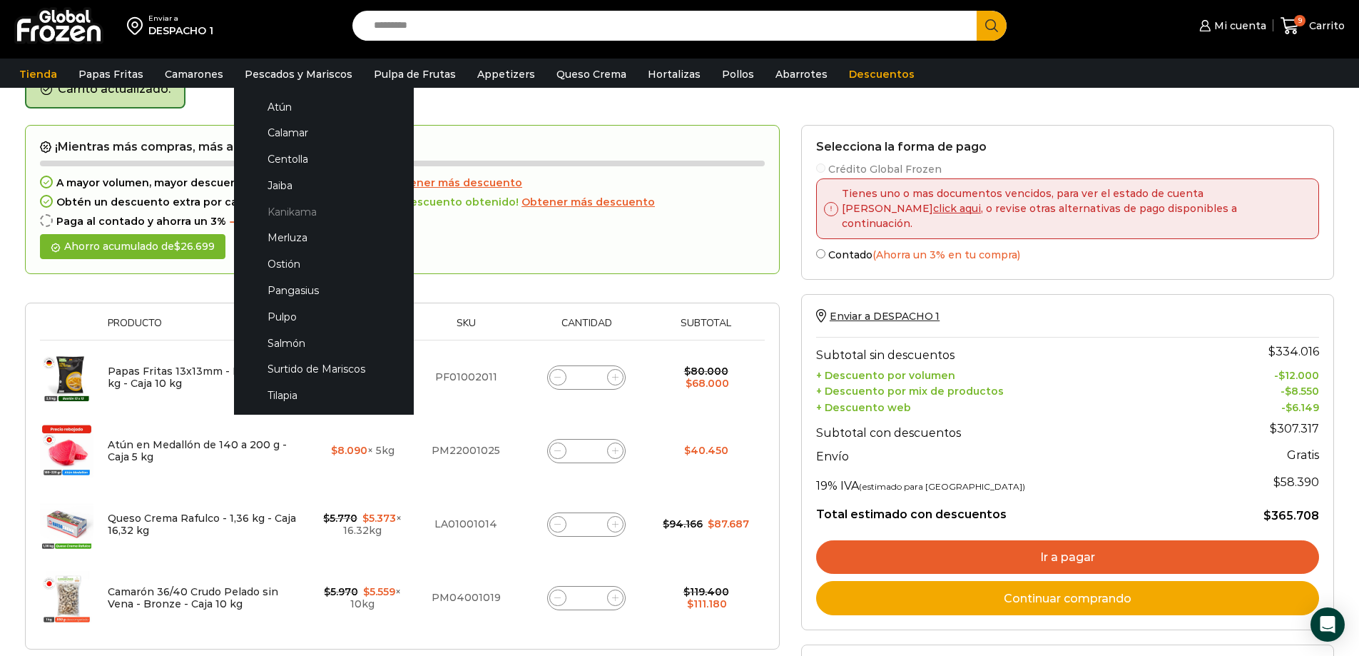
click at [278, 208] on link "Kanikama" at bounding box center [323, 211] width 151 height 26
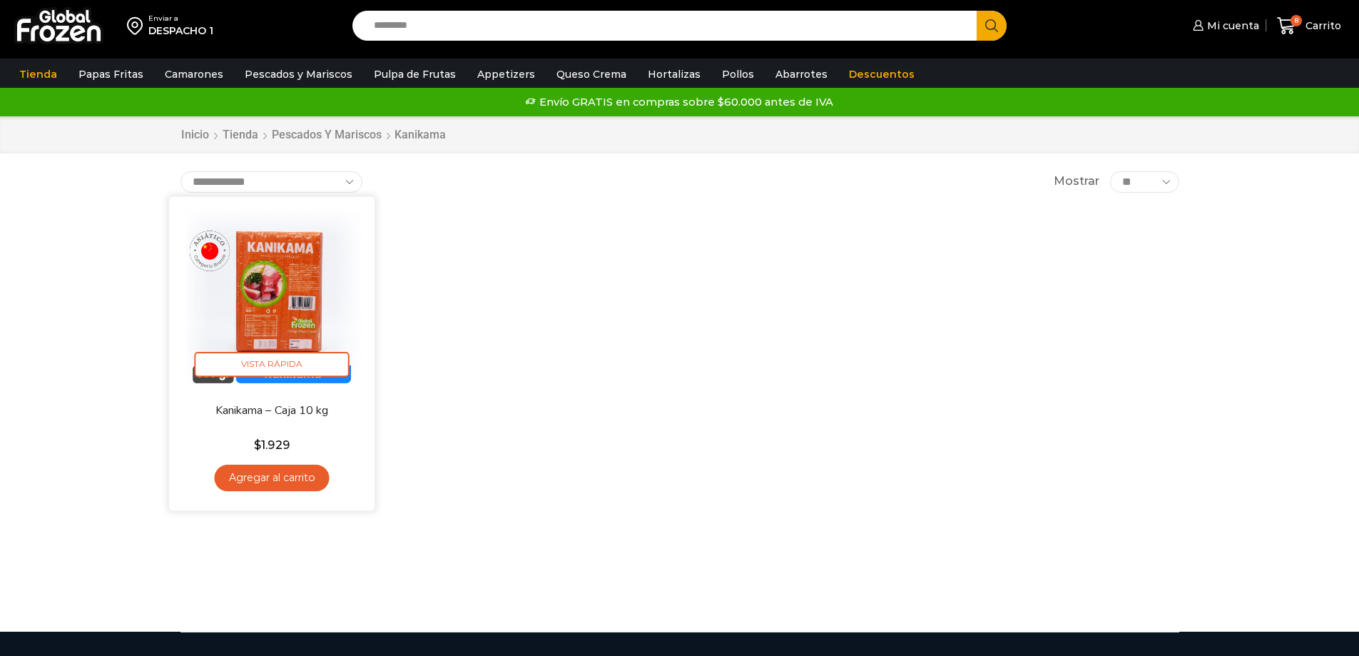
click at [292, 477] on link "Agregar al carrito" at bounding box center [271, 478] width 115 height 26
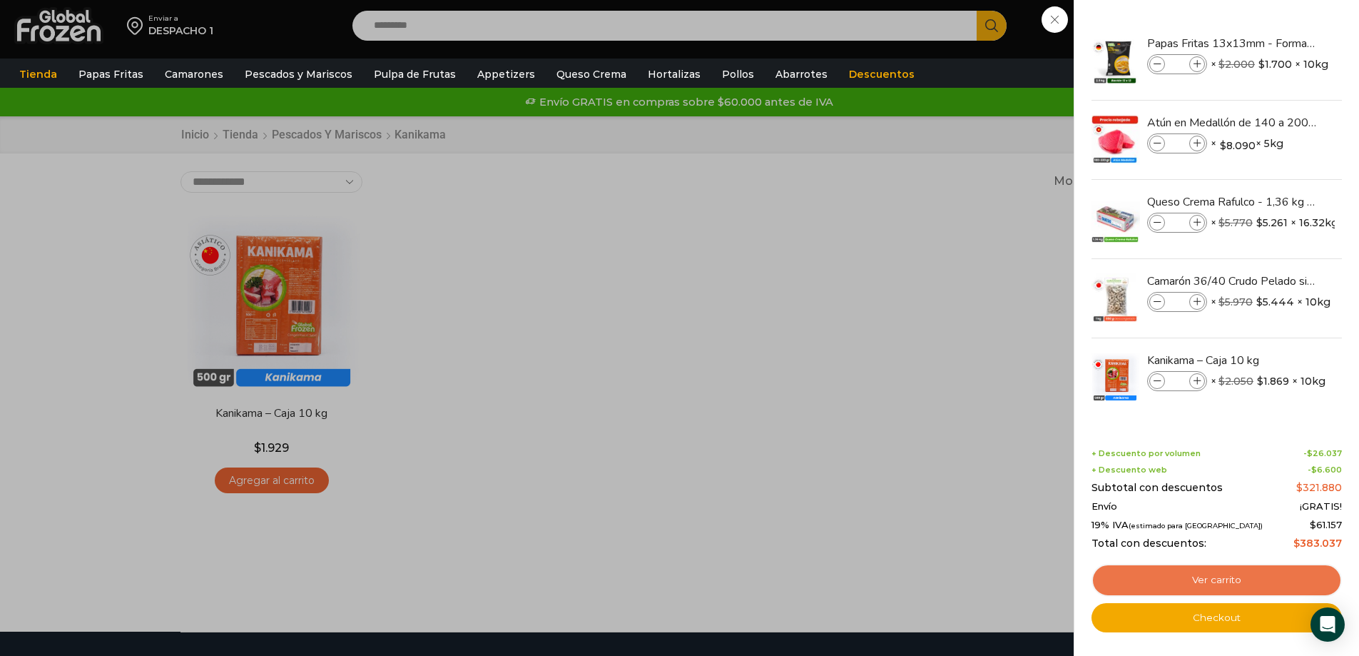
click at [1217, 575] on link "Ver carrito" at bounding box center [1217, 580] width 250 height 33
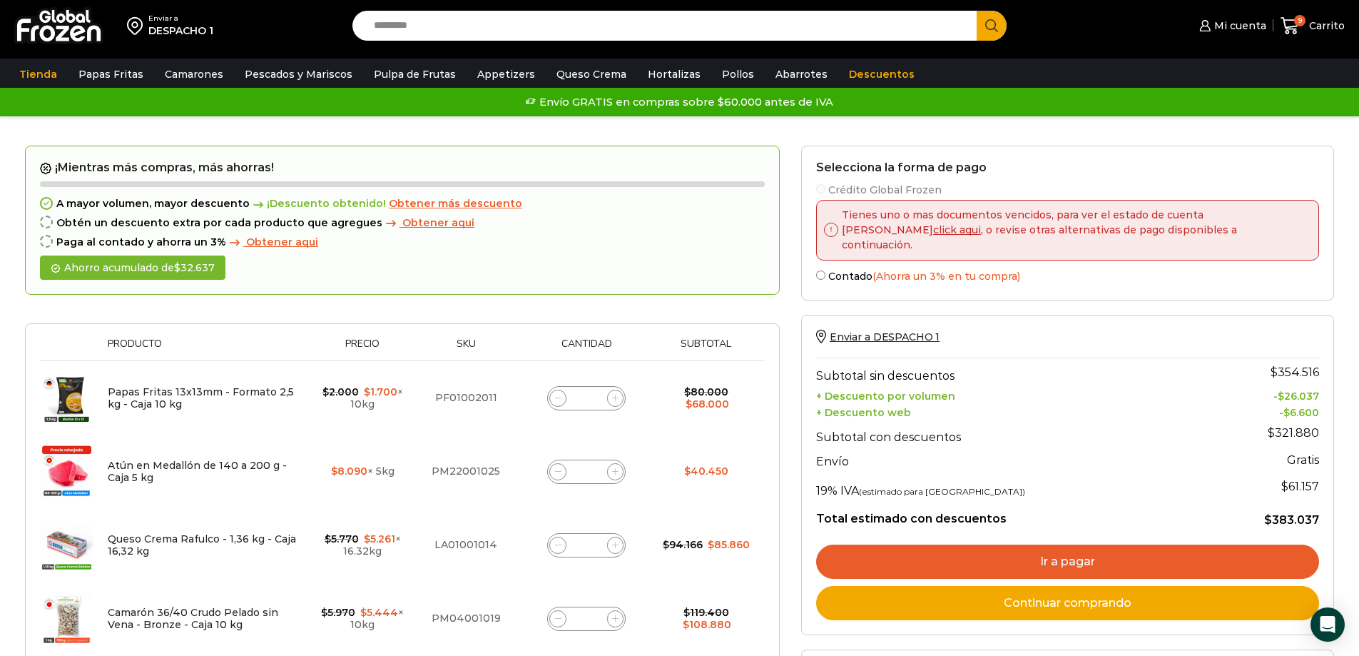
click at [826, 223] on span at bounding box center [831, 230] width 14 height 14
click at [845, 223] on p "Tienes uno o mas documentos vencidos, para ver el estado de cuenta haga click a…" at bounding box center [1073, 230] width 470 height 45
click at [876, 217] on p "Tienes uno o mas documentos vencidos, para ver el estado de cuenta haga click a…" at bounding box center [1073, 230] width 470 height 45
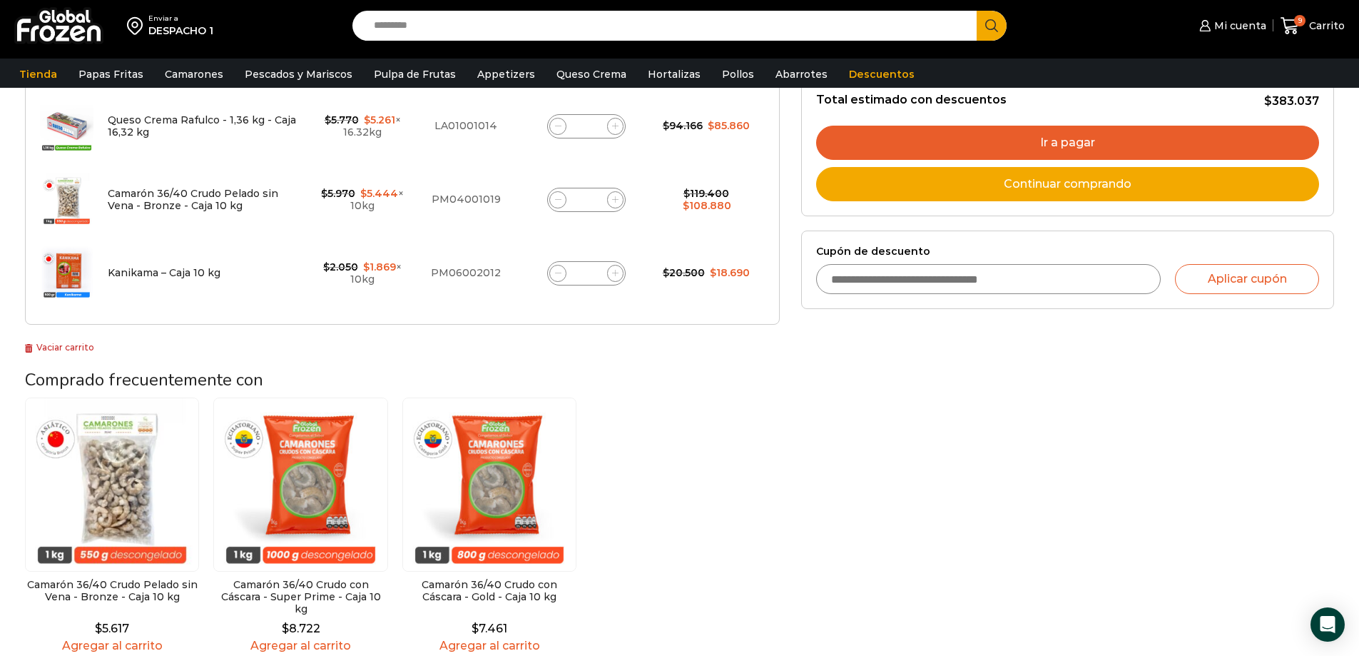
scroll to position [428, 0]
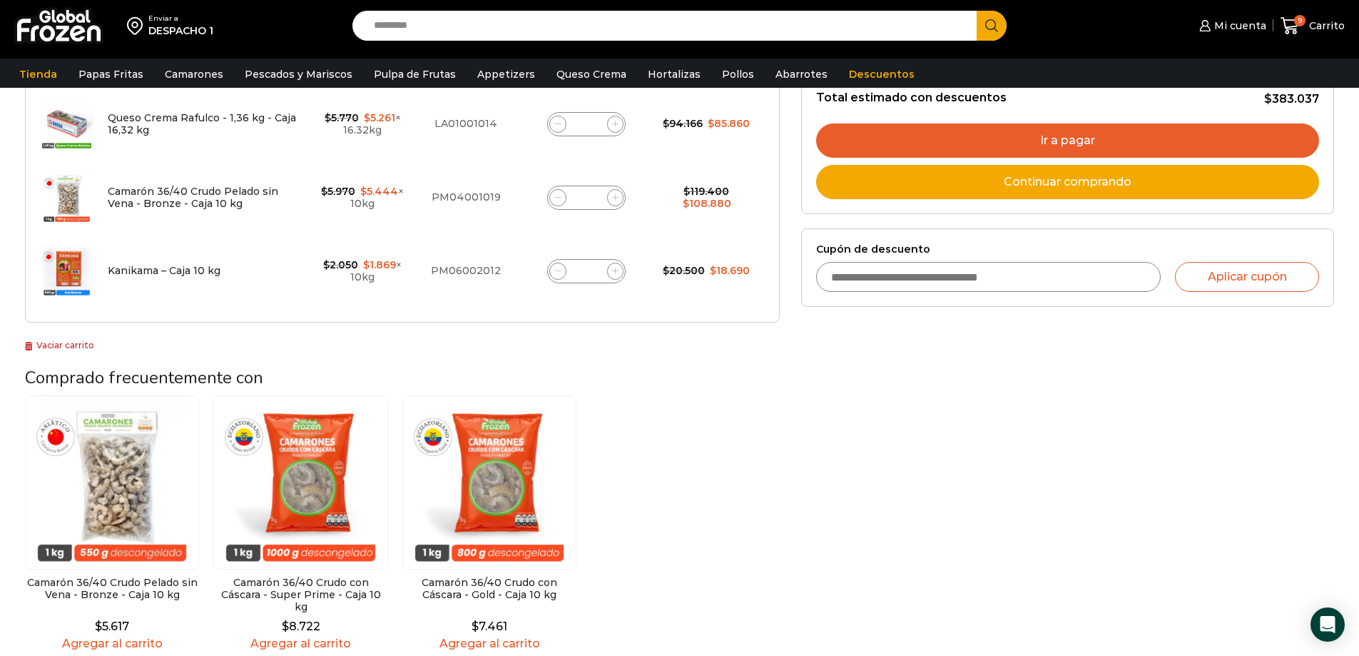
click at [1057, 123] on link "Ir a pagar" at bounding box center [1067, 140] width 503 height 34
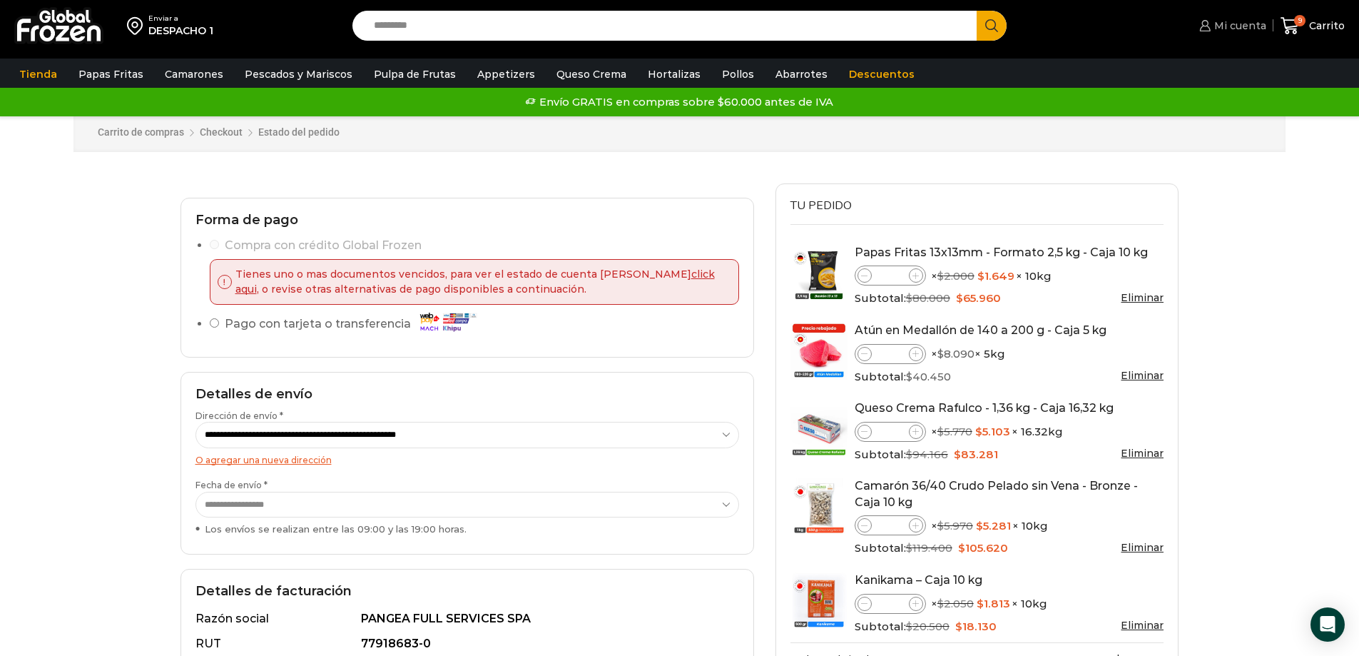
click at [1238, 23] on span "Mi cuenta" at bounding box center [1239, 26] width 56 height 14
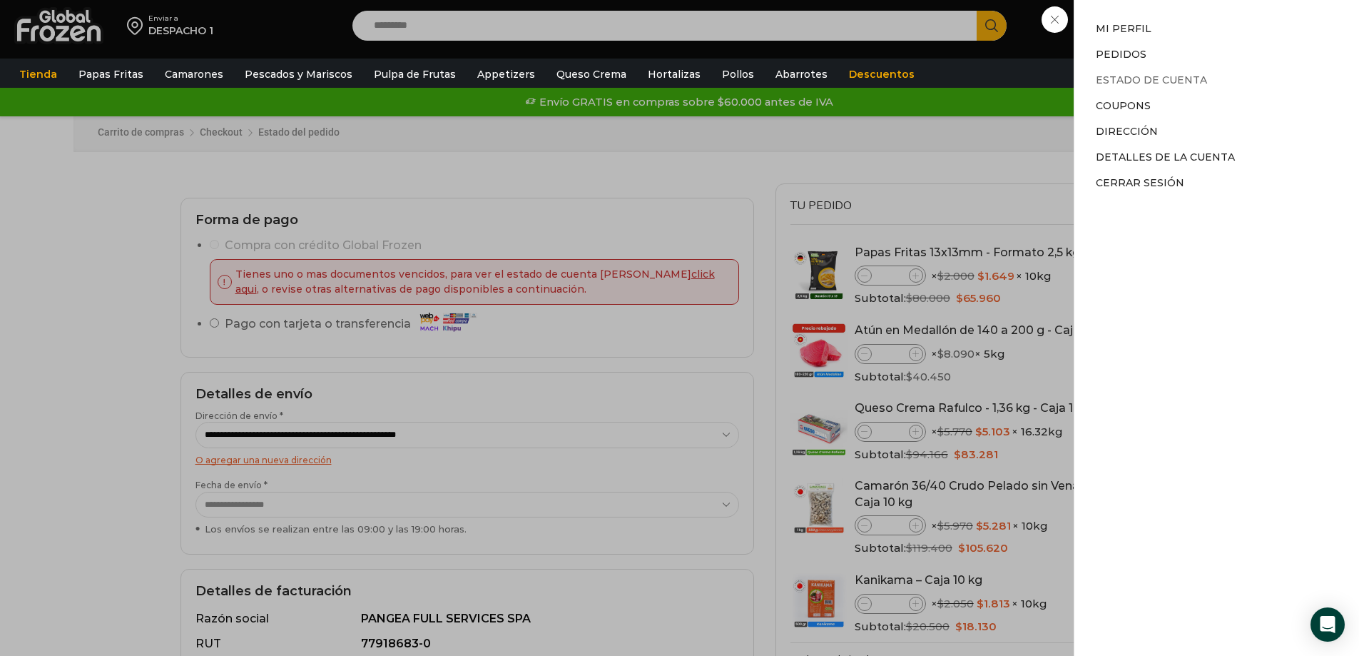
click at [1133, 83] on link "Estado de Cuenta" at bounding box center [1151, 79] width 111 height 13
click at [1135, 78] on link "Estado de Cuenta" at bounding box center [1151, 79] width 111 height 13
click at [1135, 77] on link "Estado de Cuenta" at bounding box center [1151, 79] width 111 height 13
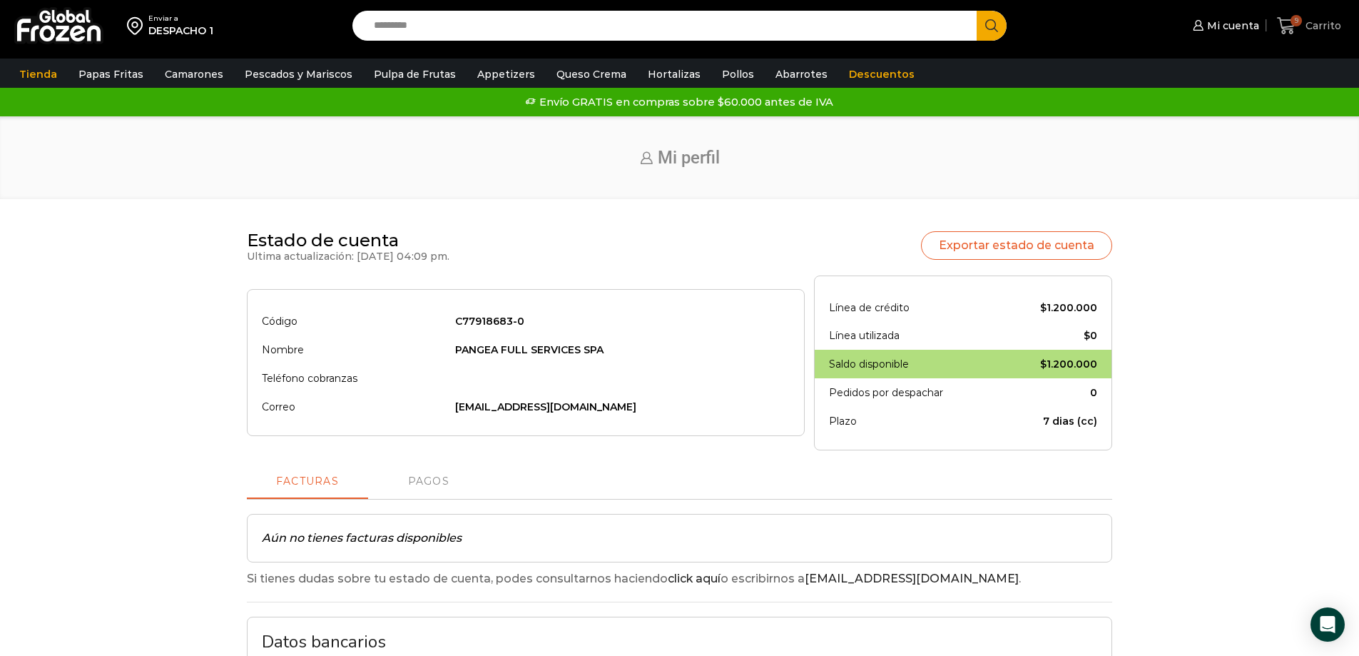
click at [1289, 25] on icon at bounding box center [1286, 25] width 19 height 19
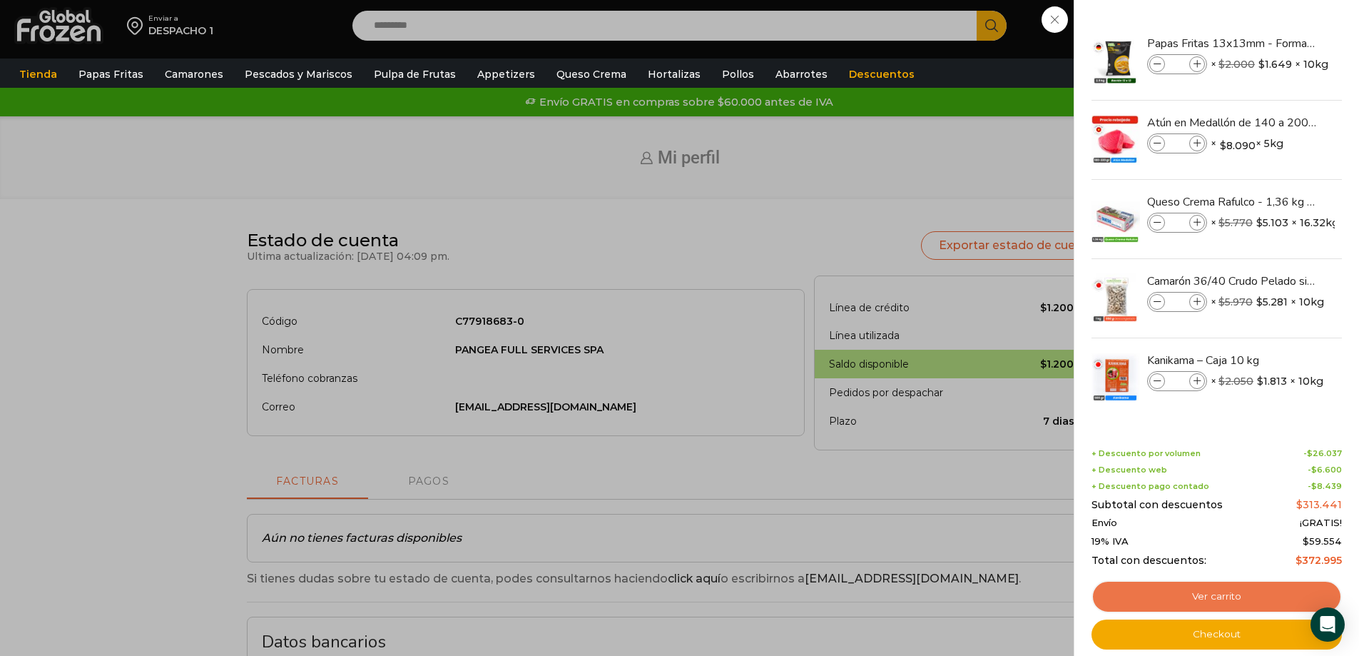
click at [1215, 587] on link "Ver carrito" at bounding box center [1217, 596] width 250 height 33
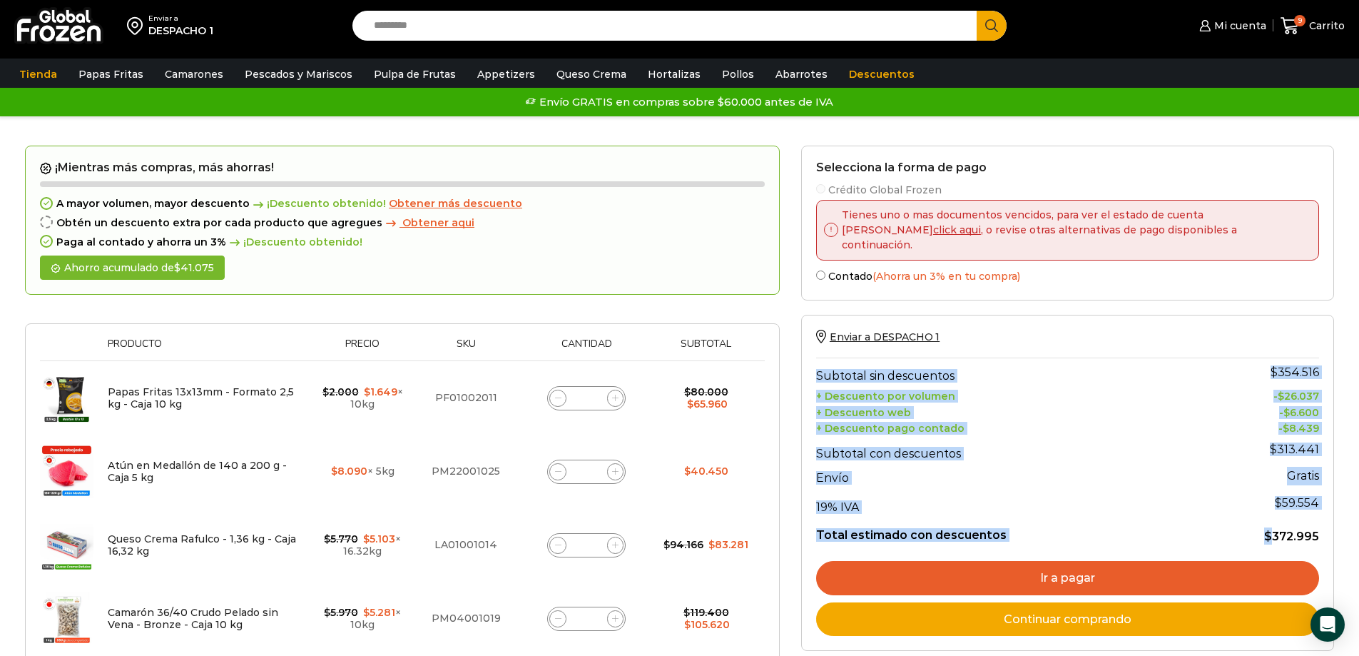
drag, startPoint x: 1274, startPoint y: 519, endPoint x: 1335, endPoint y: 520, distance: 61.4
click at [1335, 520] on div "Selecciona la forma de pago Crédito Global Frozen Tienes uno o mas documentos v…" at bounding box center [1068, 616] width 554 height 940
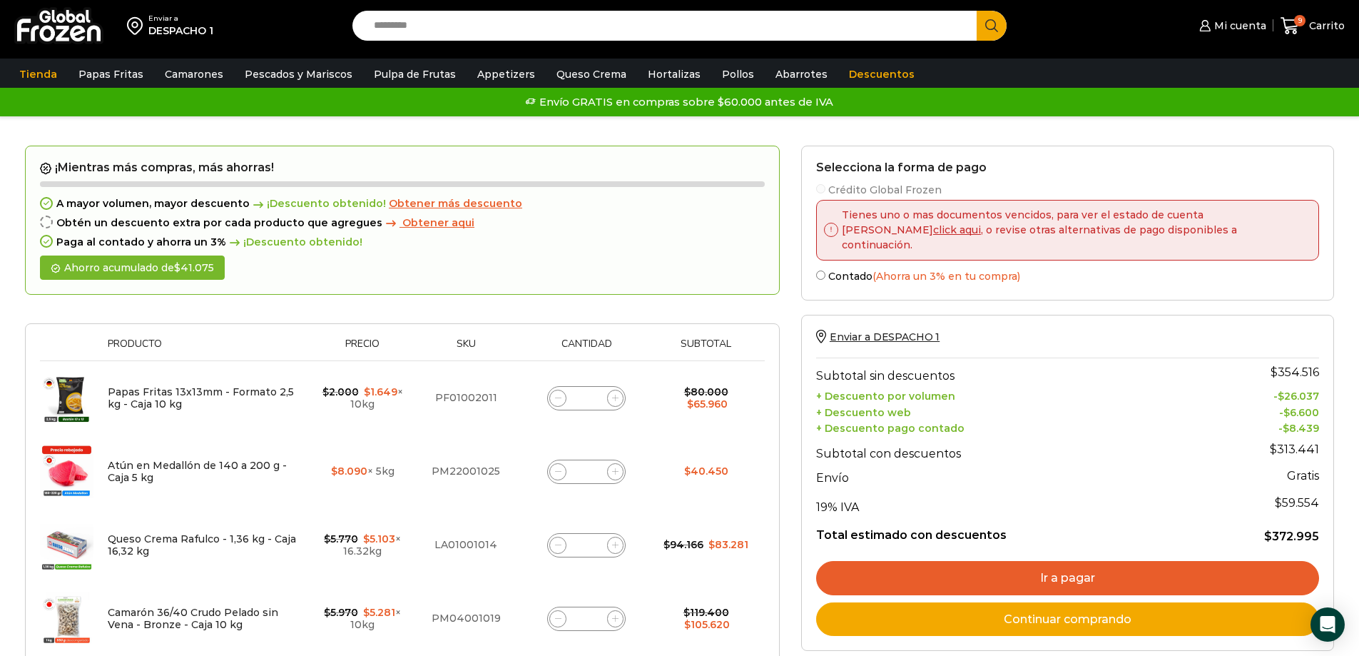
click at [1070, 561] on link "Ir a pagar" at bounding box center [1067, 578] width 503 height 34
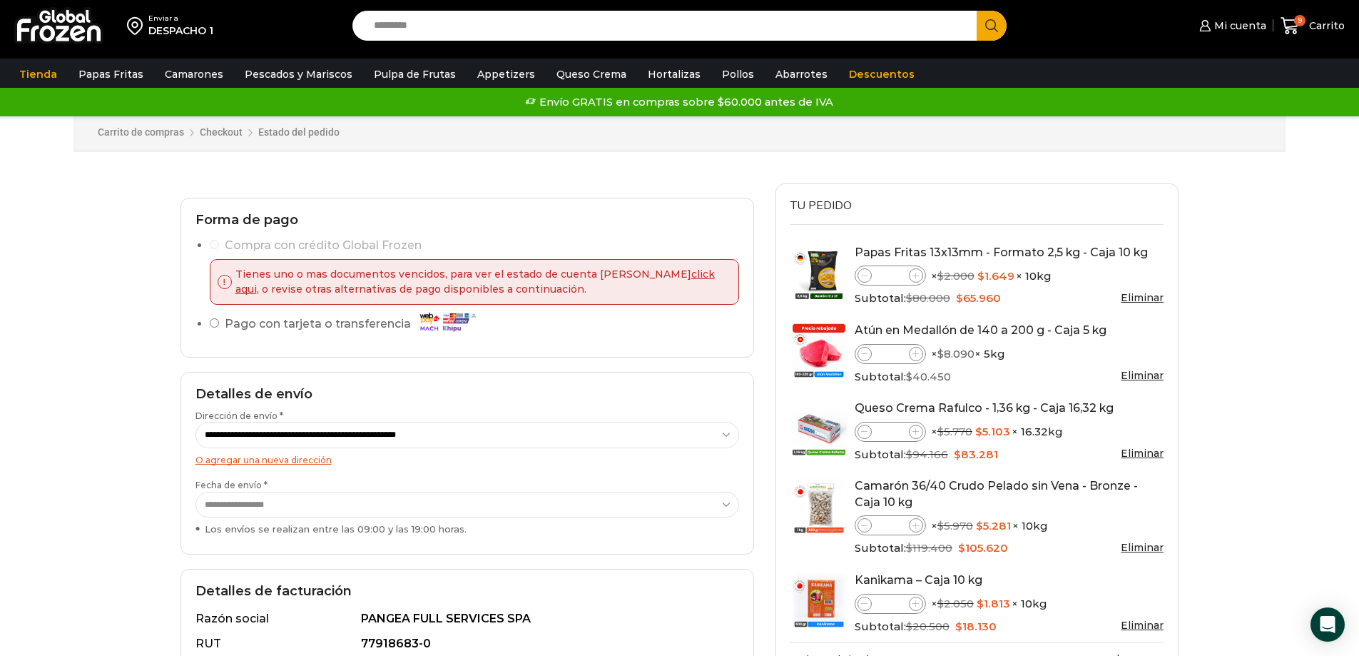
drag, startPoint x: 242, startPoint y: 280, endPoint x: 318, endPoint y: 275, distance: 76.5
click at [243, 280] on p "Tienes uno o mas documentos vencidos, para ver el estado de cuenta haga click a…" at bounding box center [480, 282] width 496 height 30
drag, startPoint x: 437, startPoint y: 277, endPoint x: 616, endPoint y: 280, distance: 178.4
click at [616, 280] on p "Tienes uno o mas documentos vencidos, para ver el estado de cuenta haga click a…" at bounding box center [480, 282] width 496 height 30
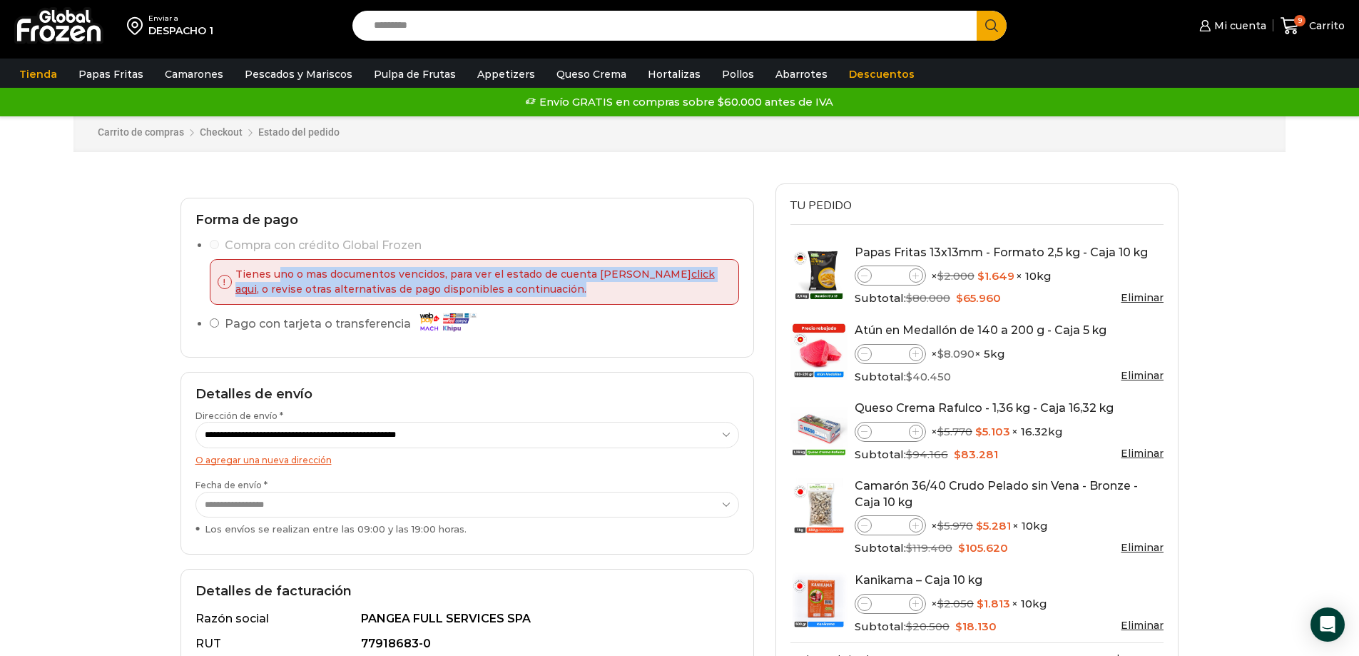
click at [275, 278] on p "Tienes uno o mas documentos vencidos, para ver el estado de cuenta haga click a…" at bounding box center [480, 282] width 496 height 30
click at [495, 296] on p "Tienes uno o mas documentos vencidos, para ver el estado de cuenta haga click a…" at bounding box center [480, 282] width 496 height 30
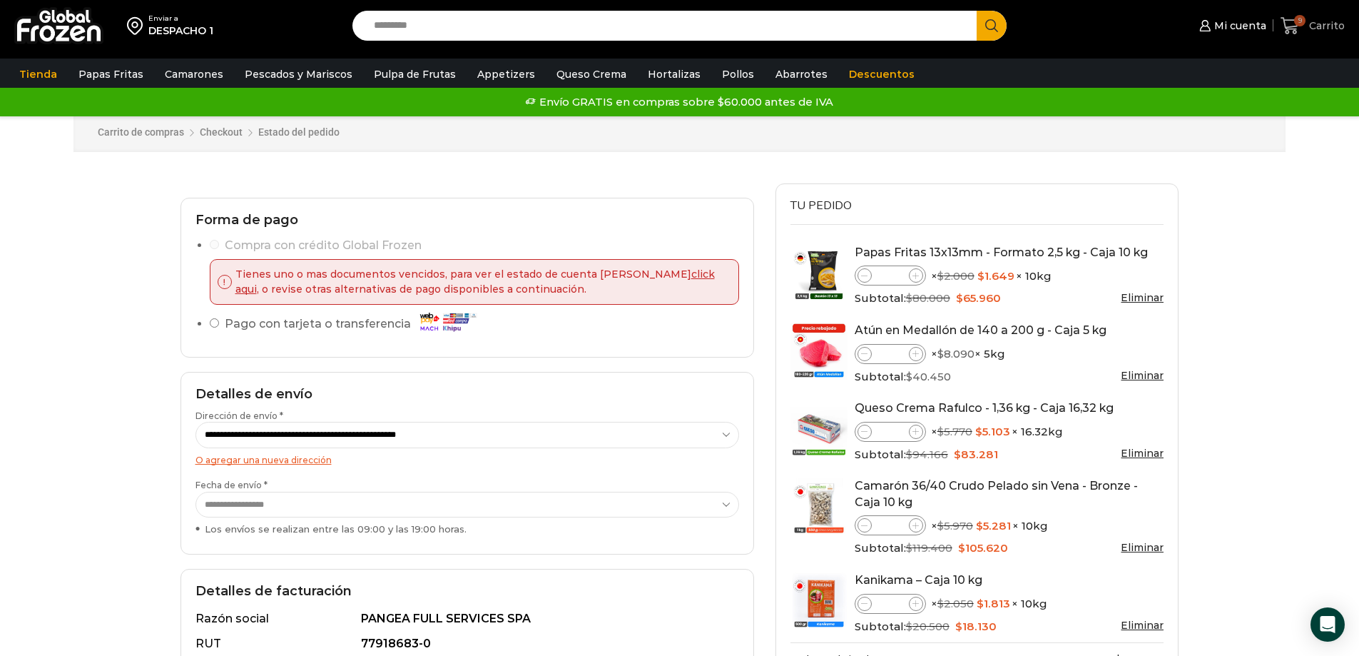
click at [1304, 21] on span "9" at bounding box center [1299, 20] width 11 height 11
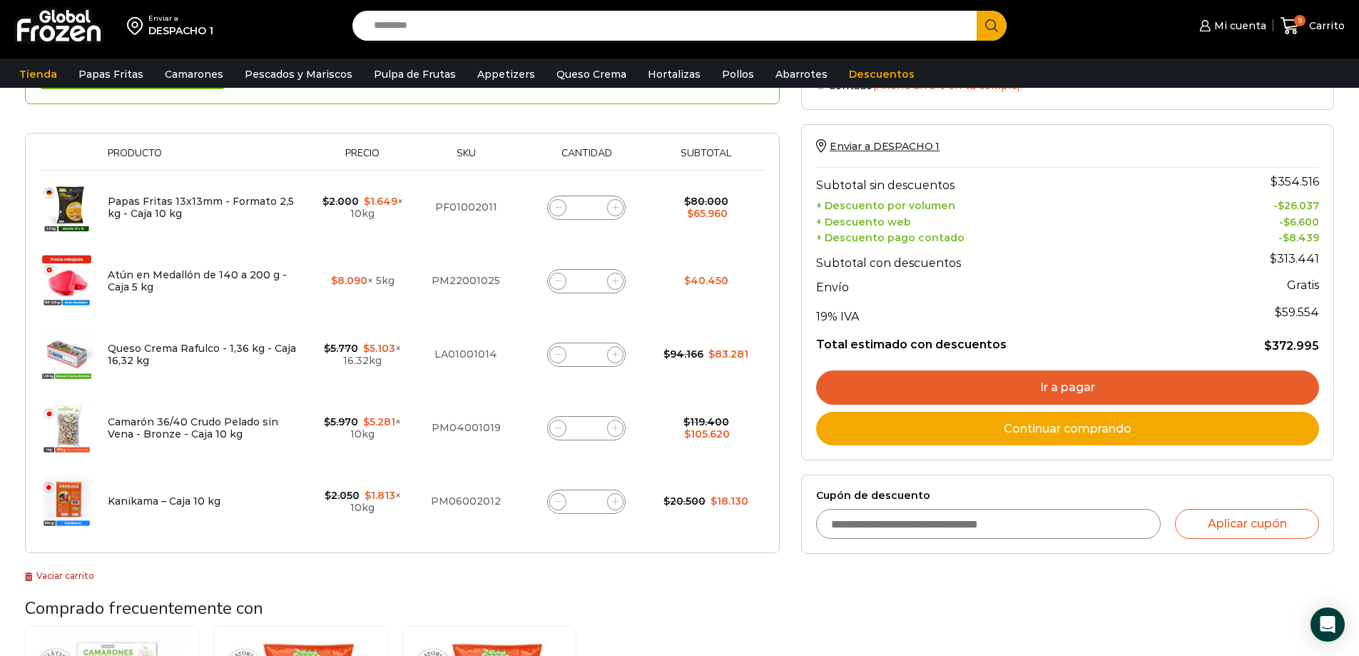
scroll to position [143, 0]
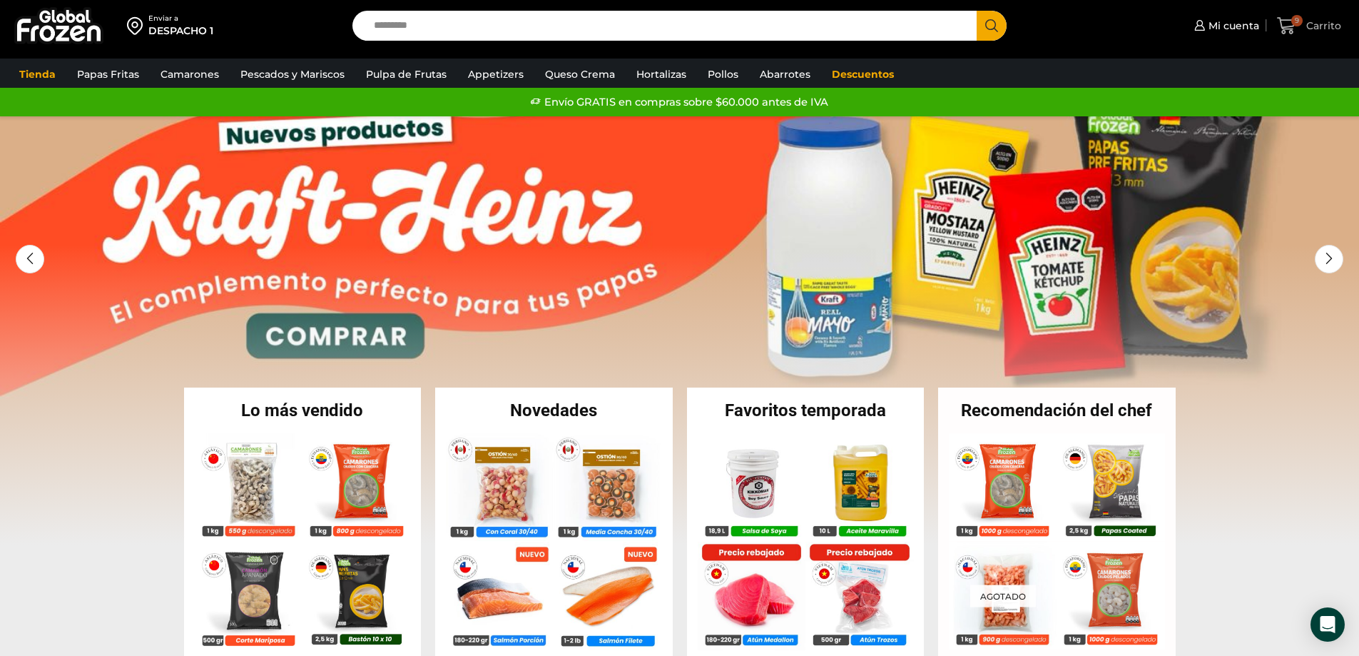
click at [1299, 23] on span "9" at bounding box center [1297, 20] width 11 height 11
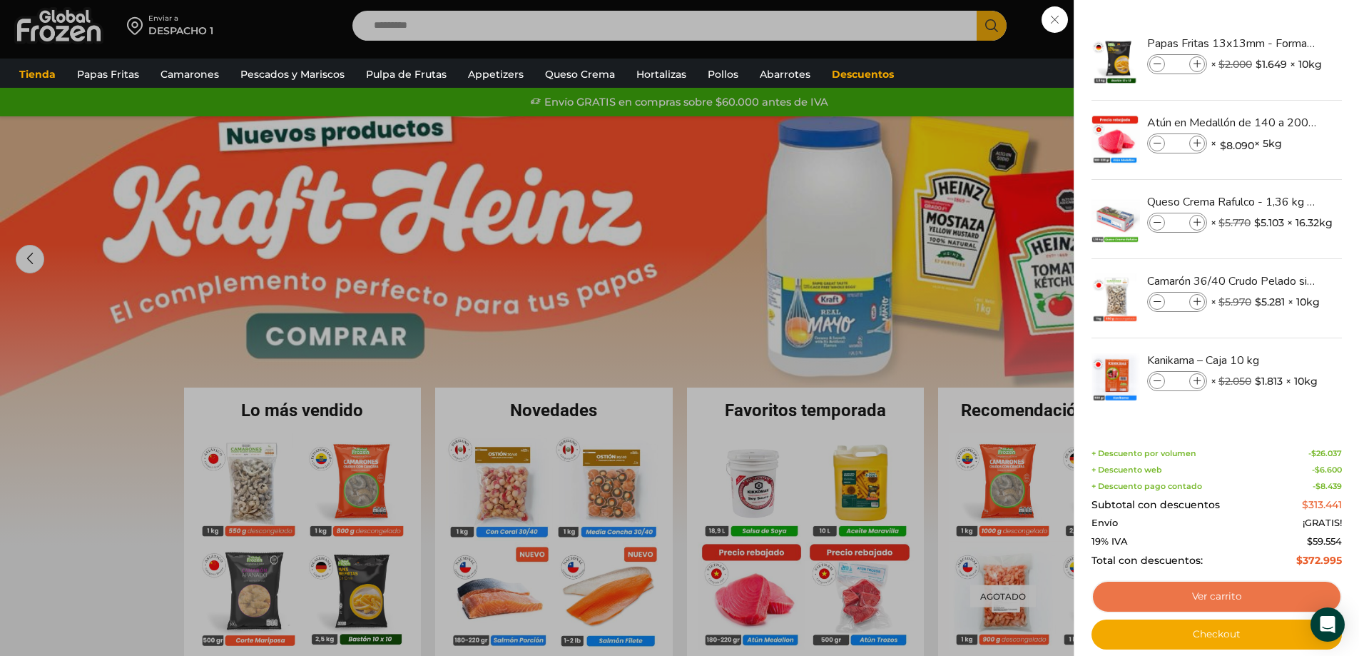
click at [1163, 596] on link "Ver carrito" at bounding box center [1217, 596] width 250 height 33
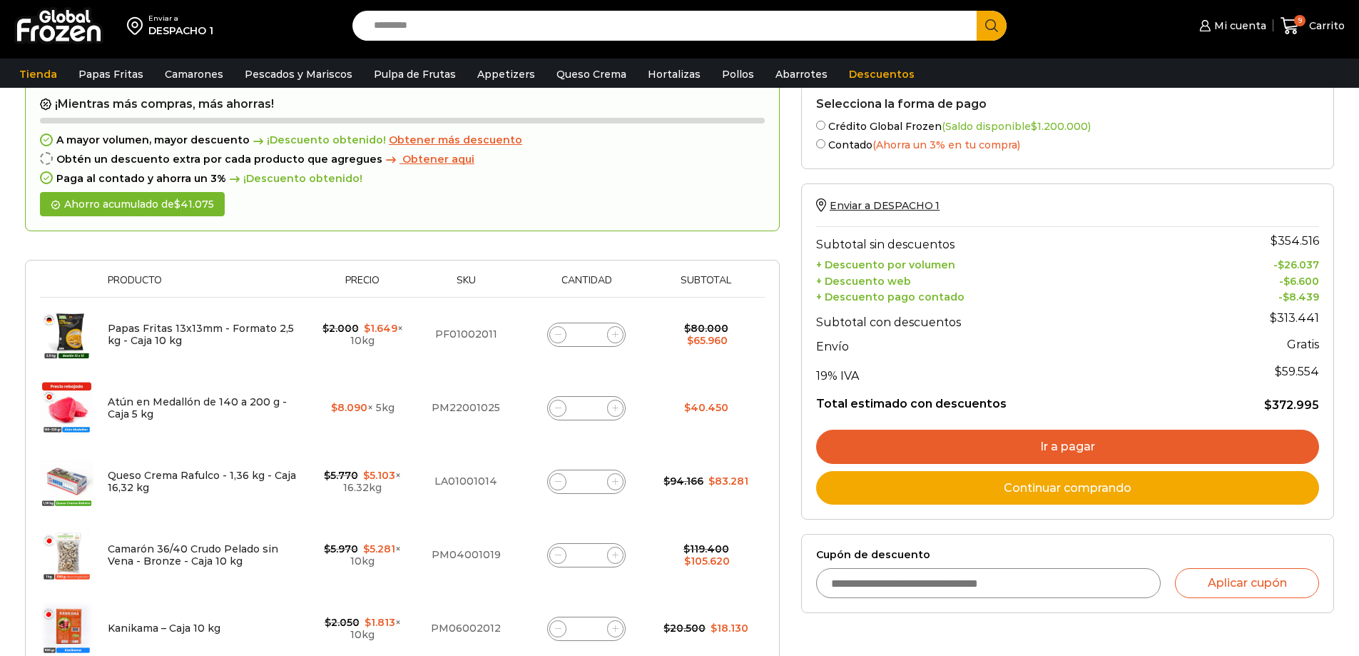
scroll to position [85, 0]
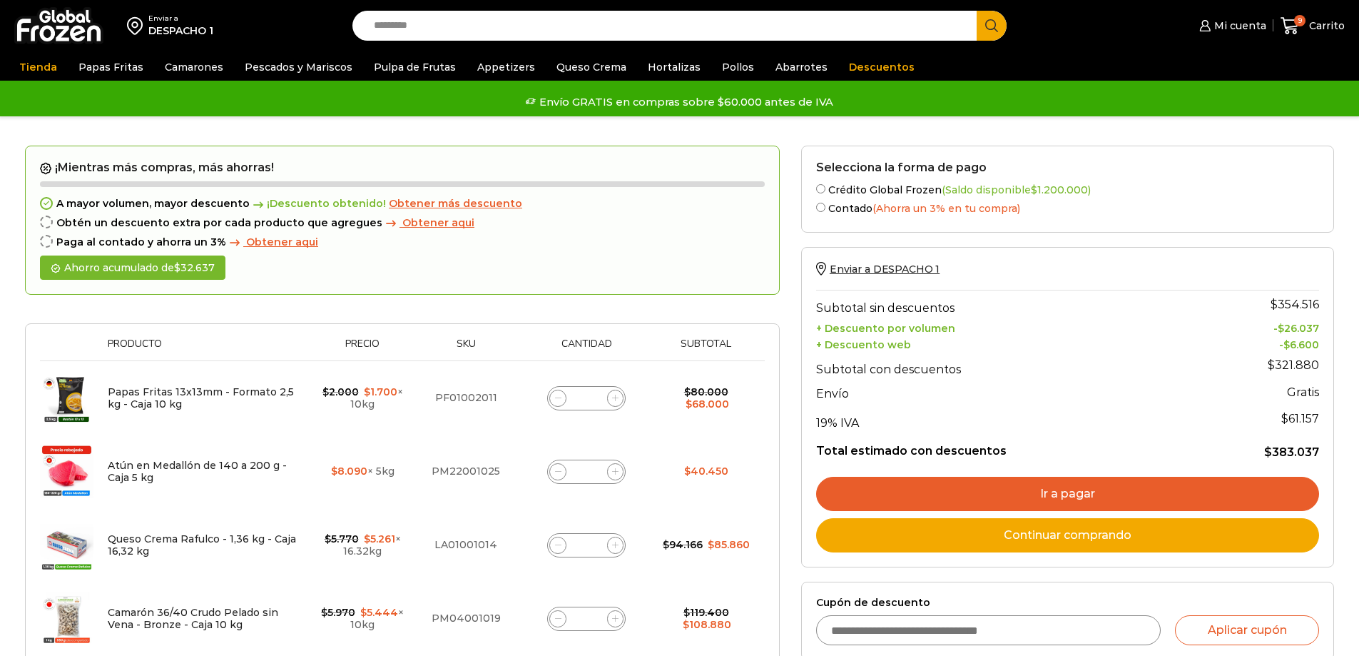
click at [1004, 493] on link "Ir a pagar" at bounding box center [1067, 494] width 503 height 34
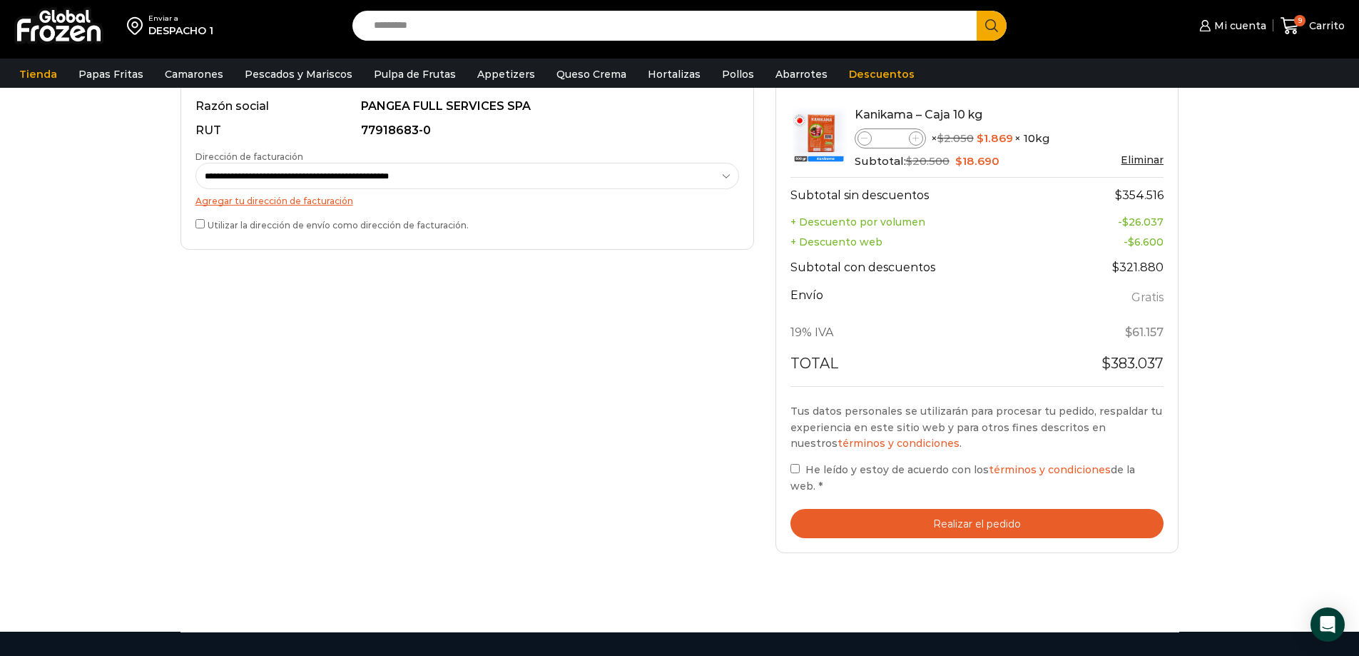
scroll to position [499, 0]
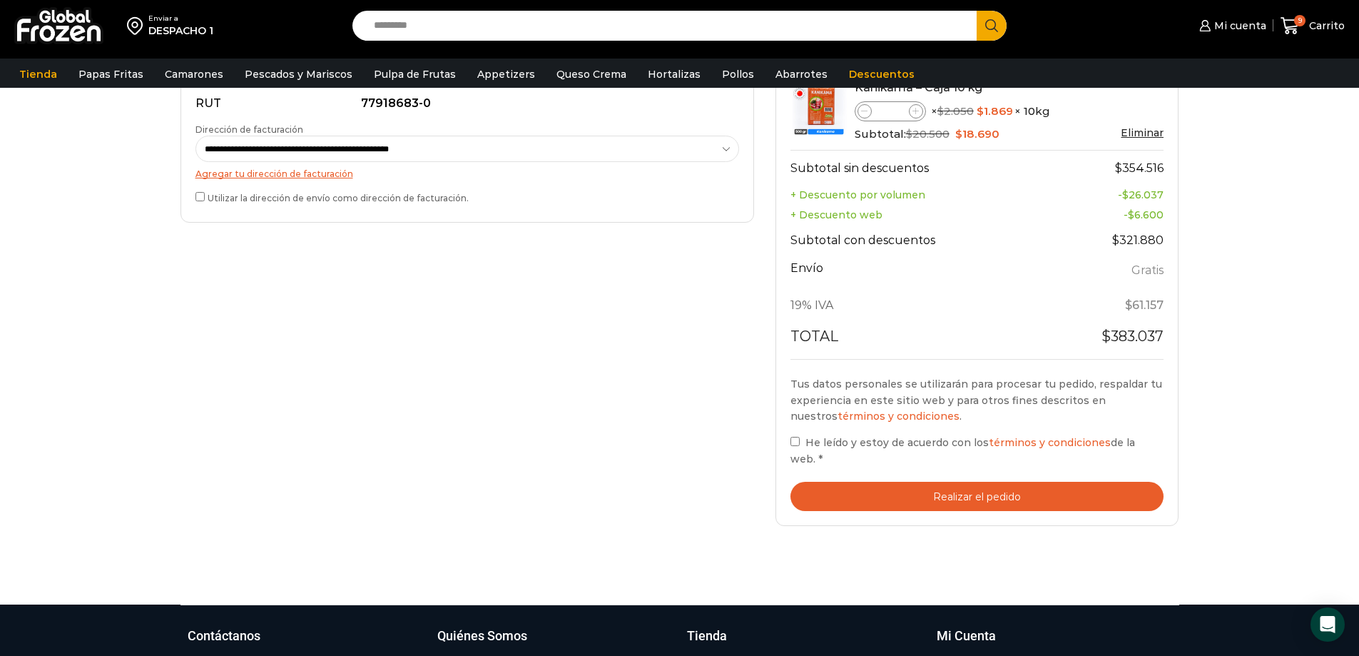
click at [955, 483] on button "Realizar el pedido" at bounding box center [978, 496] width 374 height 29
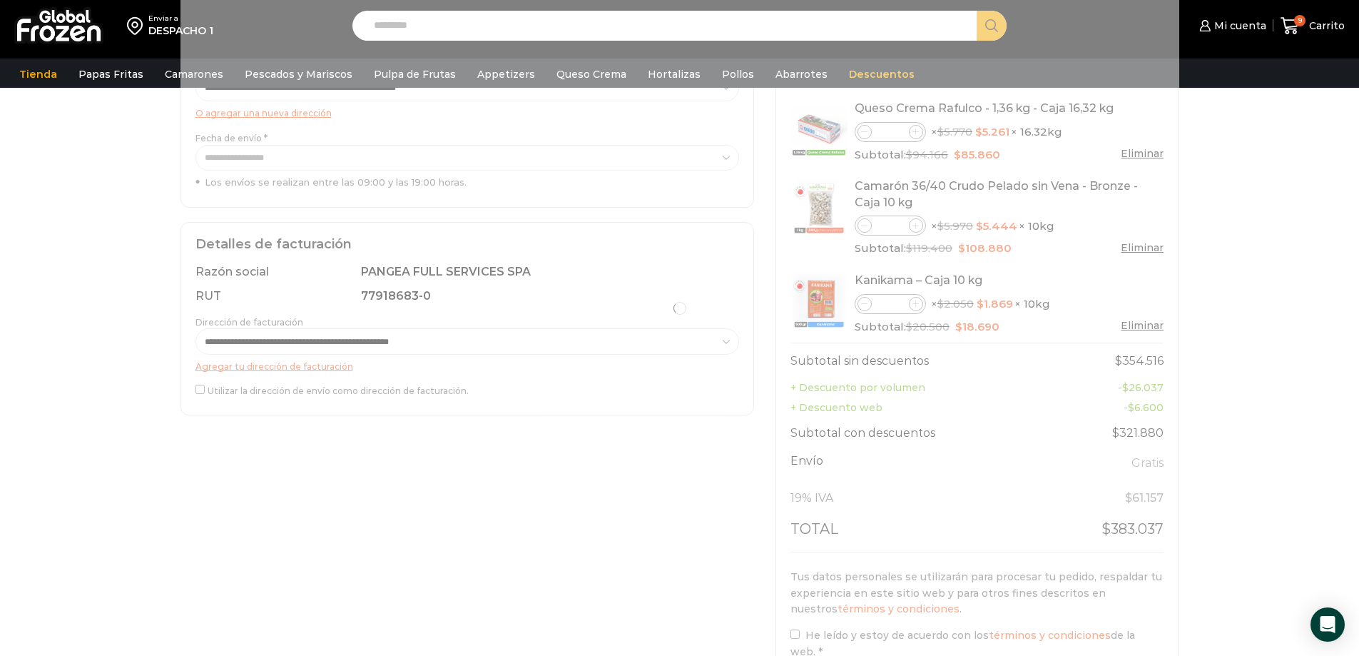
scroll to position [0, 0]
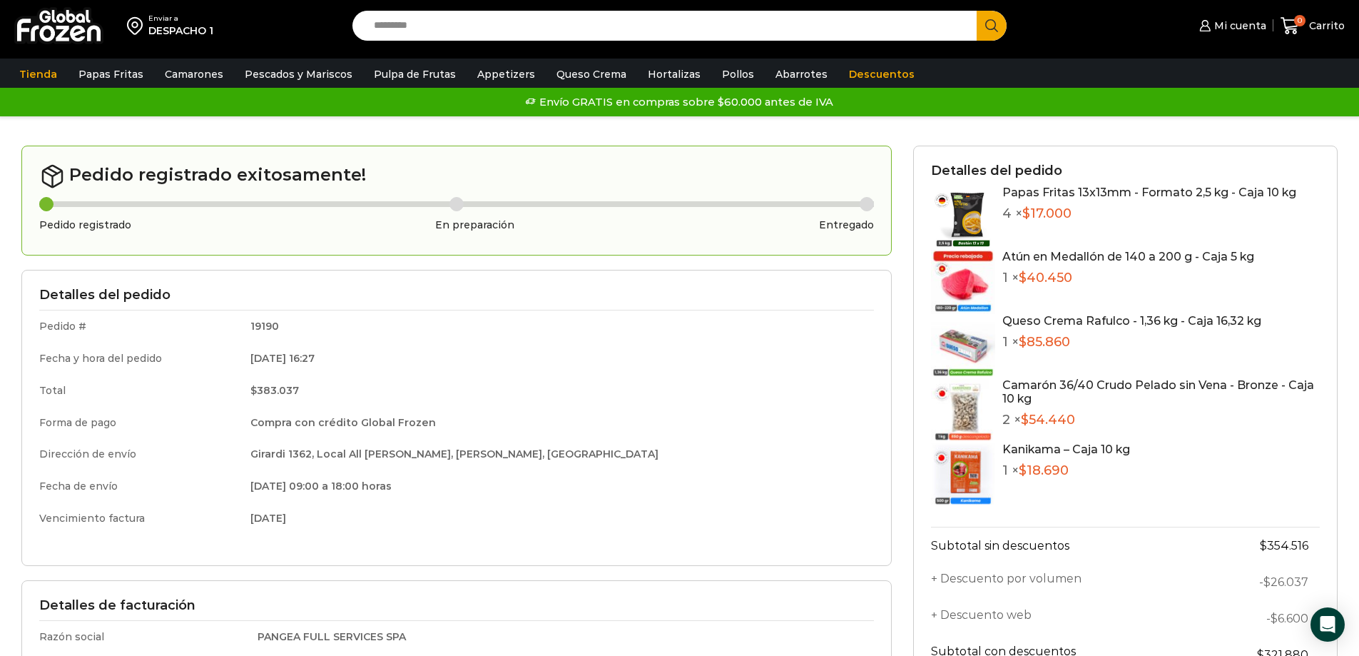
click at [1097, 223] on div "Papas Fritas 13x13mm - Formato 2,5 kg - Caja 10 kg 4 × $ 17.000" at bounding box center [1150, 218] width 294 height 64
